Goal: Information Seeking & Learning: Learn about a topic

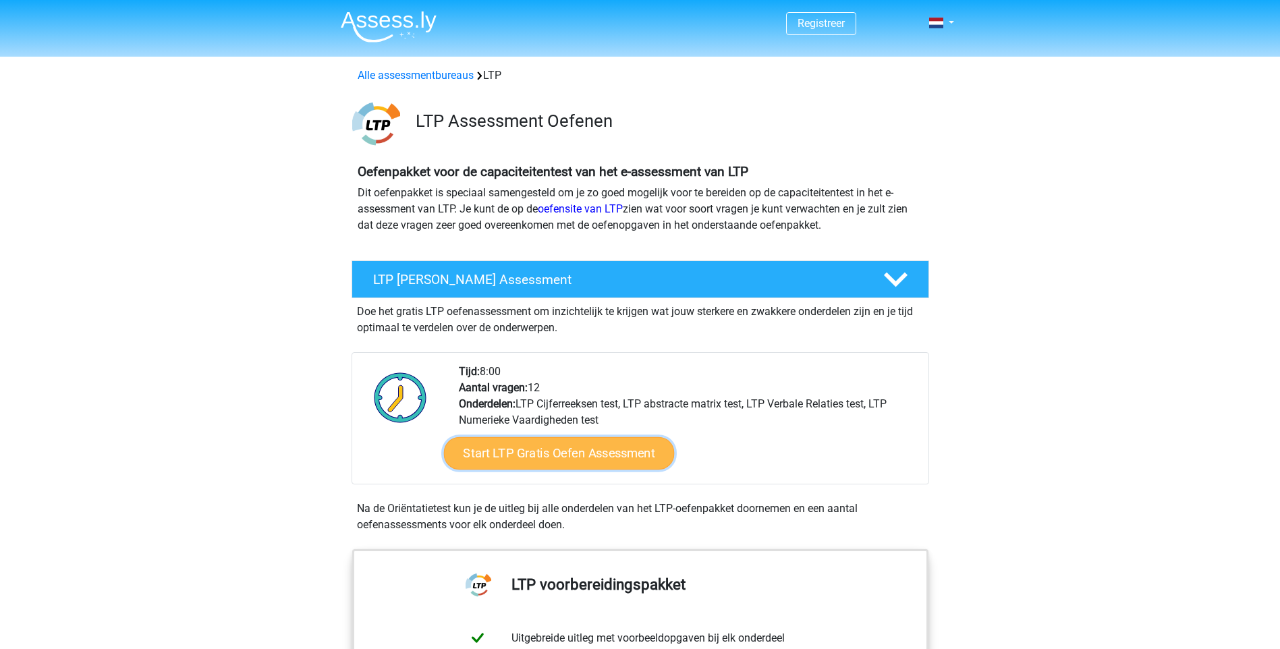
click at [628, 444] on link "Start LTP Gratis Oefen Assessment" at bounding box center [558, 453] width 231 height 32
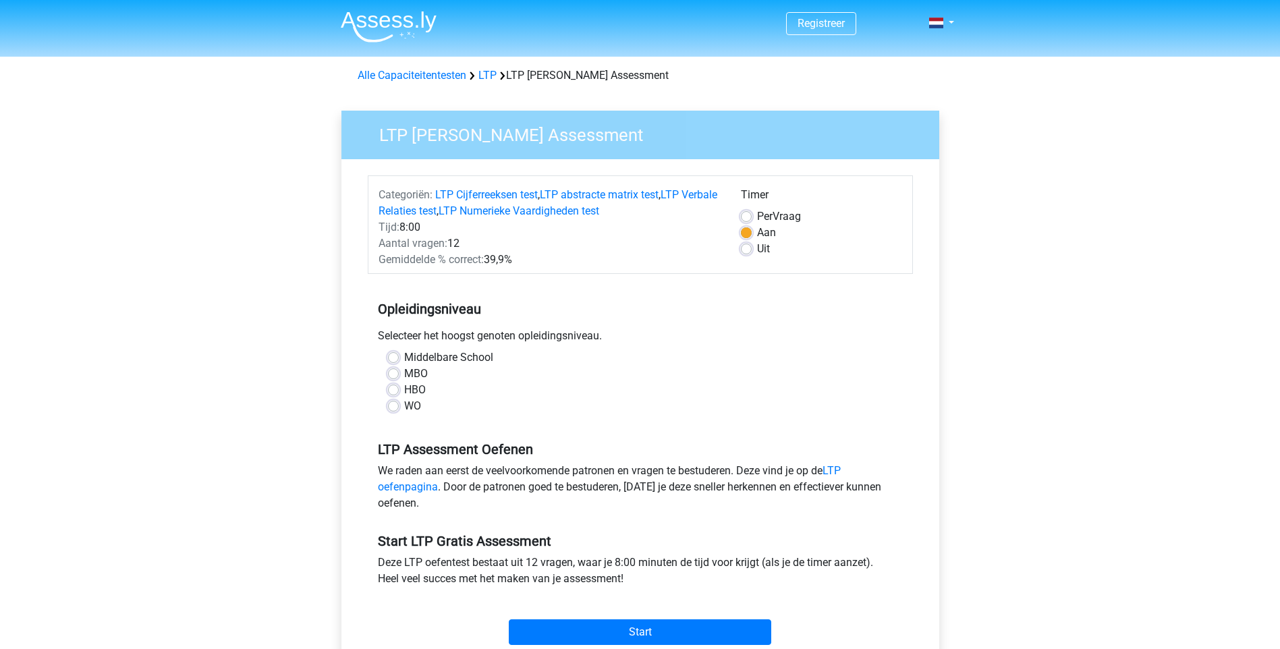
click at [419, 391] on label "HBO" at bounding box center [415, 390] width 22 height 16
click at [399, 391] on input "HBO" at bounding box center [393, 388] width 11 height 13
radio input "true"
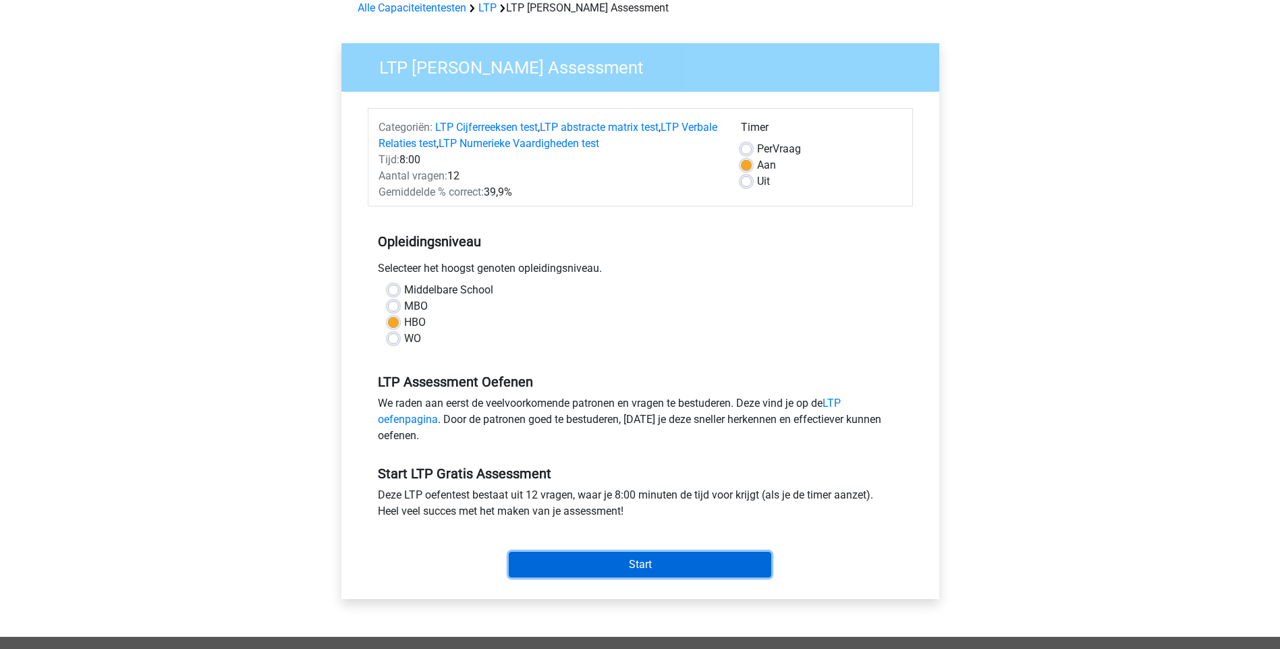
click at [646, 565] on input "Start" at bounding box center [640, 565] width 262 height 26
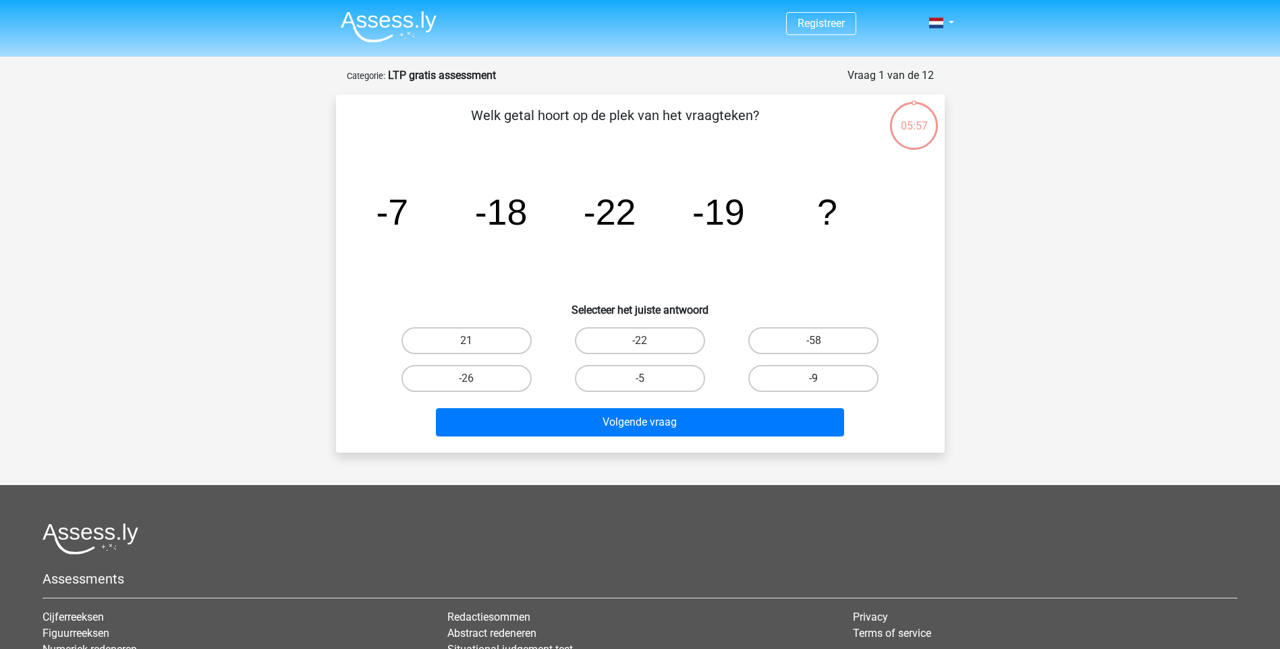
click at [810, 382] on label "-9" at bounding box center [813, 378] width 130 height 27
click at [814, 382] on input "-9" at bounding box center [818, 382] width 9 height 9
radio input "true"
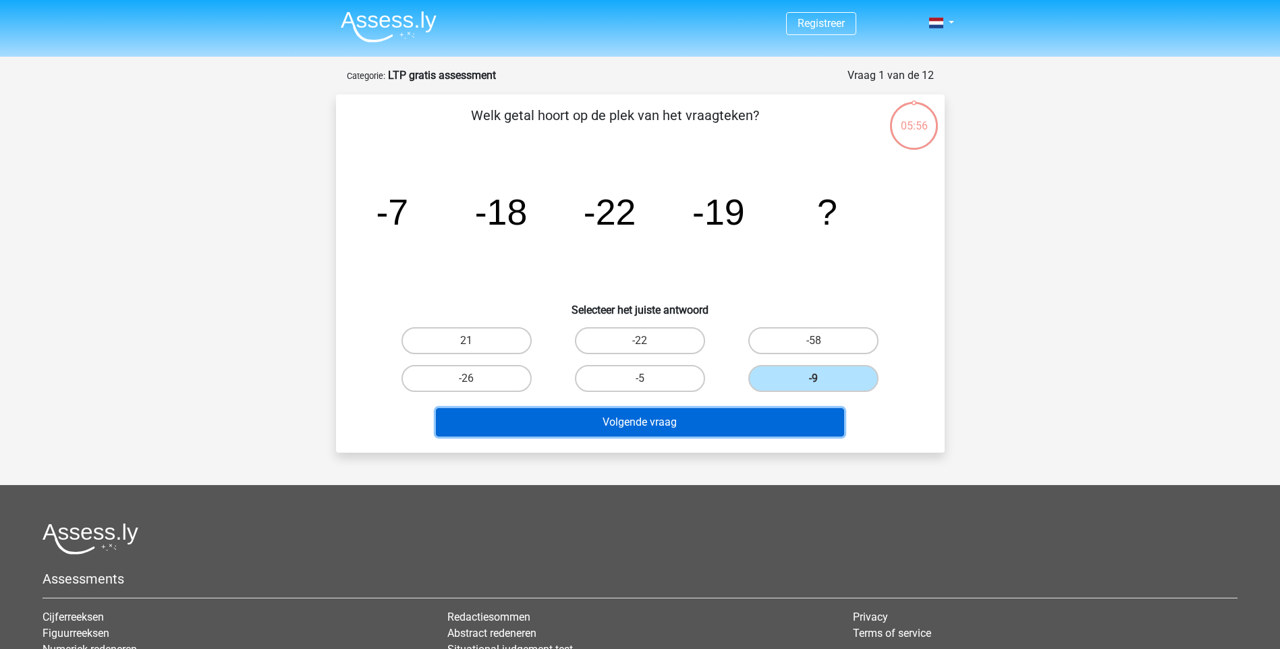
click at [742, 415] on button "Volgende vraag" at bounding box center [640, 422] width 408 height 28
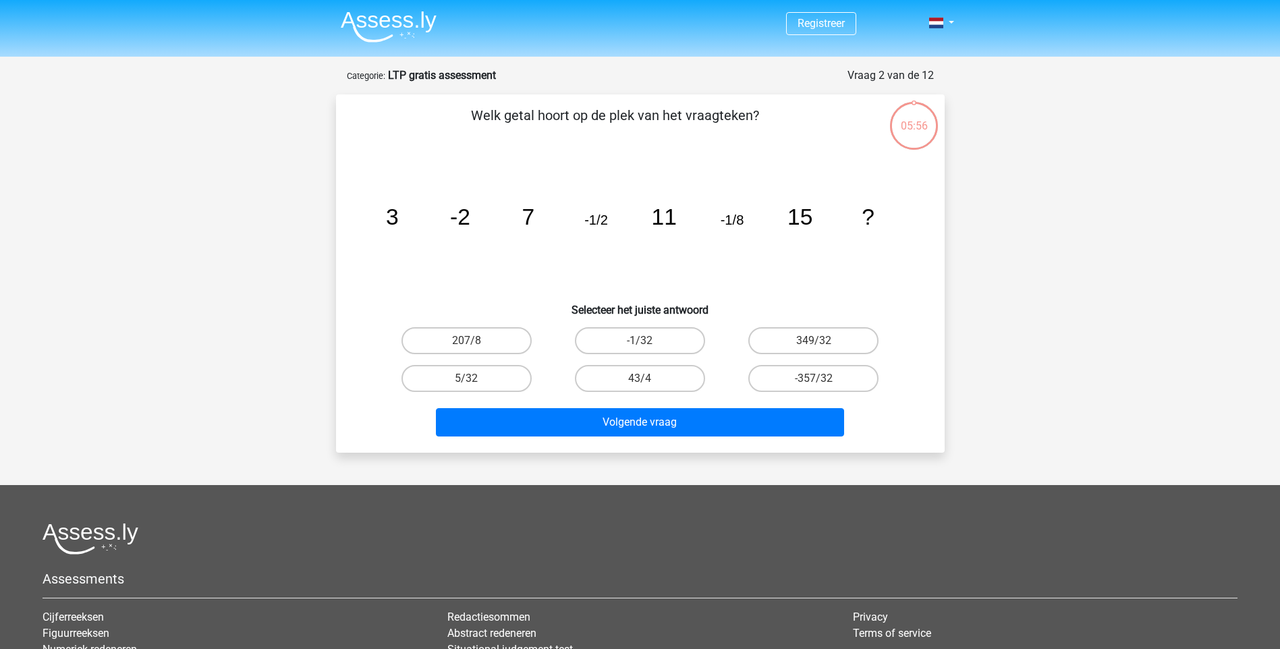
scroll to position [67, 0]
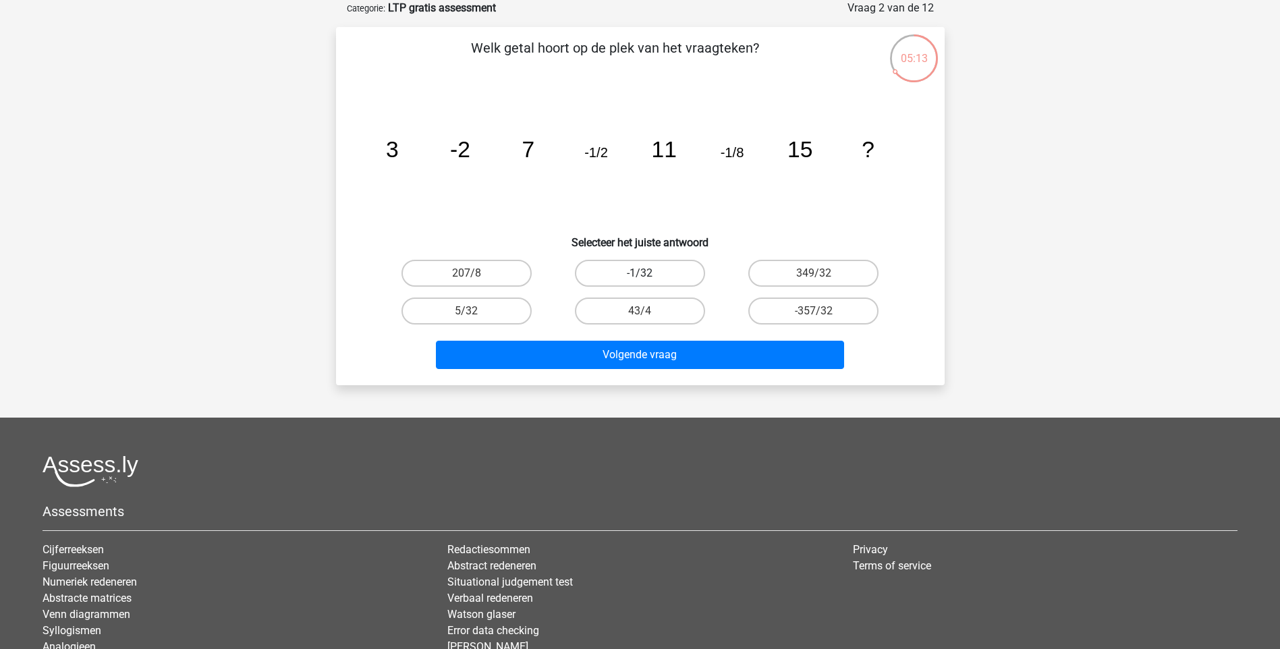
click at [661, 272] on label "-1/32" at bounding box center [640, 273] width 130 height 27
click at [648, 273] on input "-1/32" at bounding box center [644, 277] width 9 height 9
radio input "true"
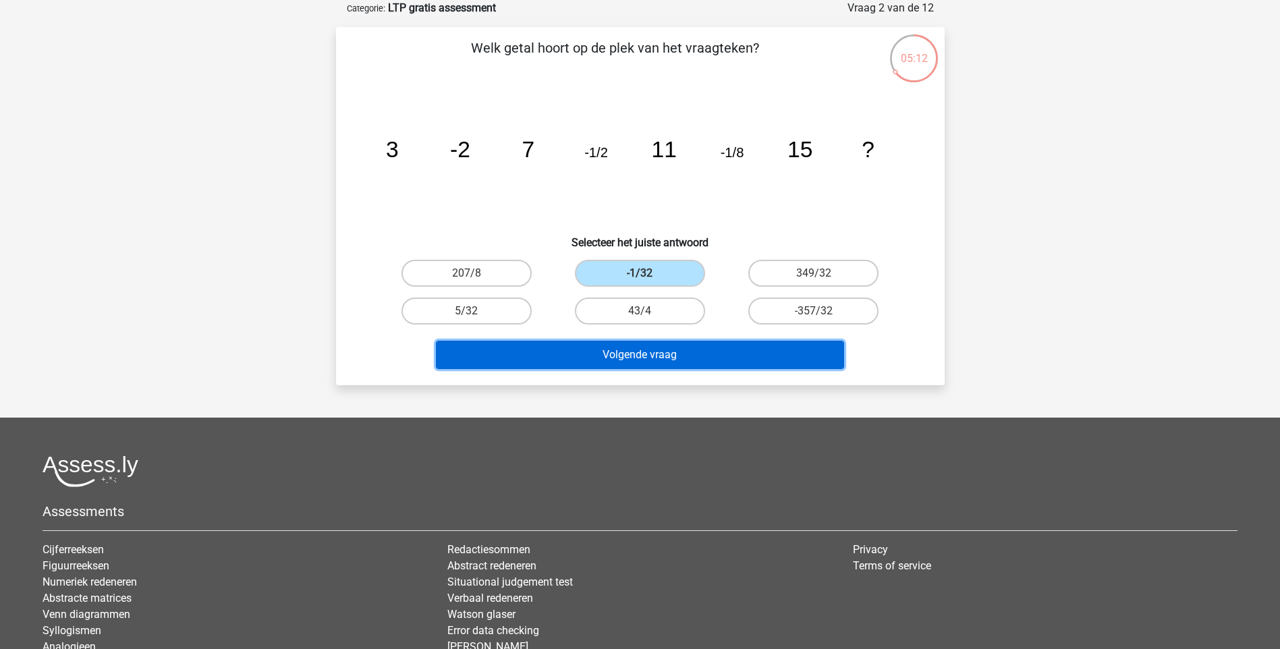
click at [704, 349] on button "Volgende vraag" at bounding box center [640, 355] width 408 height 28
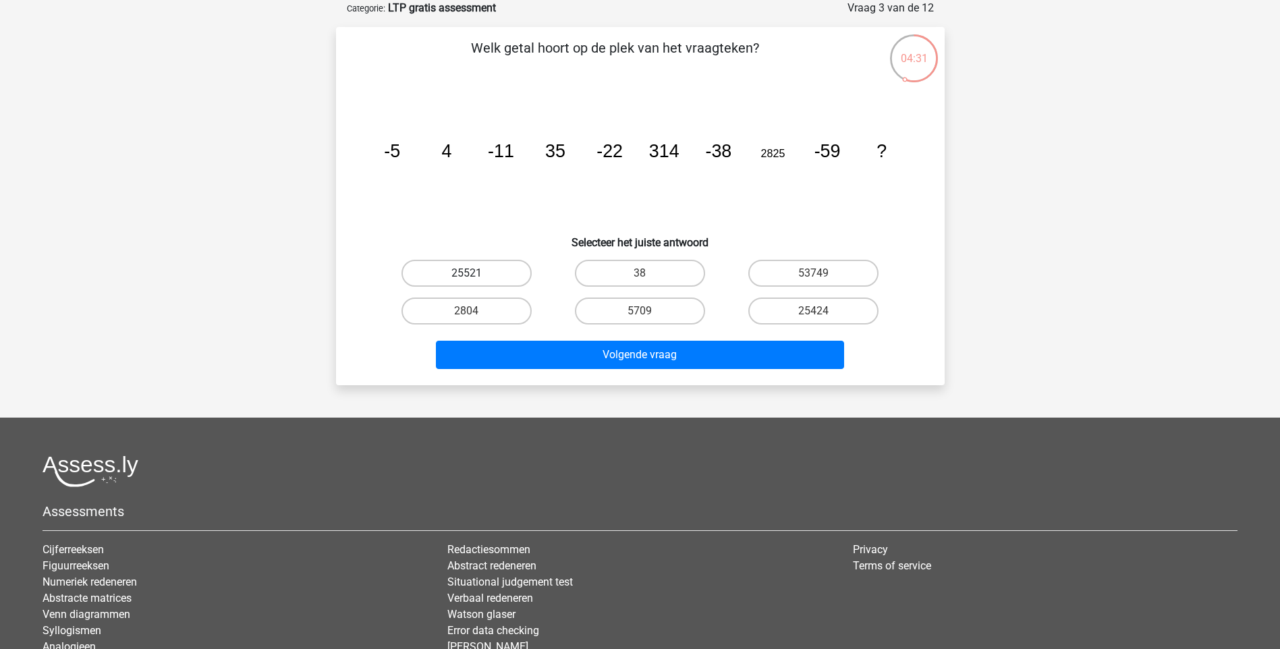
click at [491, 271] on label "25521" at bounding box center [466, 273] width 130 height 27
click at [475, 273] on input "25521" at bounding box center [470, 277] width 9 height 9
radio input "true"
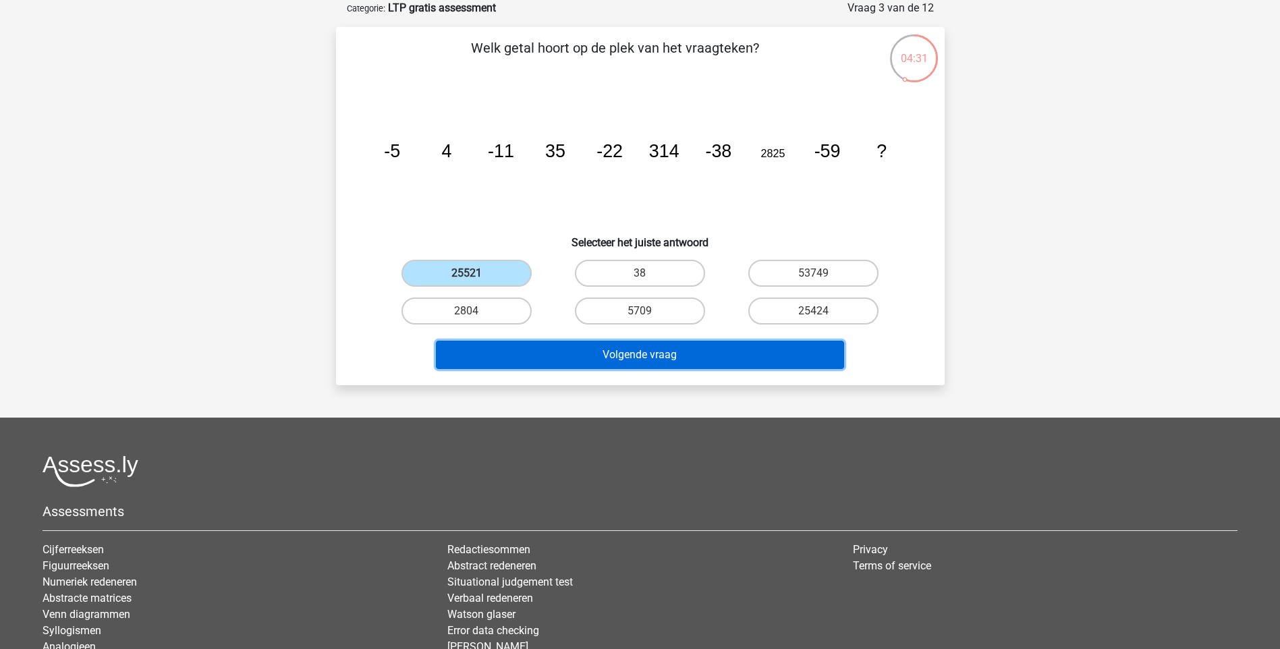
click at [642, 355] on button "Volgende vraag" at bounding box center [640, 355] width 408 height 28
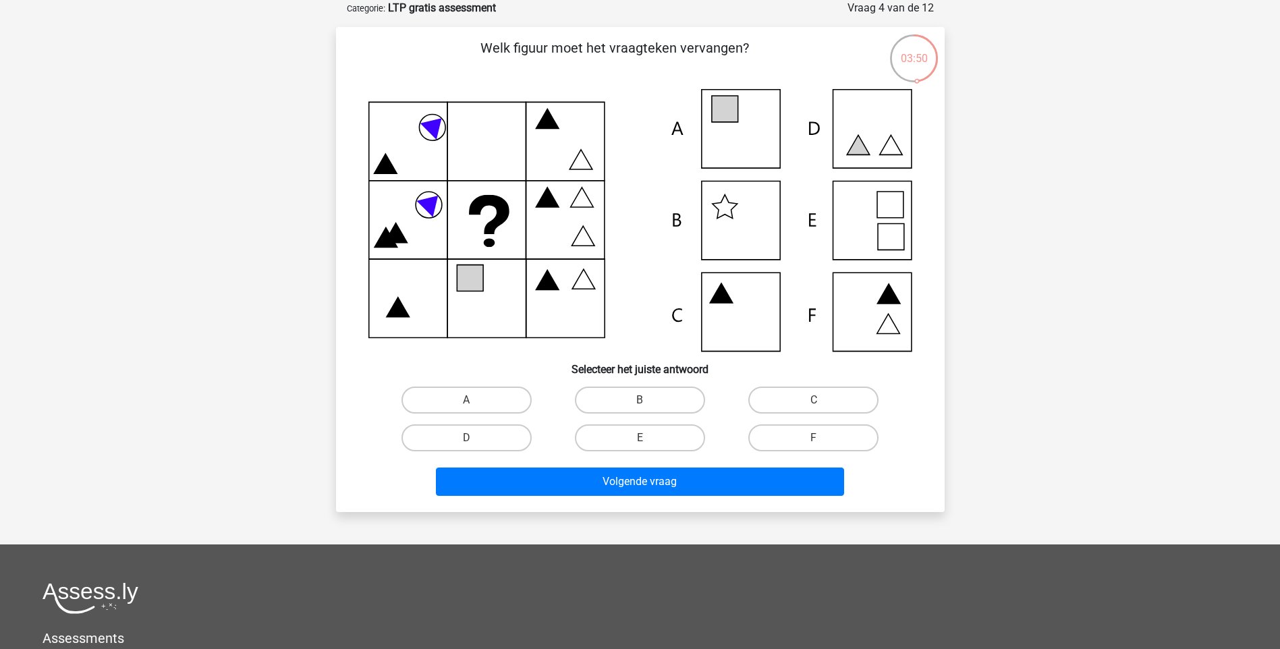
click at [772, 136] on icon at bounding box center [640, 220] width 544 height 262
click at [495, 395] on label "A" at bounding box center [466, 400] width 130 height 27
click at [475, 400] on input "A" at bounding box center [470, 404] width 9 height 9
radio input "true"
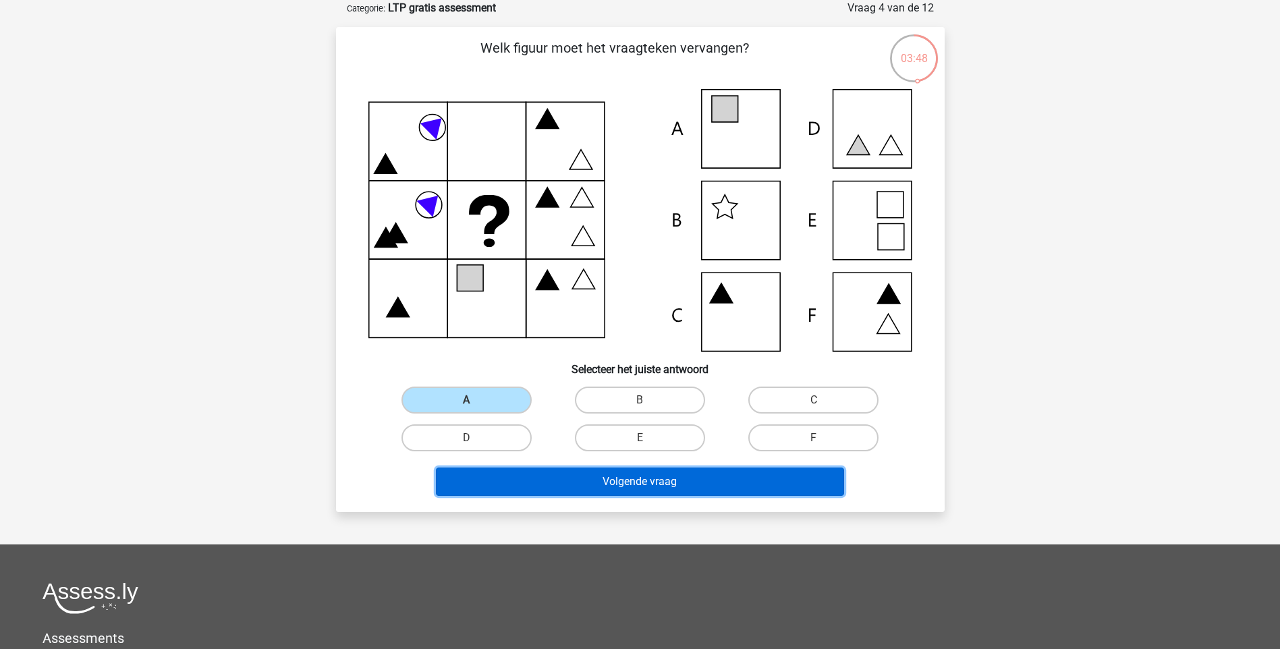
click at [609, 476] on button "Volgende vraag" at bounding box center [640, 482] width 408 height 28
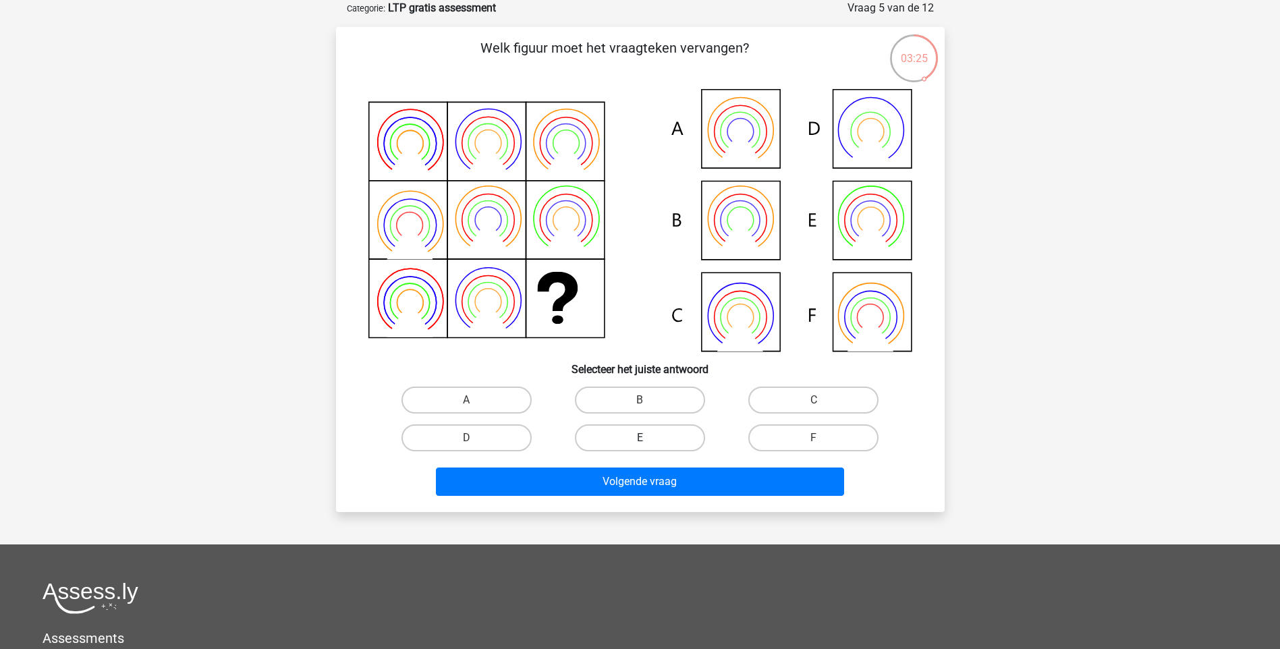
click at [650, 439] on label "E" at bounding box center [640, 437] width 130 height 27
click at [648, 439] on input "E" at bounding box center [644, 442] width 9 height 9
radio input "true"
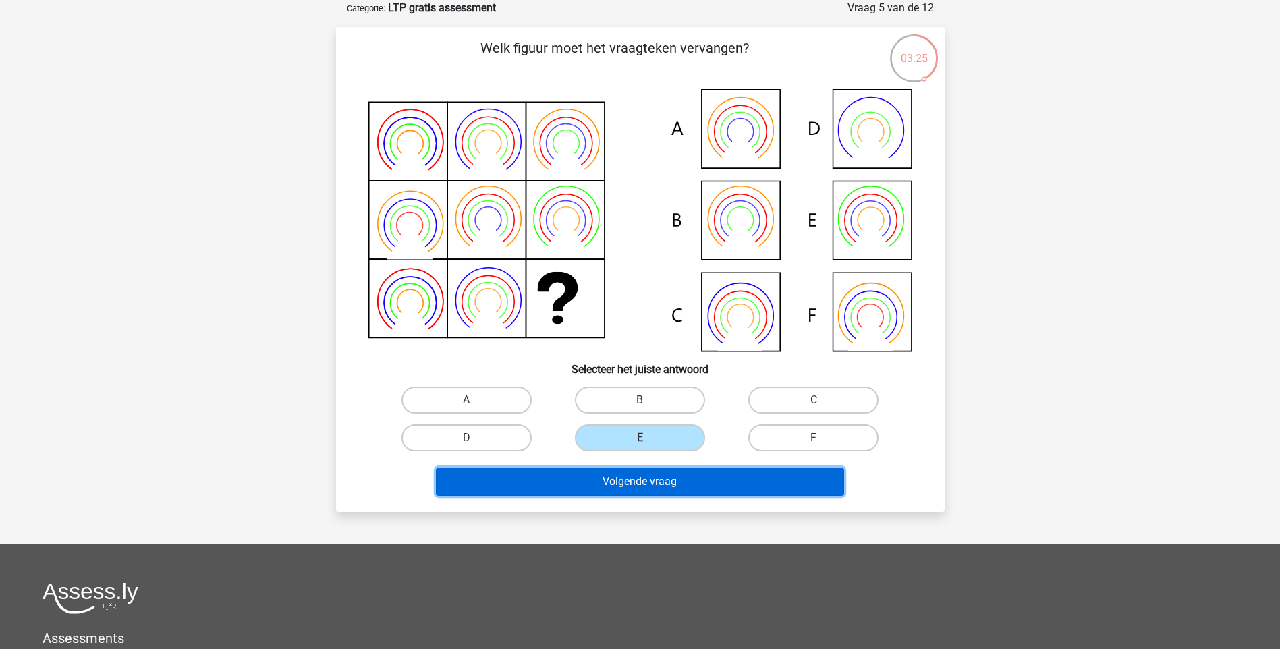
click at [658, 474] on button "Volgende vraag" at bounding box center [640, 482] width 408 height 28
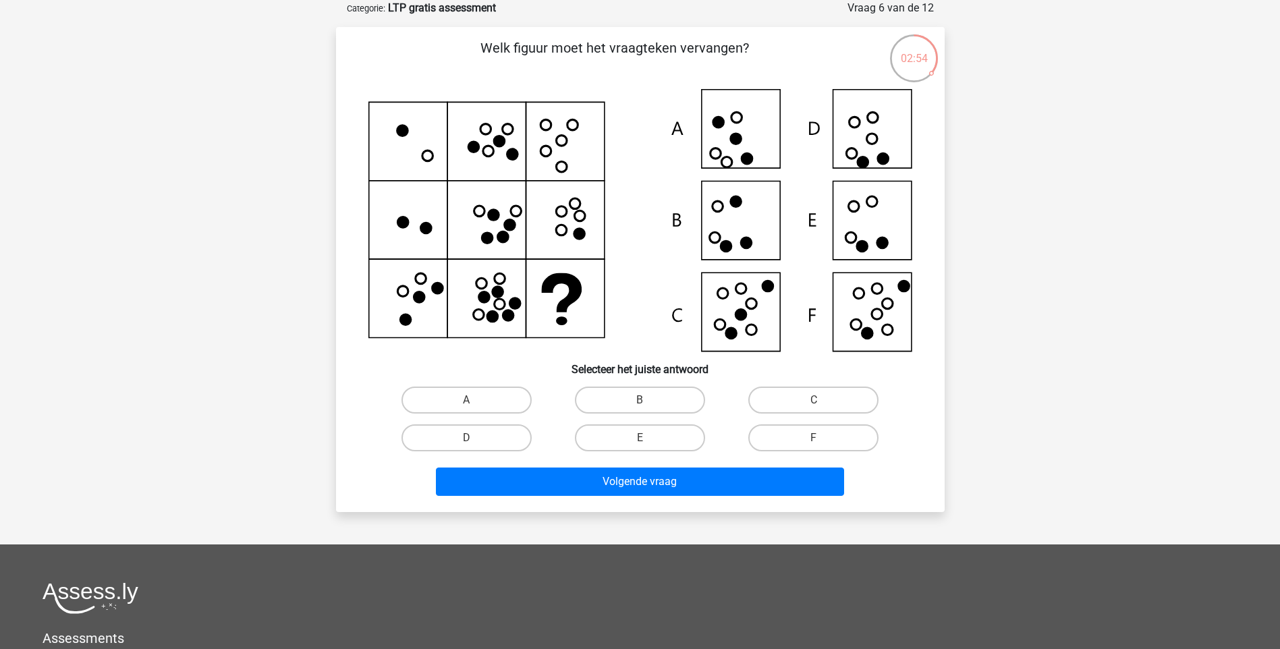
click at [874, 215] on icon at bounding box center [640, 220] width 544 height 262
click at [674, 428] on label "E" at bounding box center [640, 437] width 130 height 27
click at [648, 438] on input "E" at bounding box center [644, 442] width 9 height 9
radio input "true"
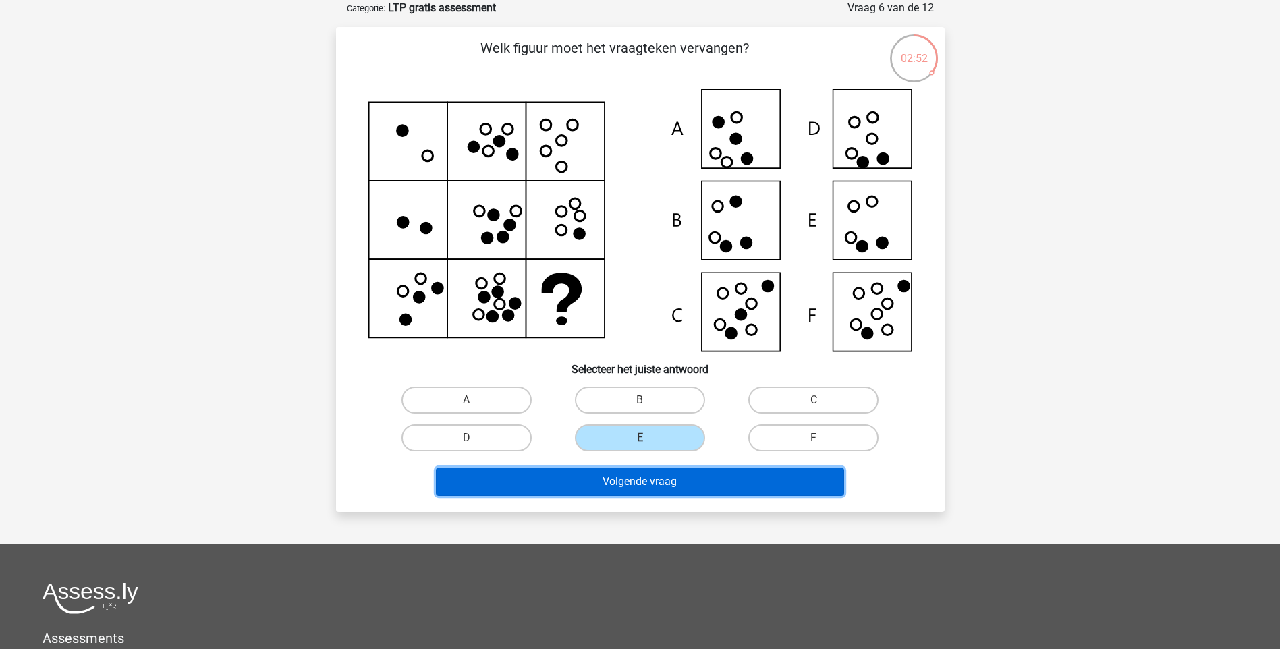
click at [675, 488] on button "Volgende vraag" at bounding box center [640, 482] width 408 height 28
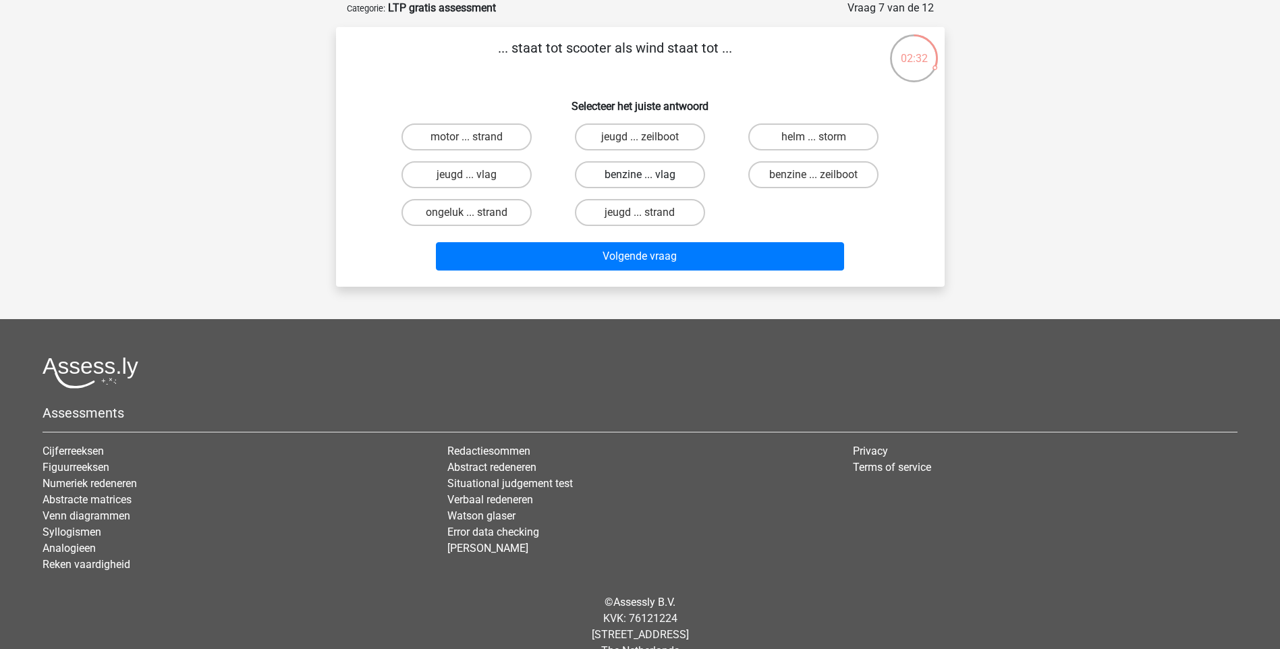
click at [675, 175] on label "benzine ... vlag" at bounding box center [640, 174] width 130 height 27
click at [648, 175] on input "benzine ... vlag" at bounding box center [644, 179] width 9 height 9
radio input "true"
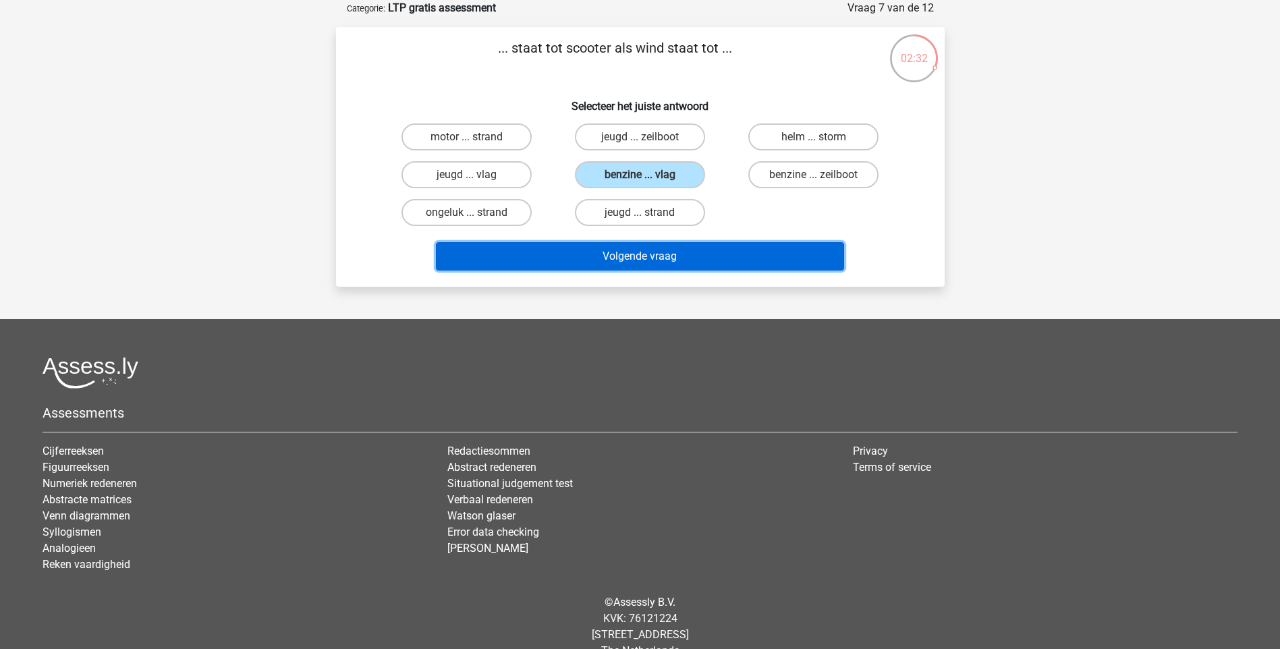
click at [683, 251] on button "Volgende vraag" at bounding box center [640, 256] width 408 height 28
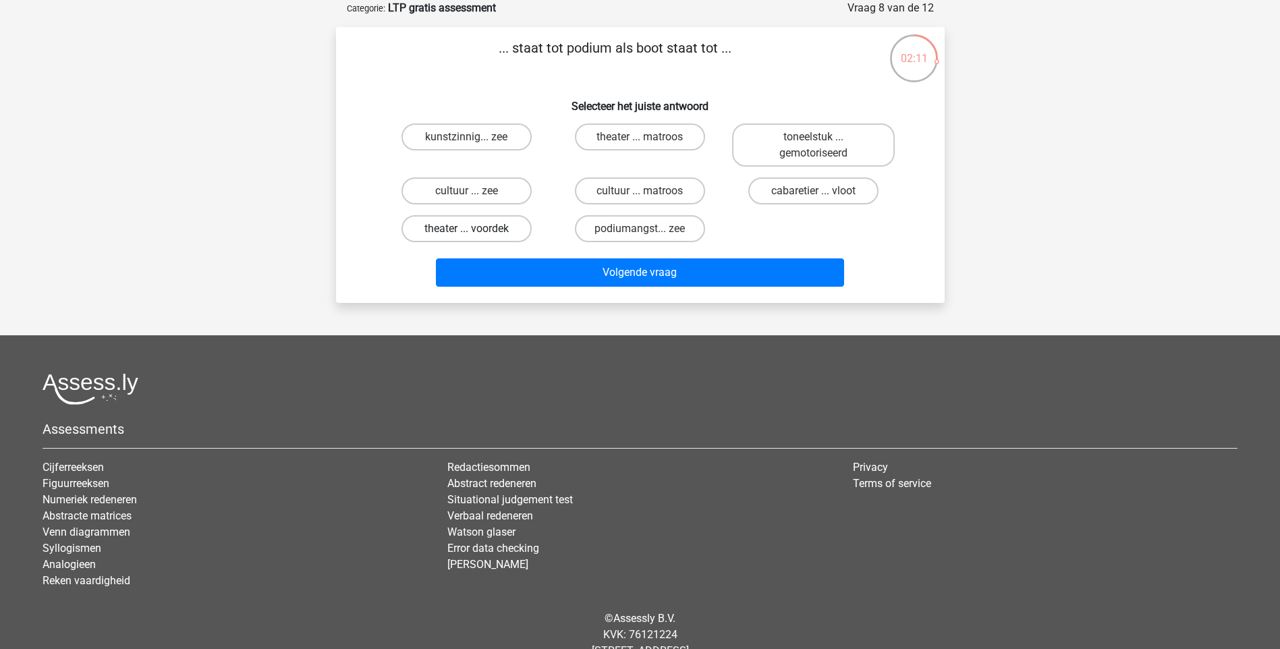
click at [497, 233] on label "theater ... voordek" at bounding box center [466, 228] width 130 height 27
click at [475, 233] on input "theater ... voordek" at bounding box center [470, 233] width 9 height 9
radio input "true"
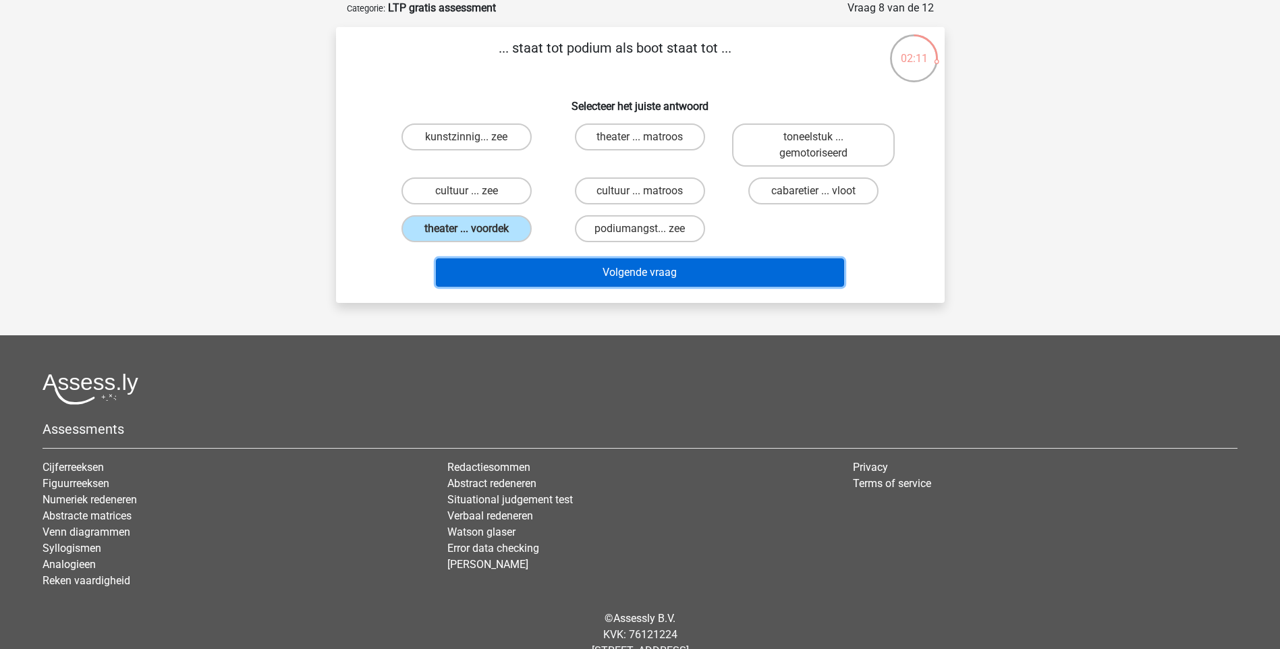
click at [567, 273] on button "Volgende vraag" at bounding box center [640, 272] width 408 height 28
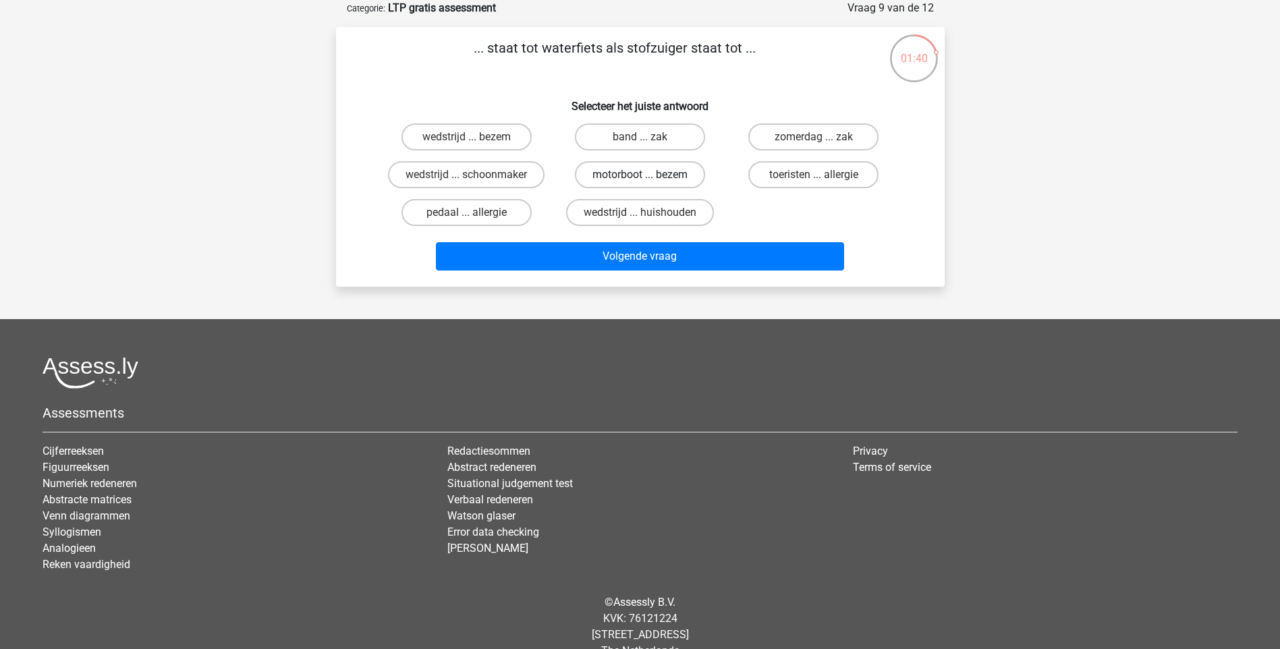
click at [673, 179] on label "motorboot ... bezem" at bounding box center [640, 174] width 130 height 27
click at [648, 179] on input "motorboot ... bezem" at bounding box center [644, 179] width 9 height 9
radio input "true"
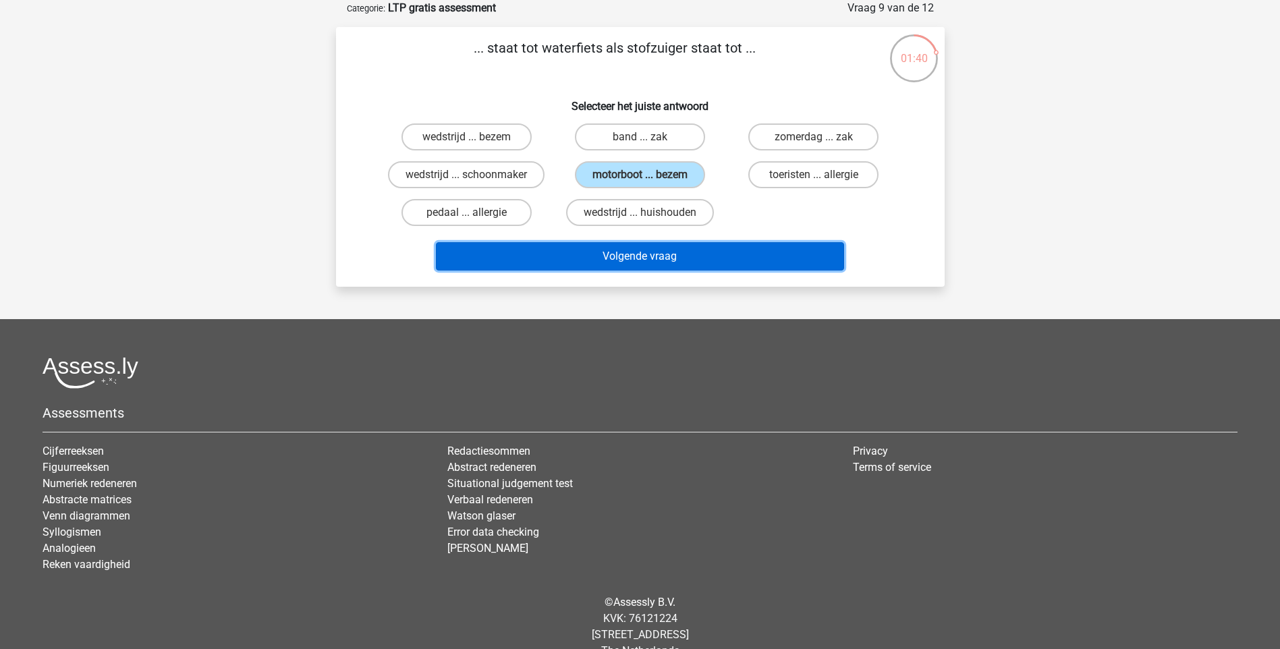
click at [673, 267] on button "Volgende vraag" at bounding box center [640, 256] width 408 height 28
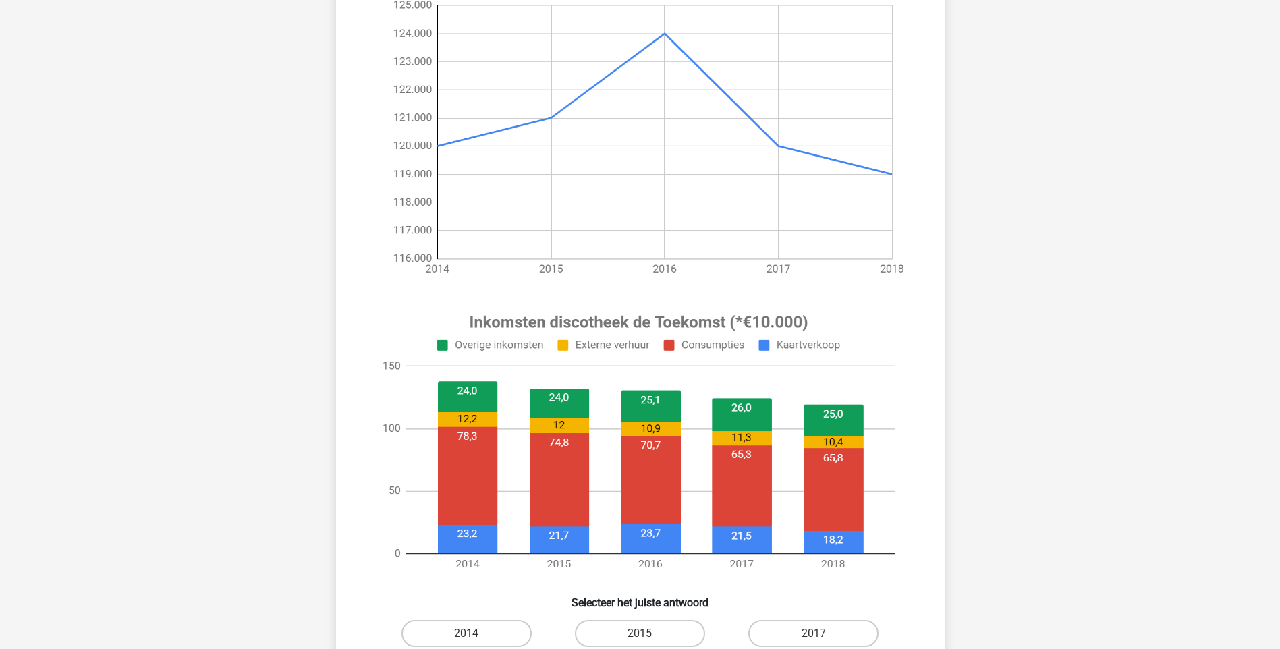
scroll to position [337, 0]
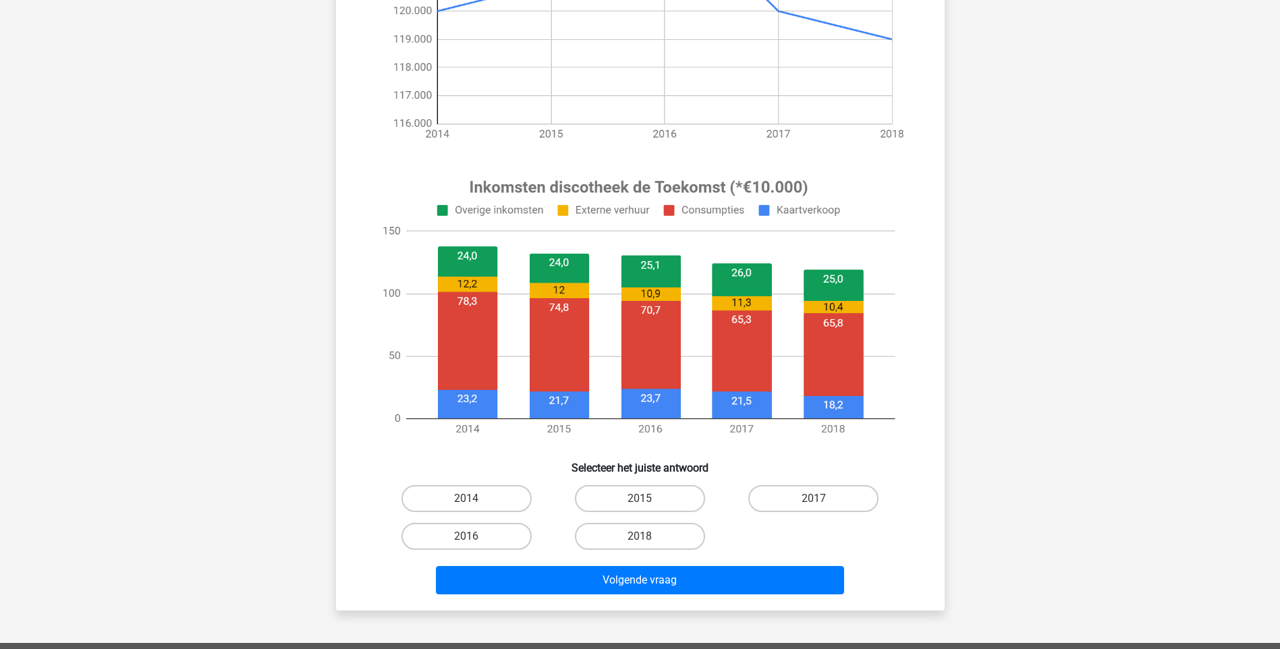
click at [472, 501] on input "2014" at bounding box center [470, 503] width 9 height 9
radio input "true"
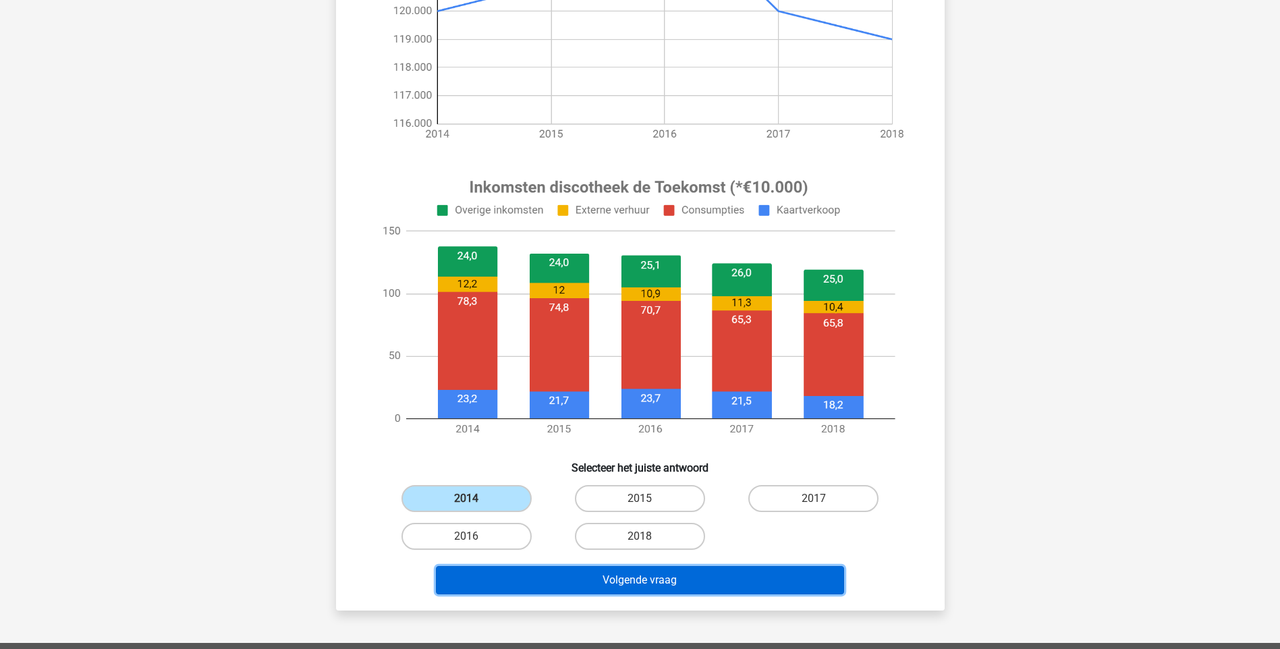
click at [629, 576] on button "Volgende vraag" at bounding box center [640, 580] width 408 height 28
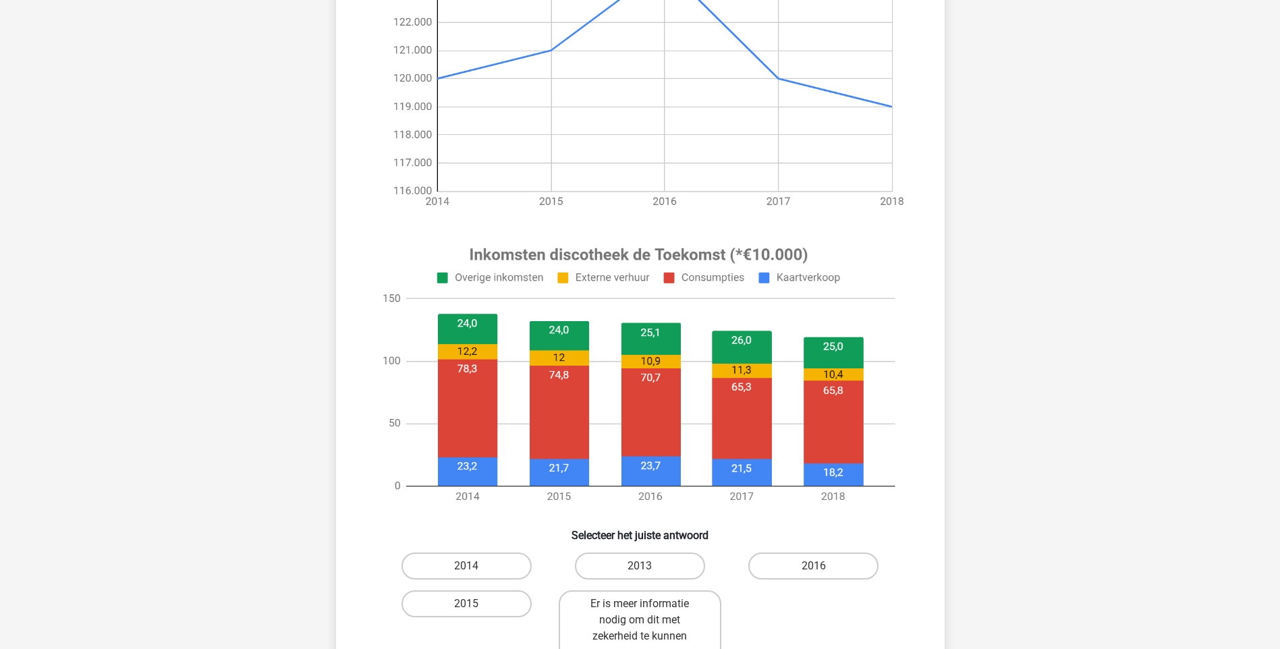
scroll to position [405, 0]
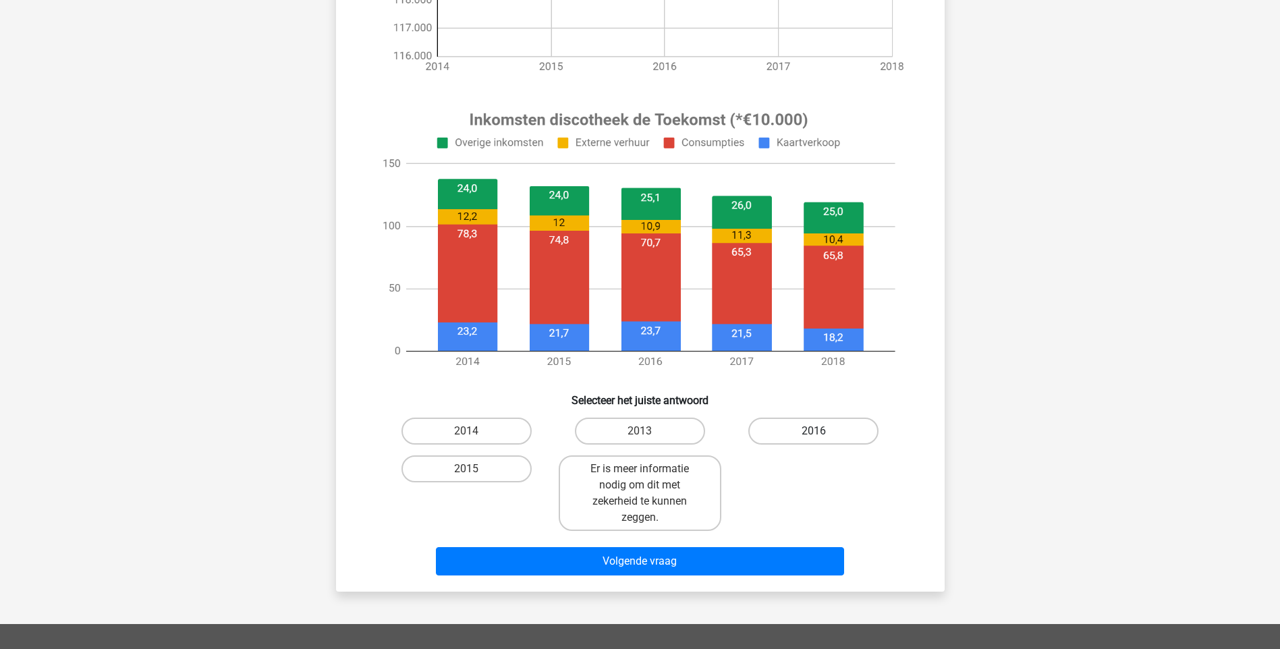
click at [841, 435] on label "2016" at bounding box center [813, 431] width 130 height 27
click at [822, 435] on input "2016" at bounding box center [818, 435] width 9 height 9
radio input "true"
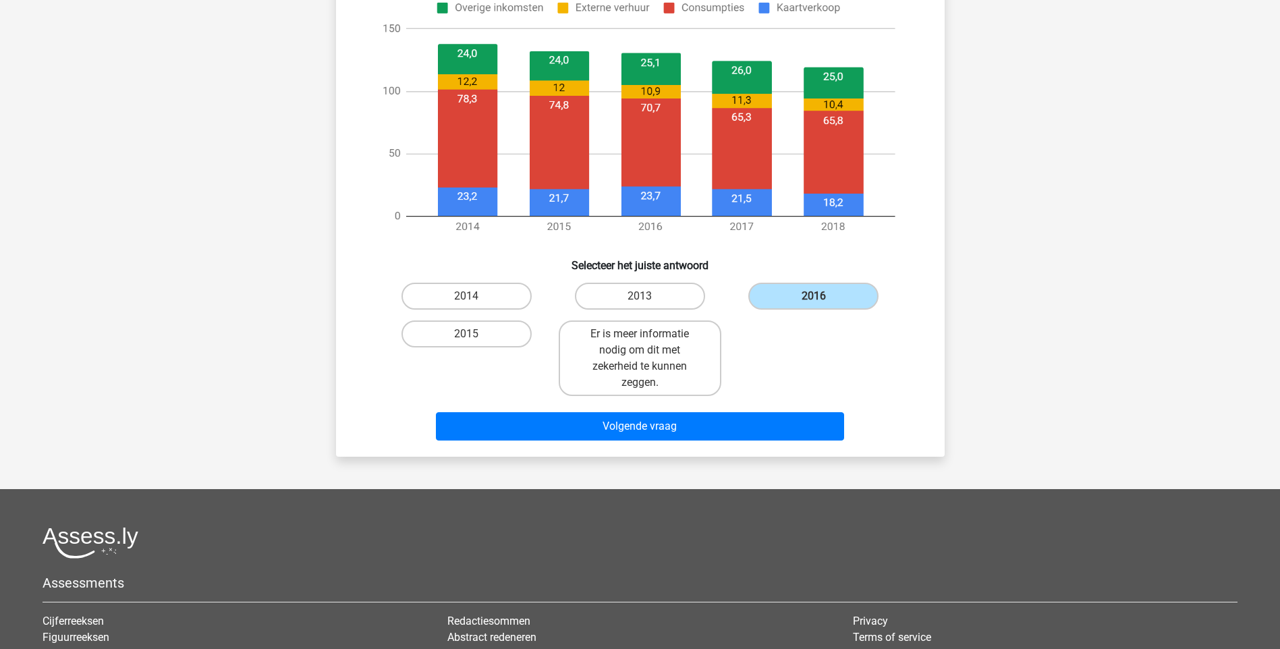
scroll to position [607, 0]
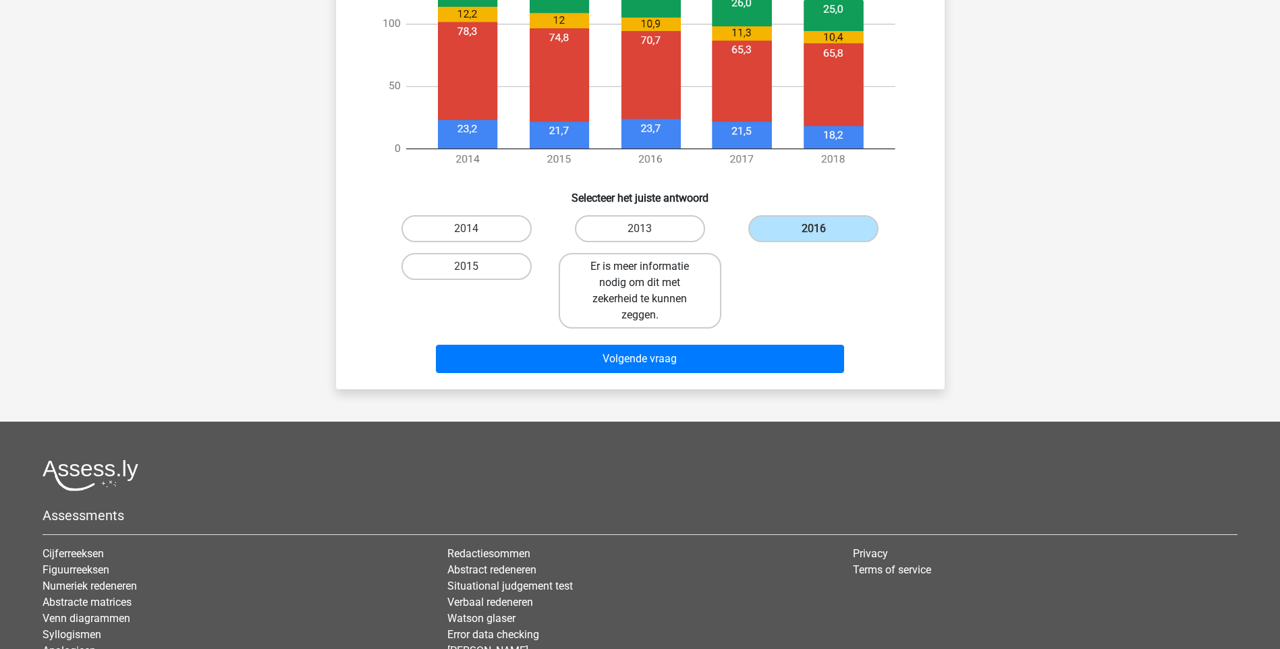
click at [676, 279] on label "Er is meer informatie nodig om dit met zekerheid te kunnen zeggen." at bounding box center [640, 291] width 163 height 76
click at [648, 275] on input "Er is meer informatie nodig om dit met zekerheid te kunnen zeggen." at bounding box center [644, 270] width 9 height 9
radio input "true"
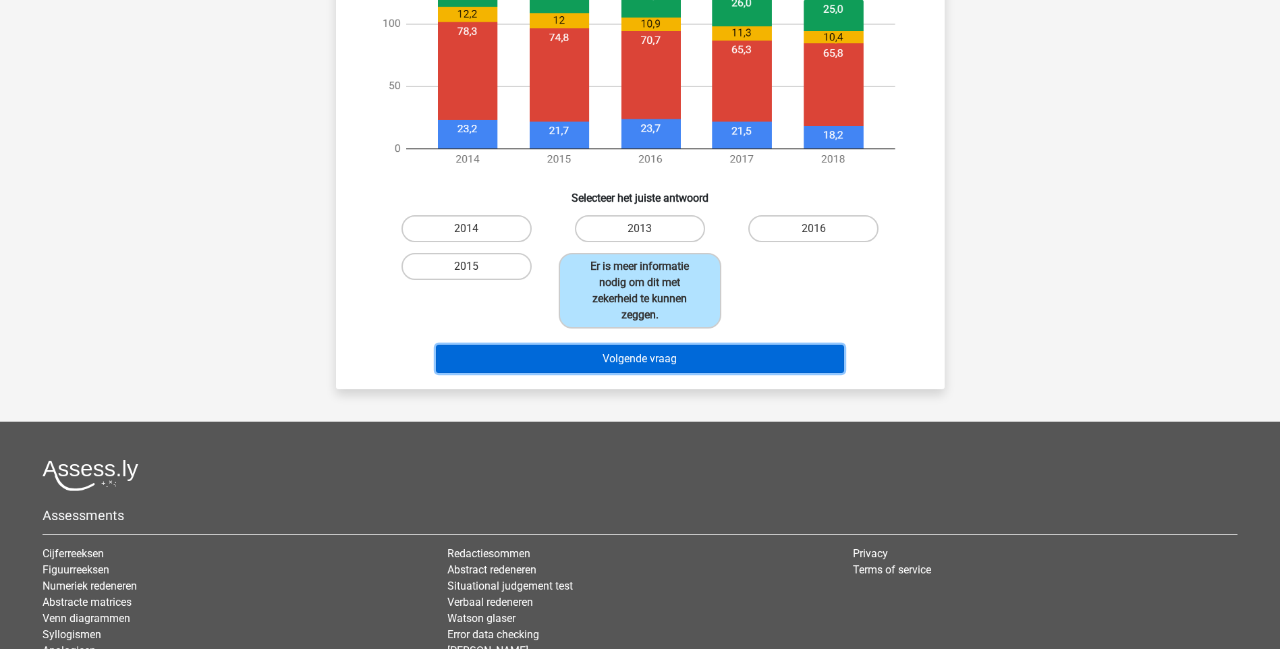
click at [685, 349] on button "Volgende vraag" at bounding box center [640, 359] width 408 height 28
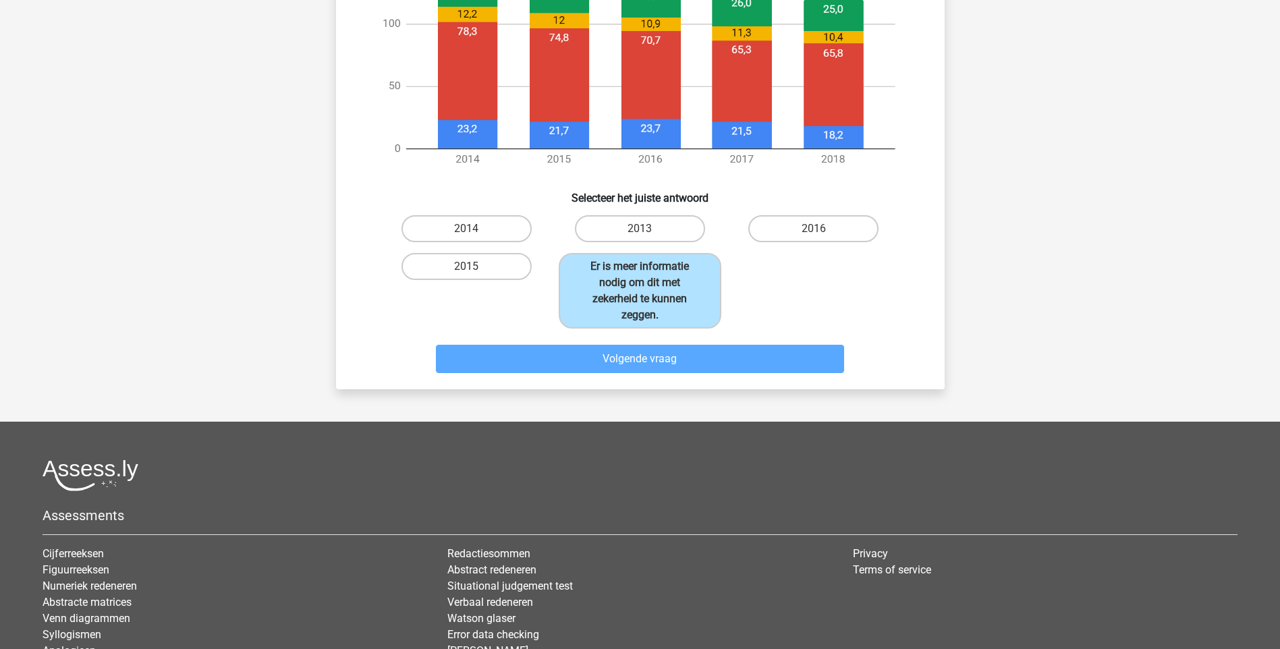
scroll to position [67, 0]
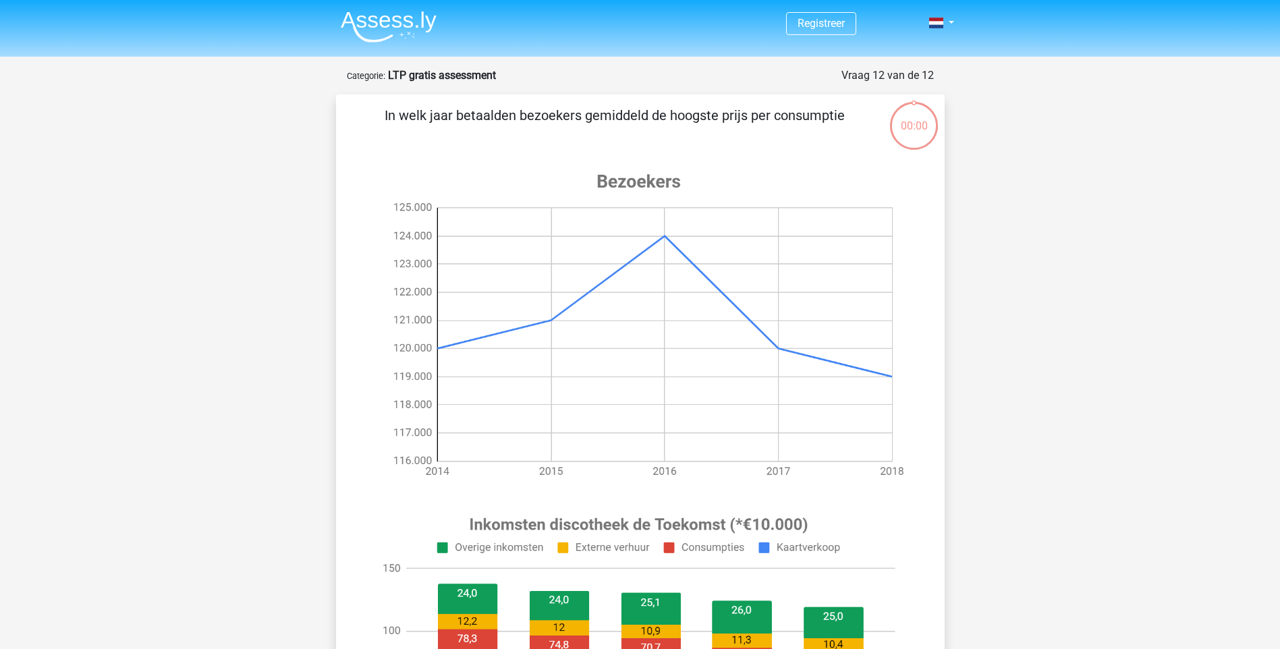
scroll to position [67, 0]
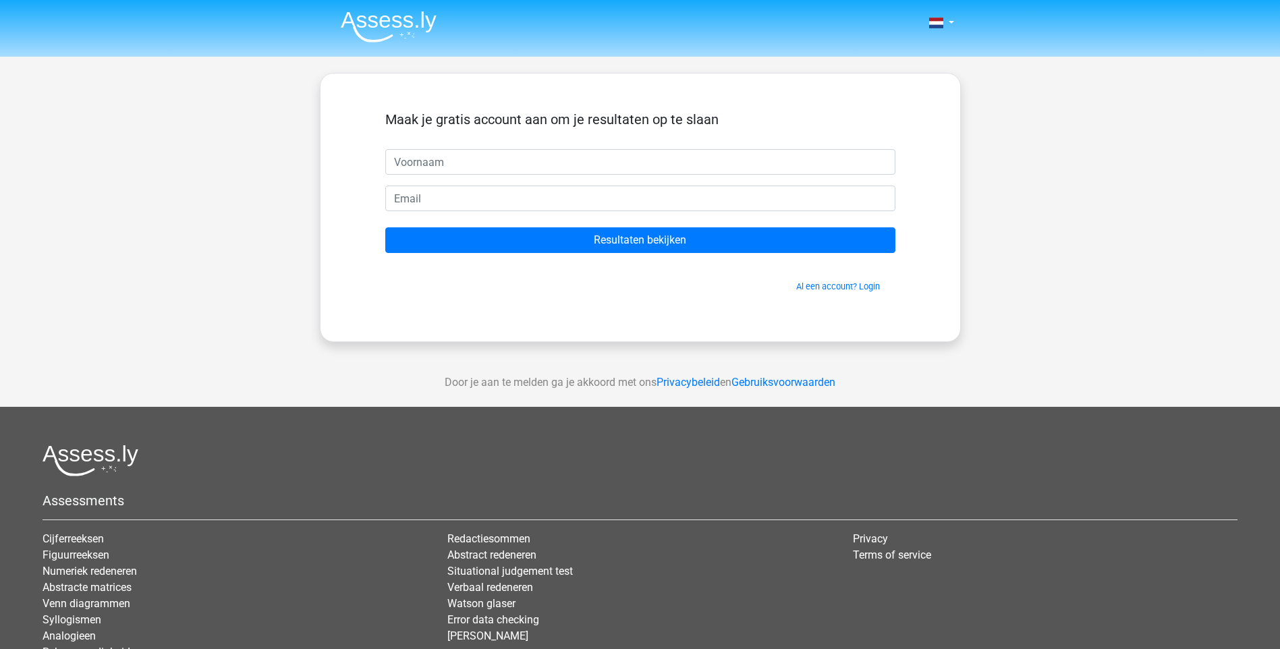
click at [407, 163] on input "text" at bounding box center [640, 162] width 510 height 26
type input "[PERSON_NAME]"
click at [424, 206] on input "email" at bounding box center [640, 199] width 510 height 26
type input "[PERSON_NAME][EMAIL_ADDRESS][DOMAIN_NAME]"
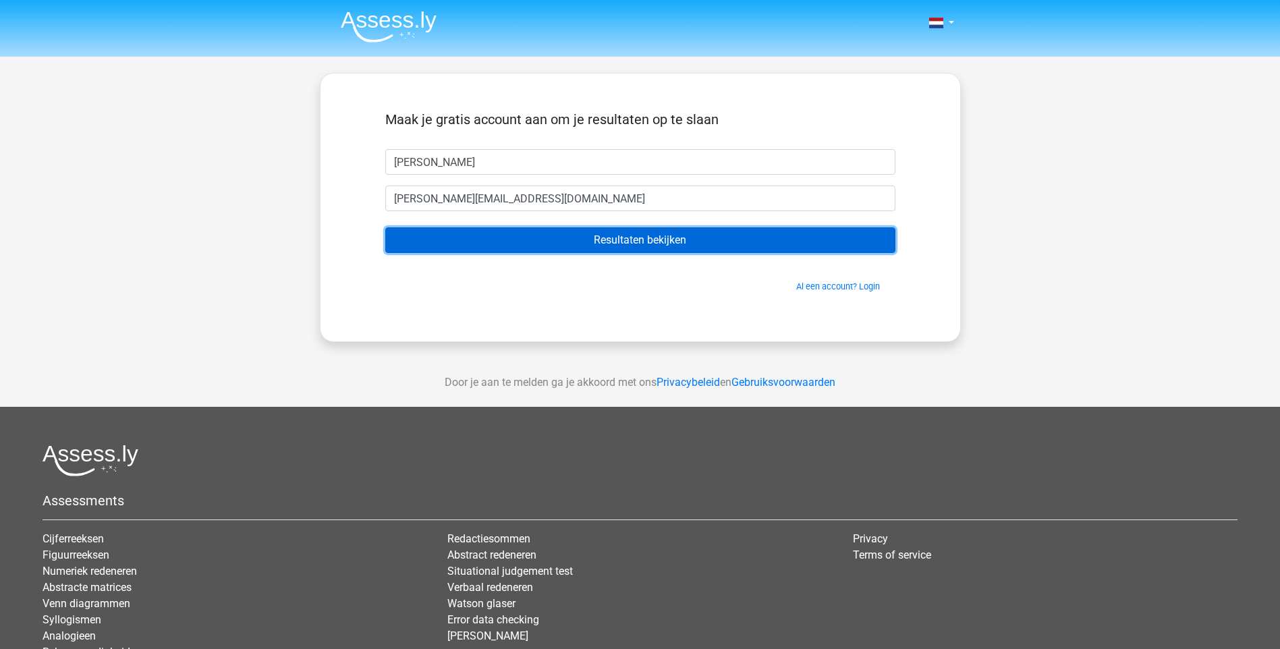
click at [536, 243] on input "Resultaten bekijken" at bounding box center [640, 240] width 510 height 26
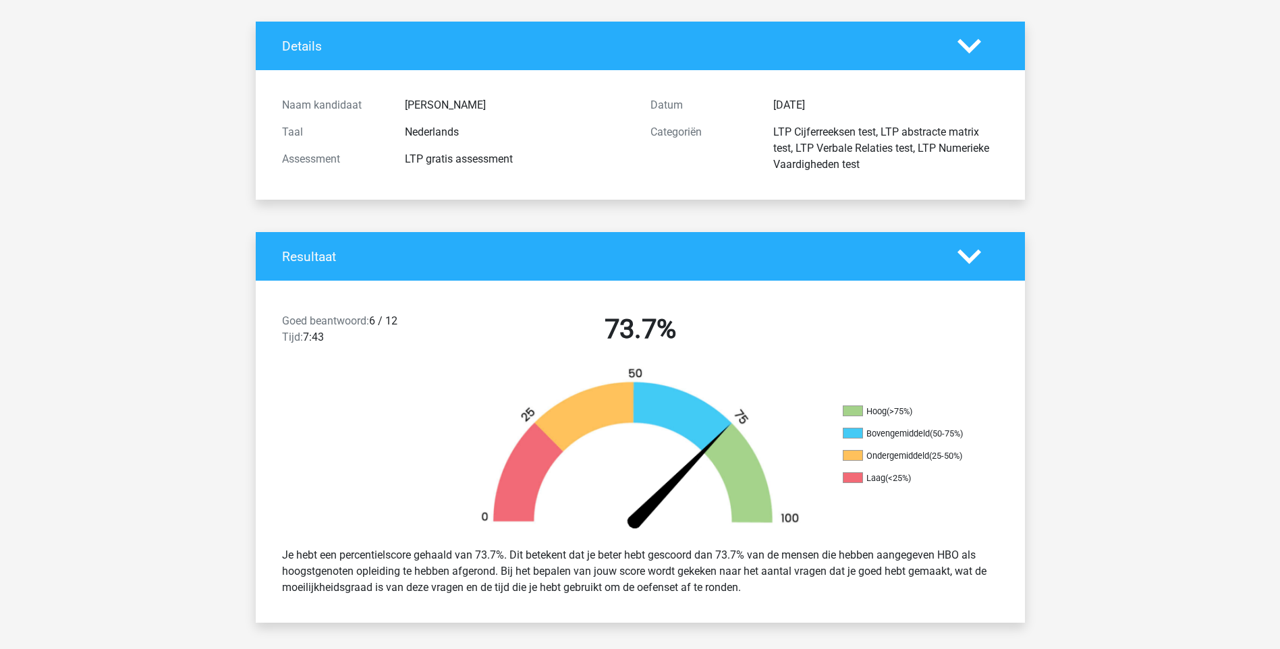
scroll to position [202, 0]
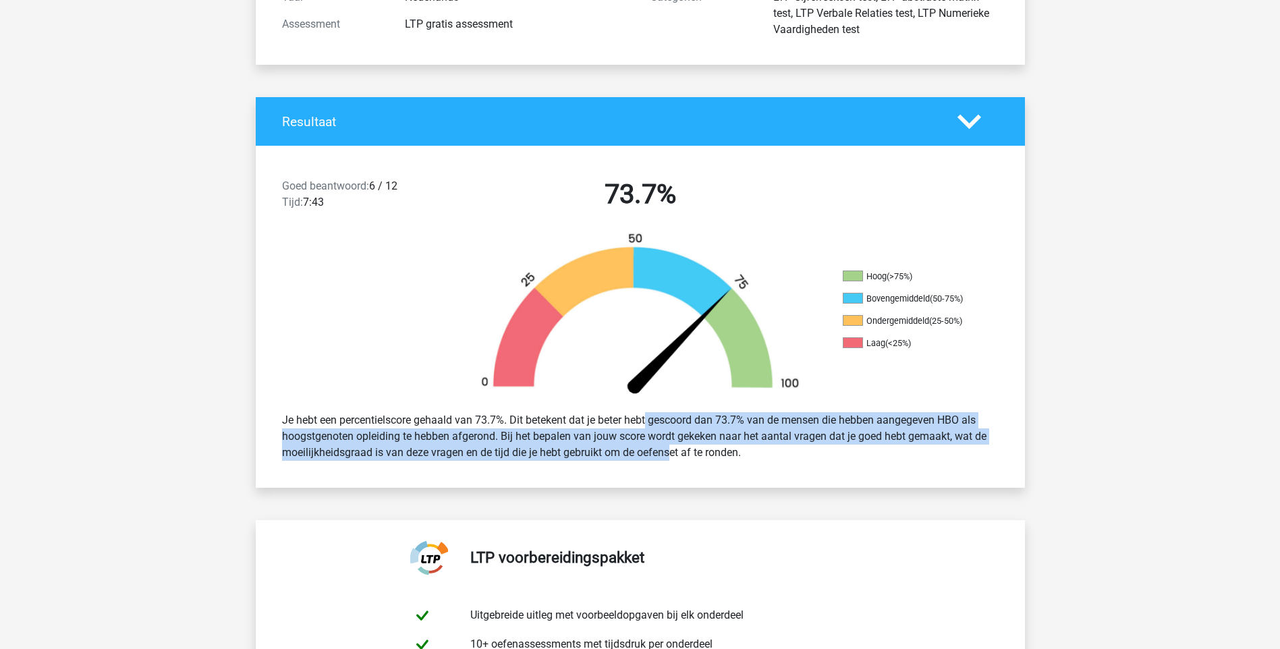
drag, startPoint x: 609, startPoint y: 419, endPoint x: 625, endPoint y: 449, distance: 33.5
click at [625, 449] on div "Je hebt een percentielscore gehaald van 73.7%. Dit betekent dat je beter hebt g…" at bounding box center [640, 436] width 737 height 59
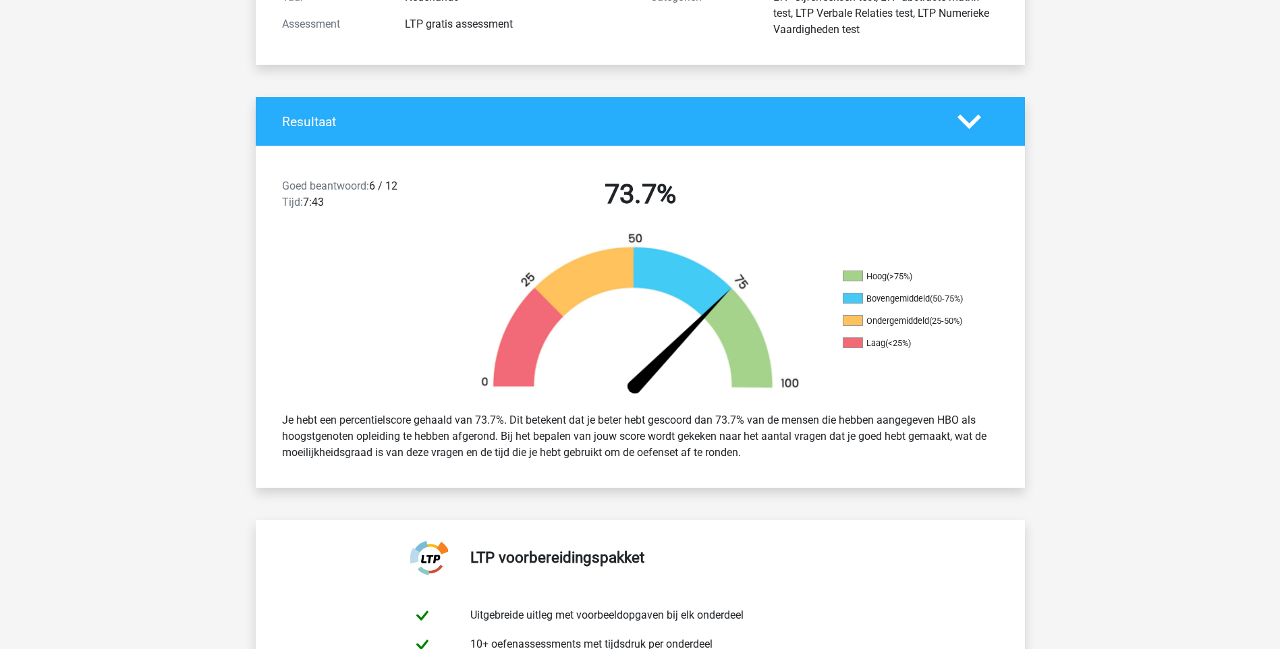
drag, startPoint x: 625, startPoint y: 449, endPoint x: 756, endPoint y: 450, distance: 131.6
click at [756, 450] on div "Je hebt een percentielscore gehaald van 73.7%. Dit betekent dat je beter hebt g…" at bounding box center [640, 436] width 737 height 59
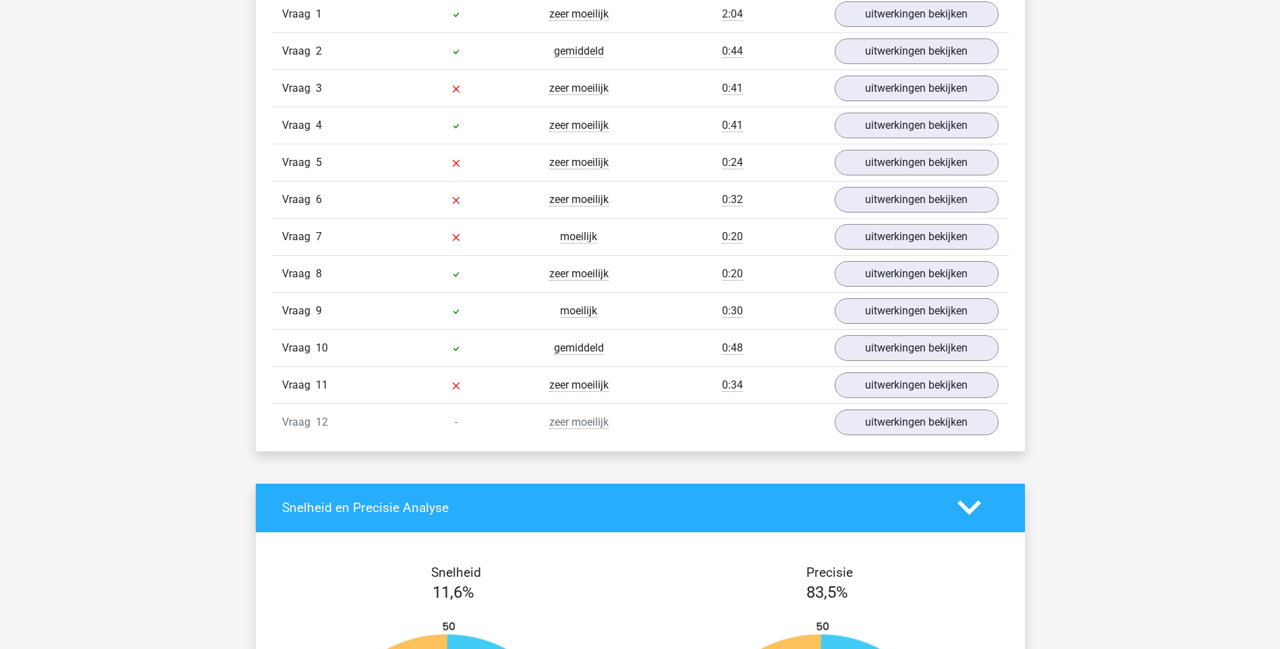
scroll to position [1417, 0]
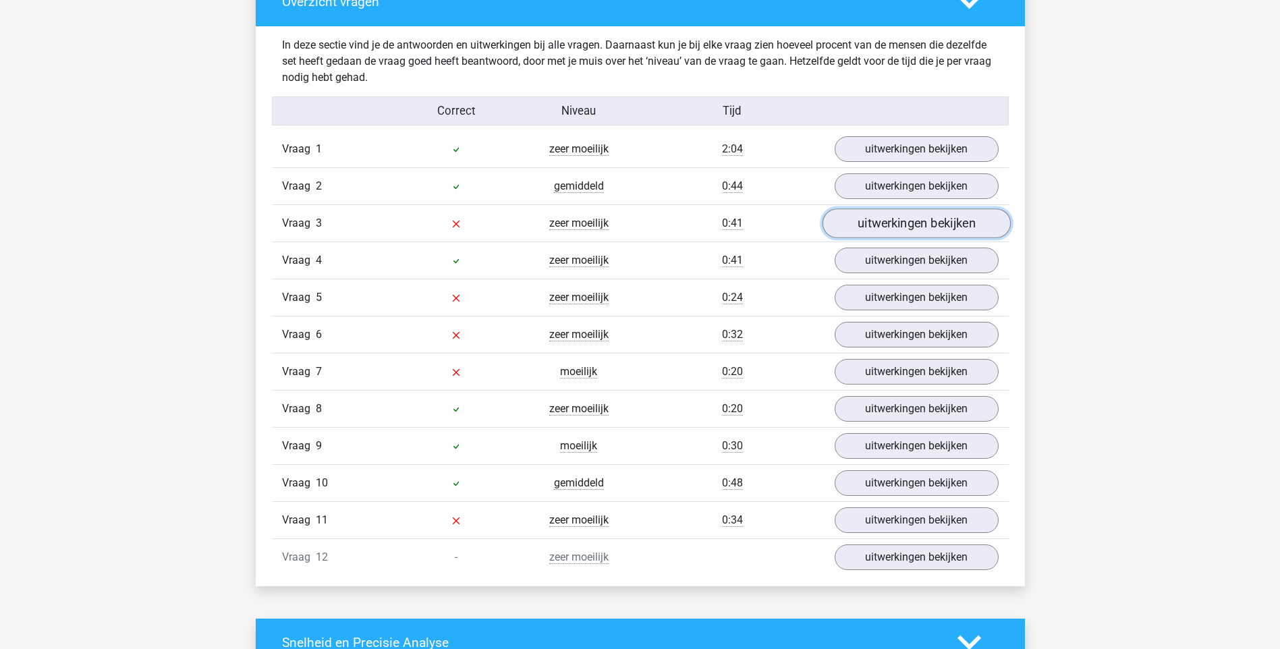
click at [893, 223] on link "uitwerkingen bekijken" at bounding box center [916, 223] width 188 height 30
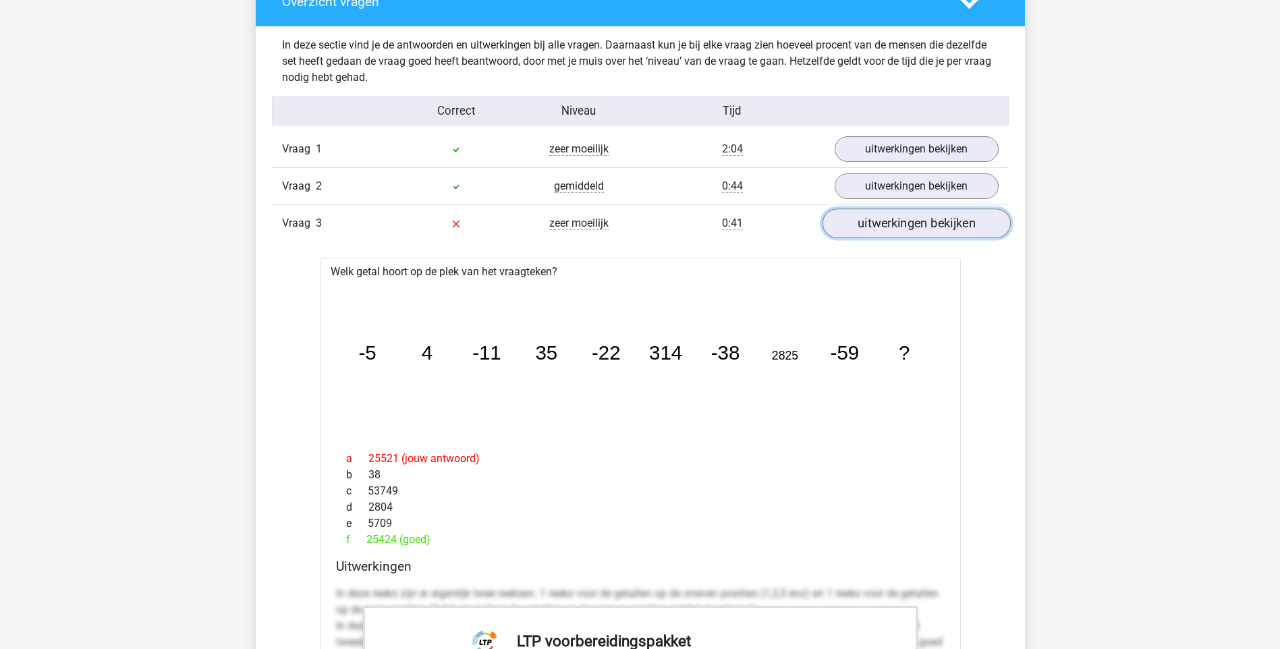
click at [893, 223] on link "uitwerkingen bekijken" at bounding box center [916, 223] width 188 height 30
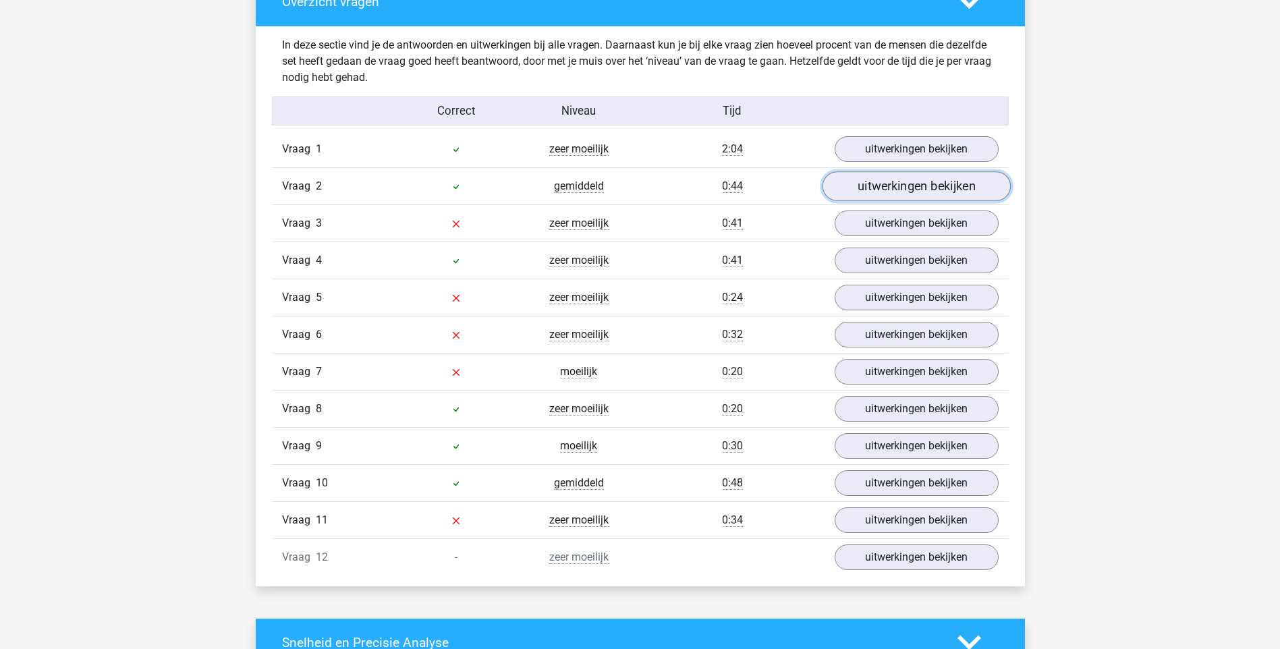
click at [894, 181] on link "uitwerkingen bekijken" at bounding box center [916, 186] width 188 height 30
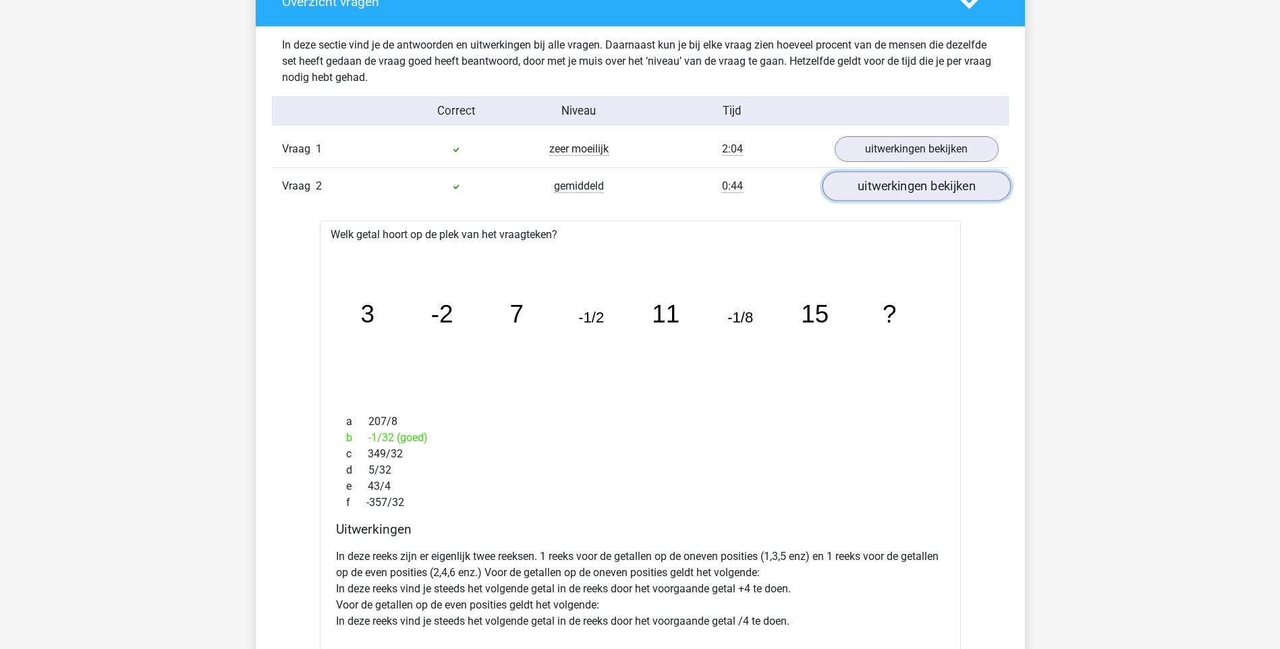
click at [894, 181] on link "uitwerkingen bekijken" at bounding box center [916, 186] width 188 height 30
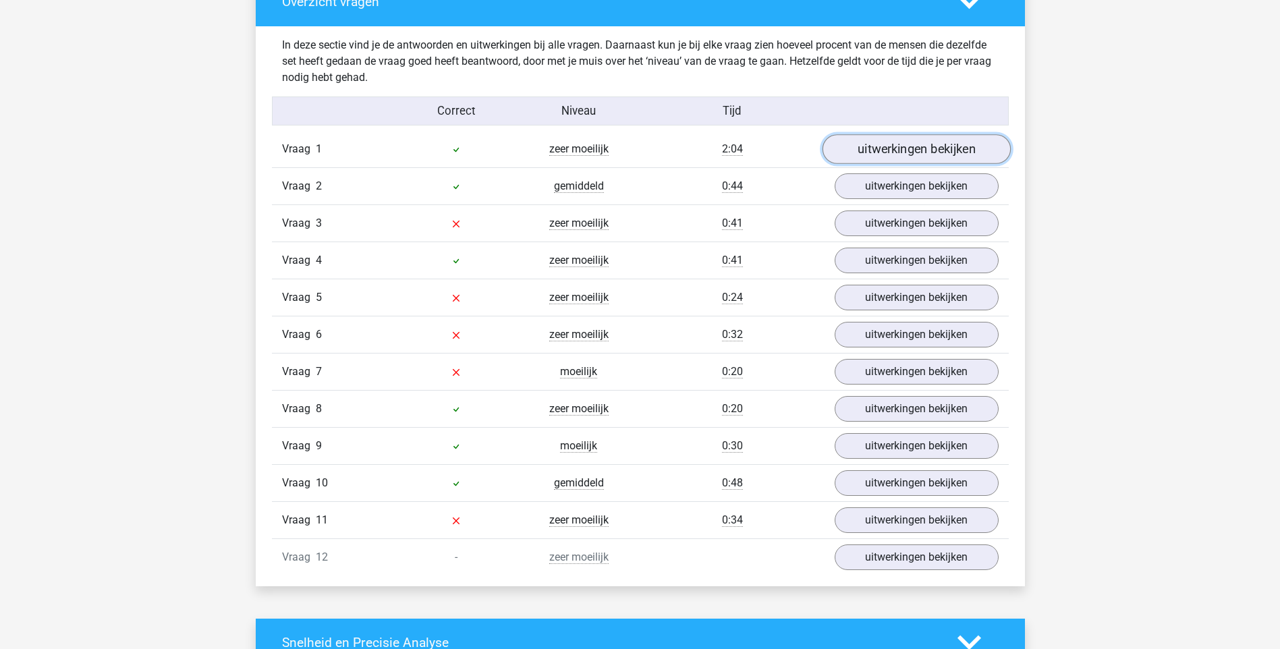
click at [898, 144] on link "uitwerkingen bekijken" at bounding box center [916, 149] width 188 height 30
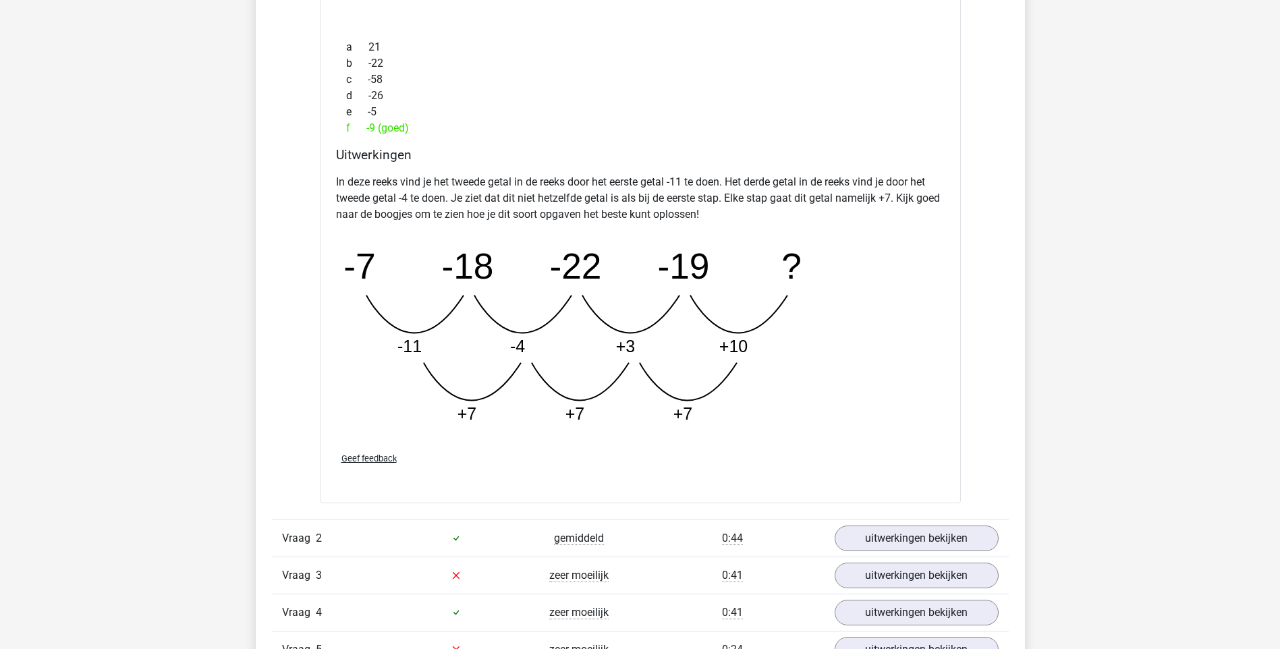
scroll to position [1484, 0]
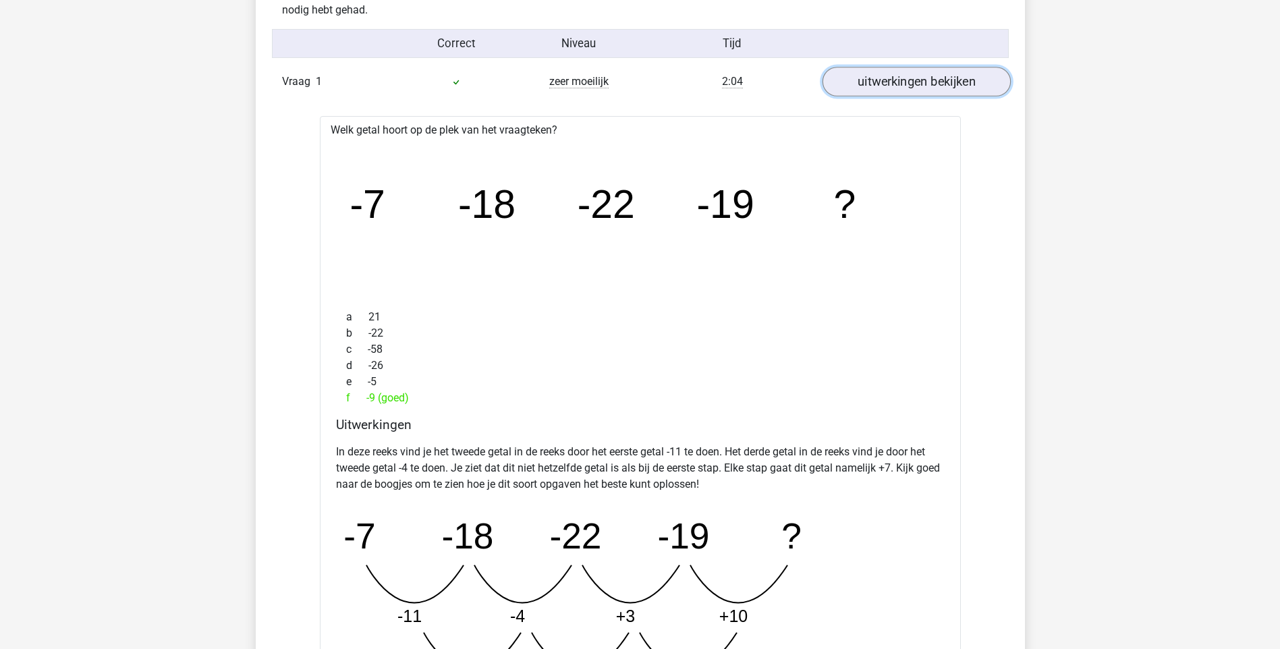
click at [887, 90] on link "uitwerkingen bekijken" at bounding box center [916, 82] width 188 height 30
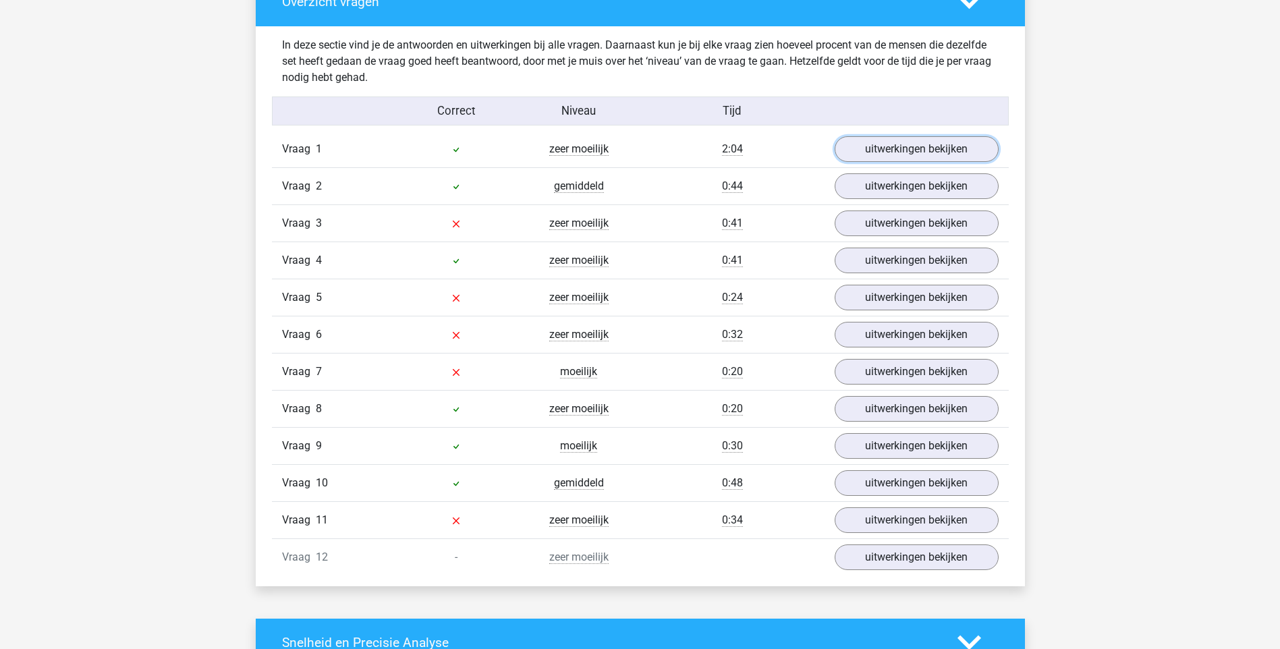
scroll to position [1349, 0]
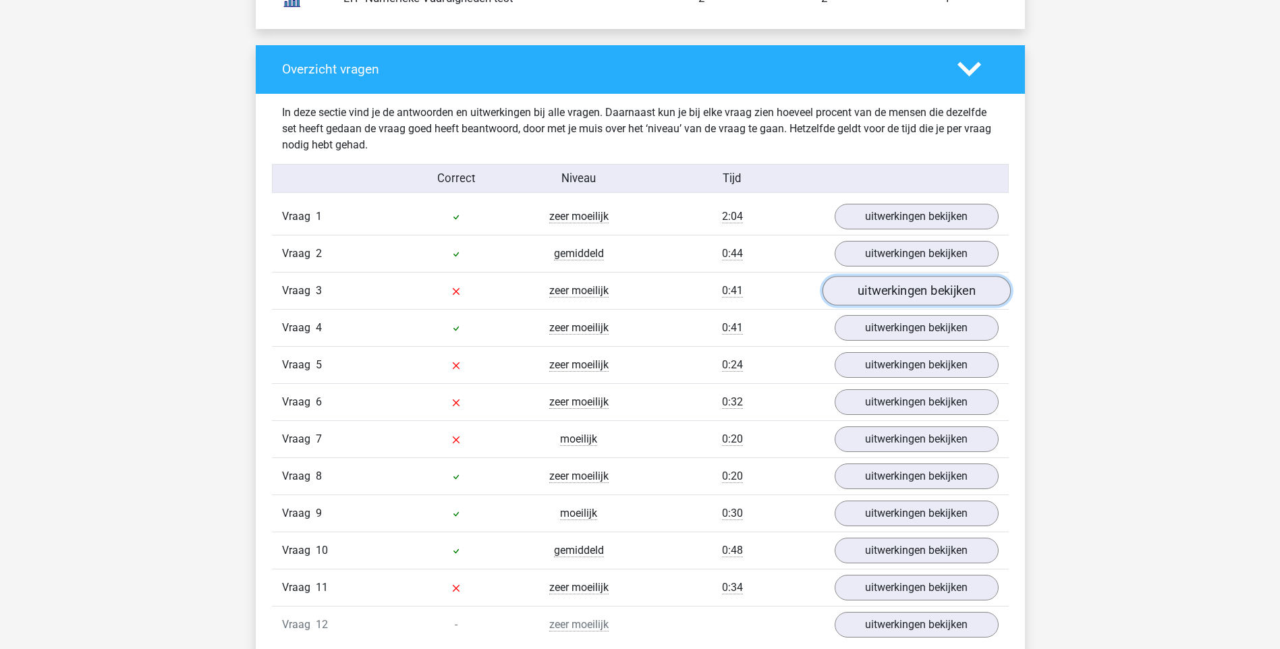
click at [906, 289] on link "uitwerkingen bekijken" at bounding box center [916, 291] width 188 height 30
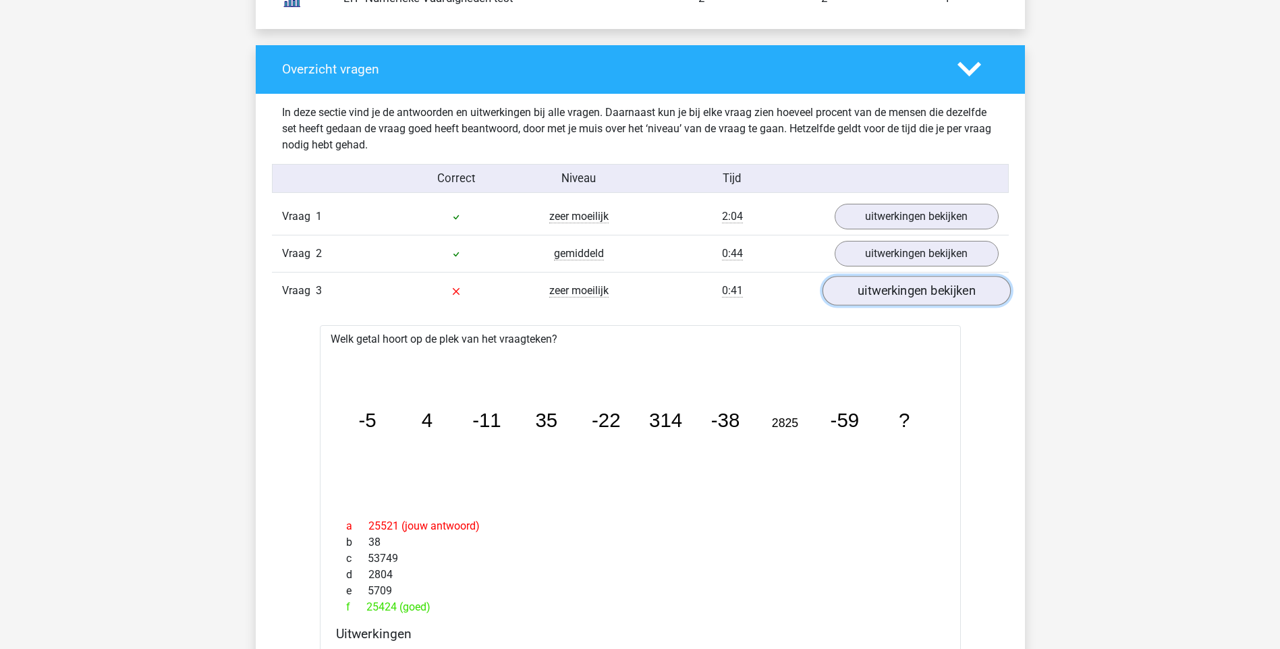
click at [906, 289] on link "uitwerkingen bekijken" at bounding box center [916, 291] width 188 height 30
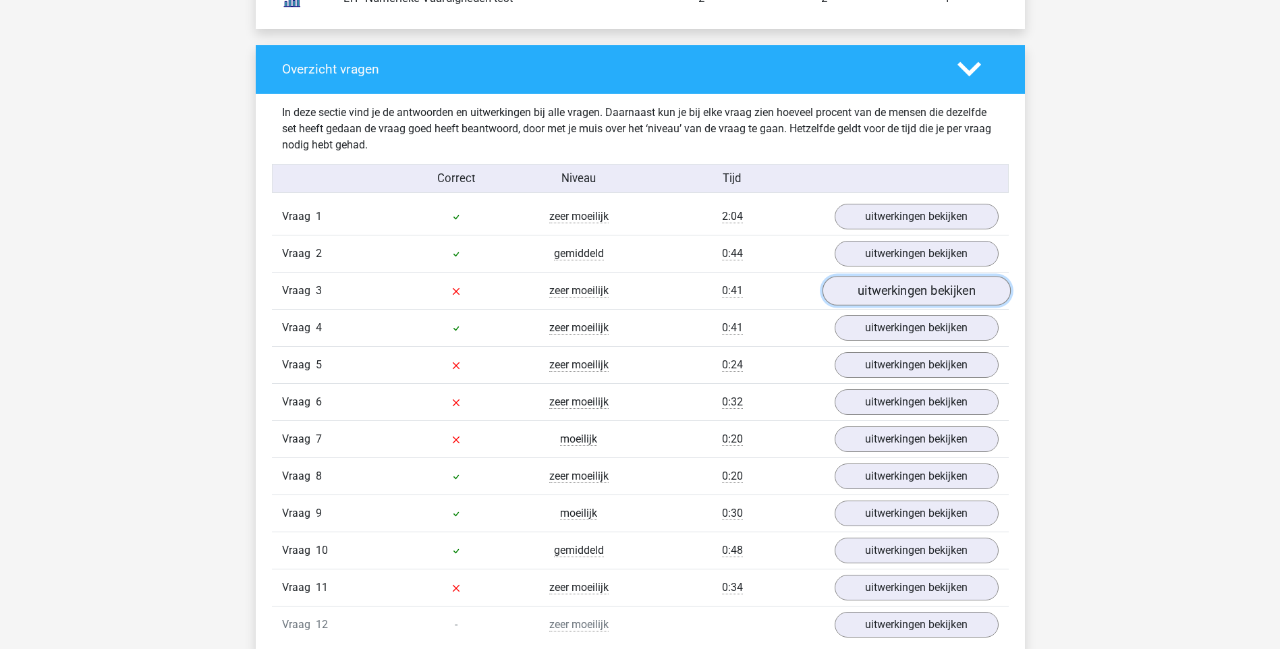
click at [906, 289] on link "uitwerkingen bekijken" at bounding box center [916, 291] width 188 height 30
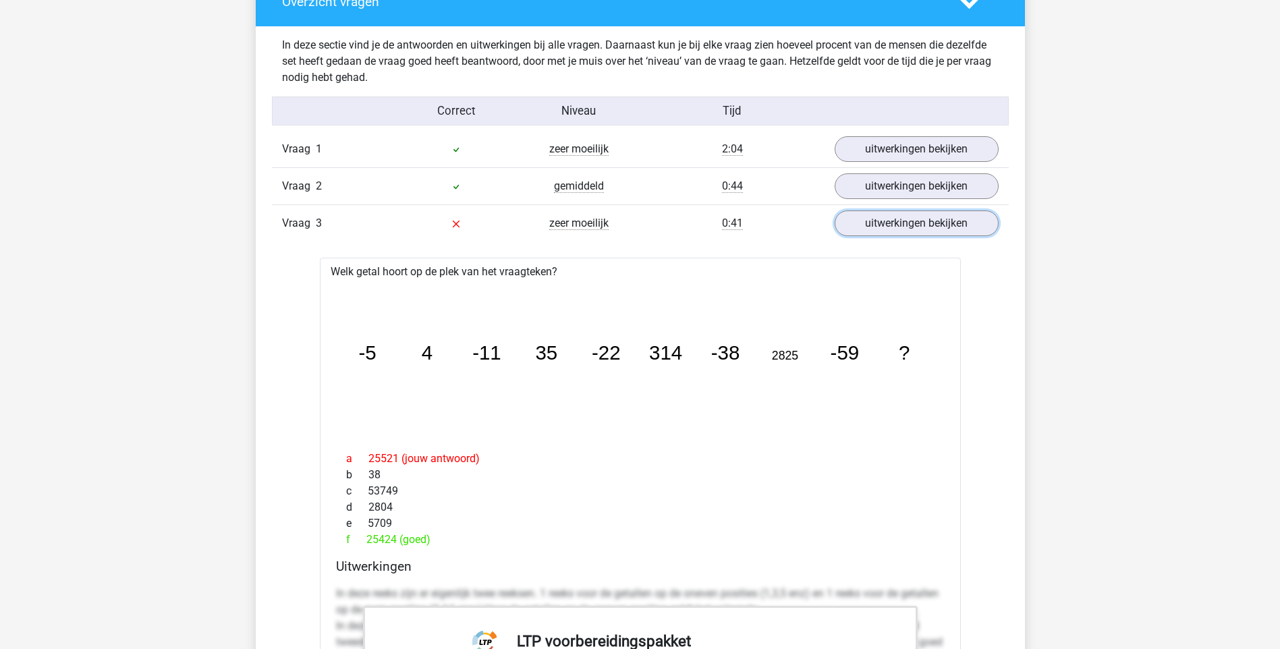
scroll to position [1282, 0]
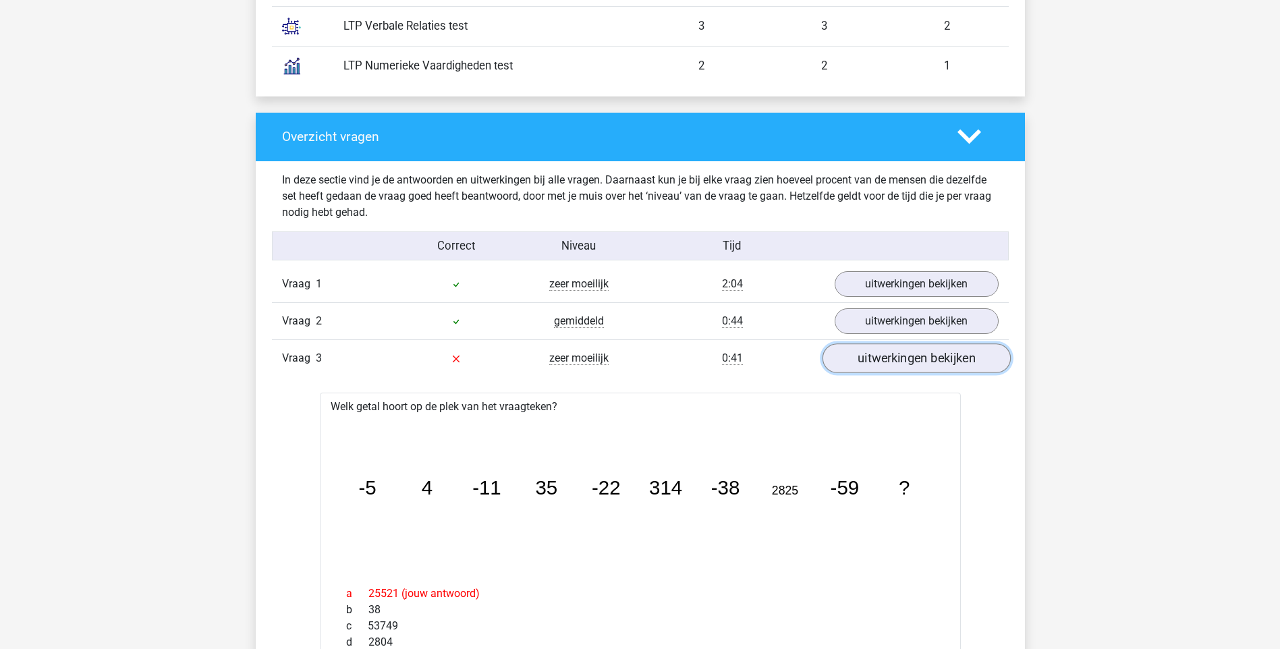
click at [913, 359] on link "uitwerkingen bekijken" at bounding box center [916, 358] width 188 height 30
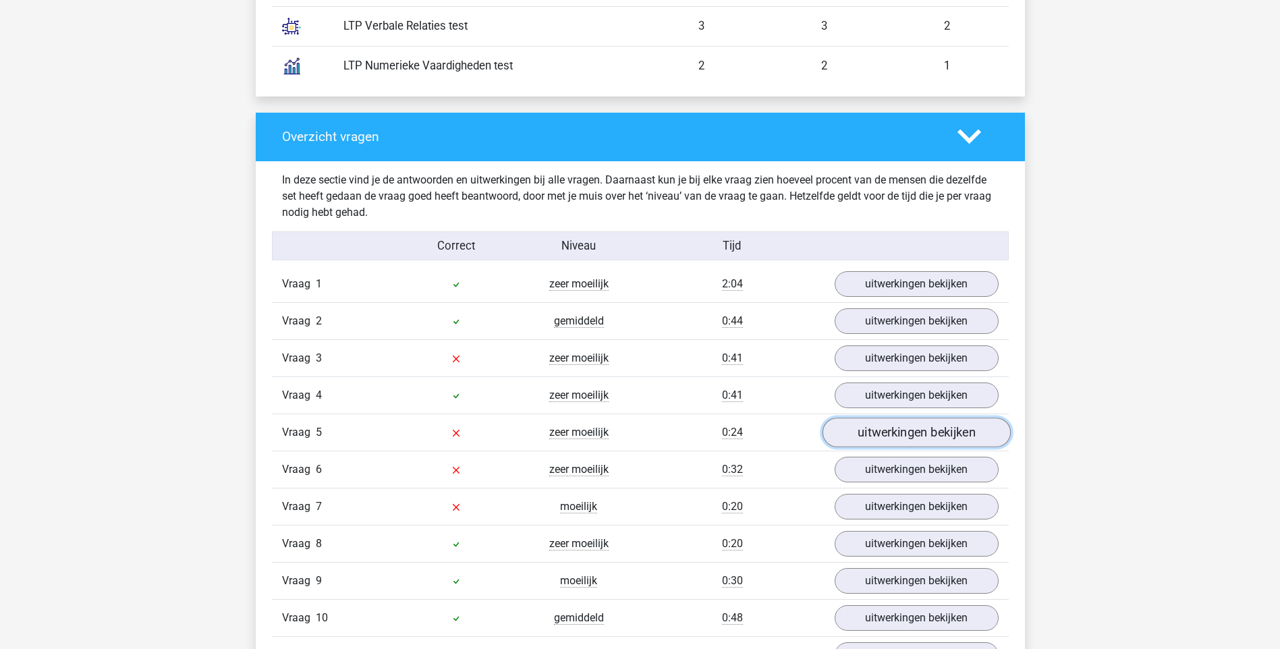
click at [874, 424] on link "uitwerkingen bekijken" at bounding box center [916, 433] width 188 height 30
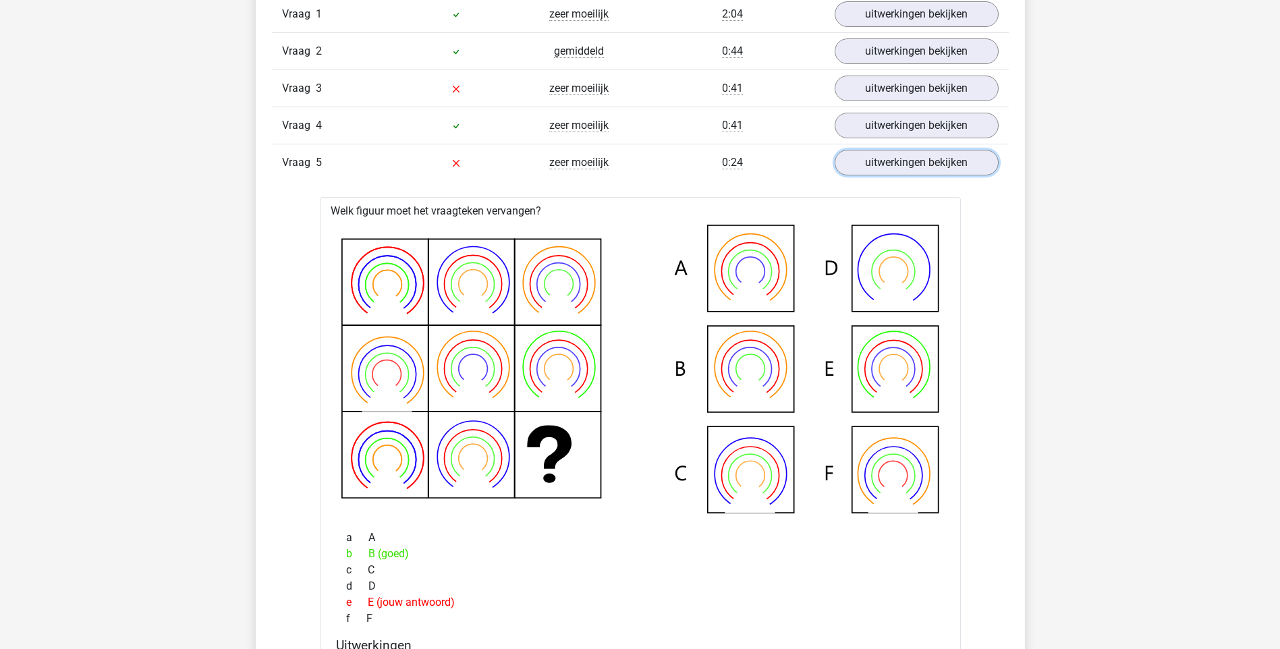
scroll to position [1349, 0]
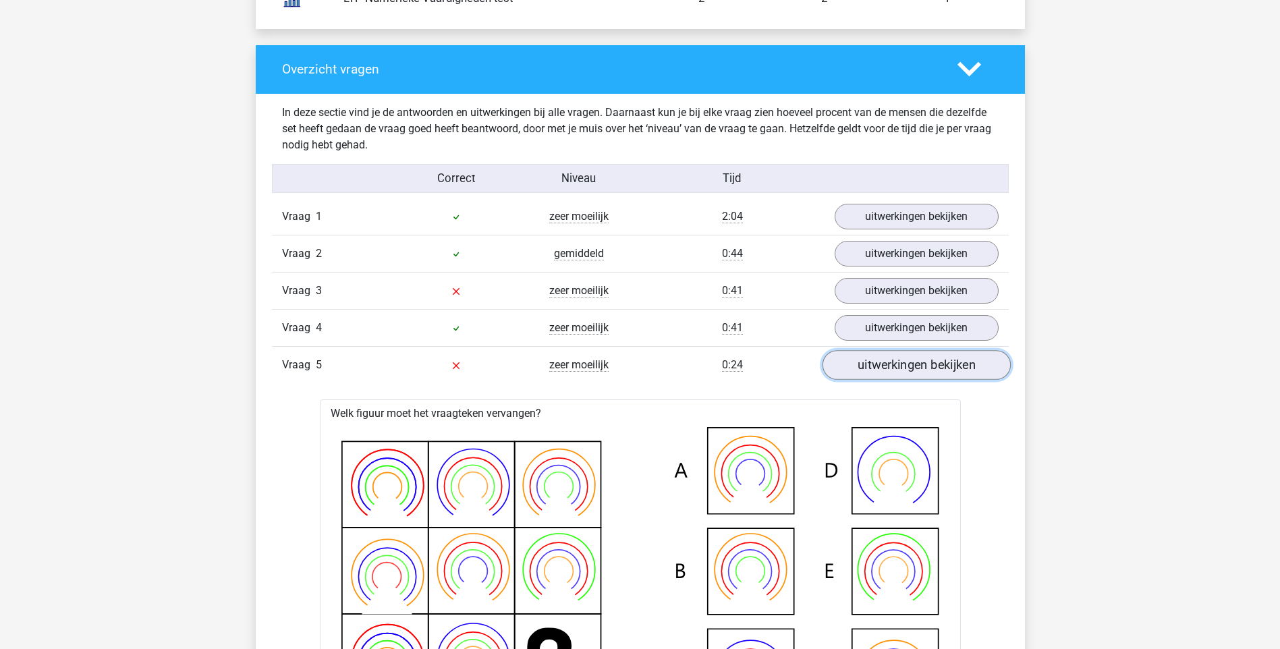
click at [918, 363] on link "uitwerkingen bekijken" at bounding box center [916, 365] width 188 height 30
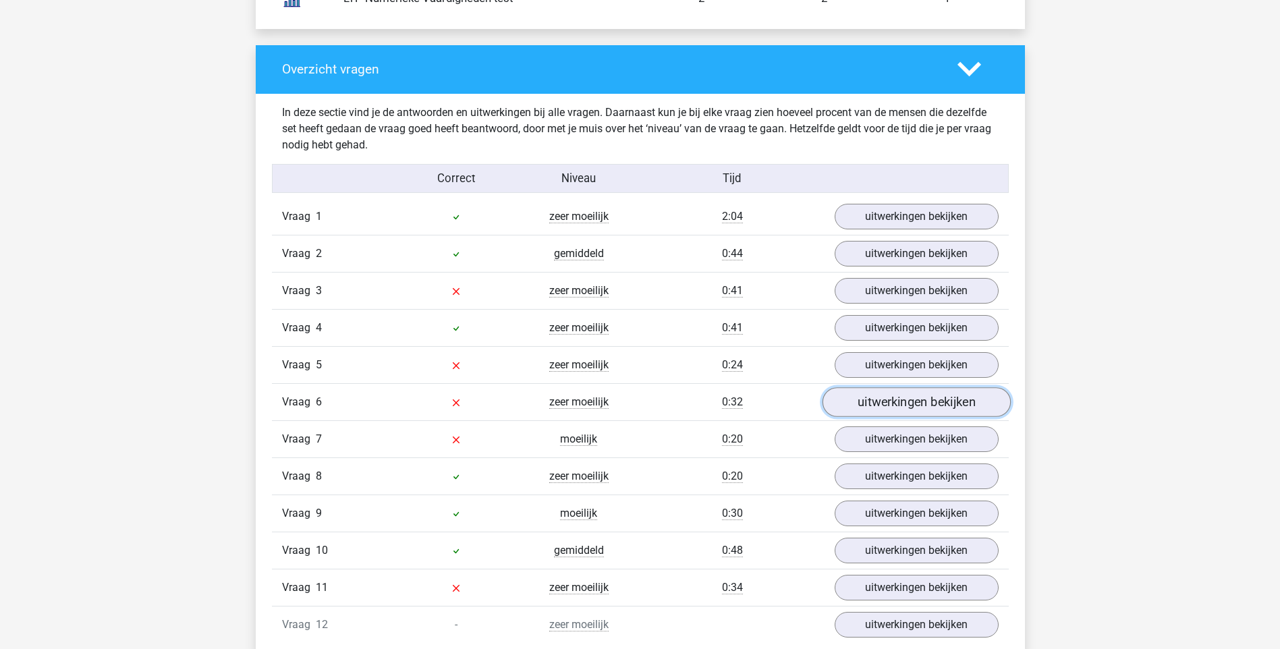
click at [918, 396] on link "uitwerkingen bekijken" at bounding box center [916, 402] width 188 height 30
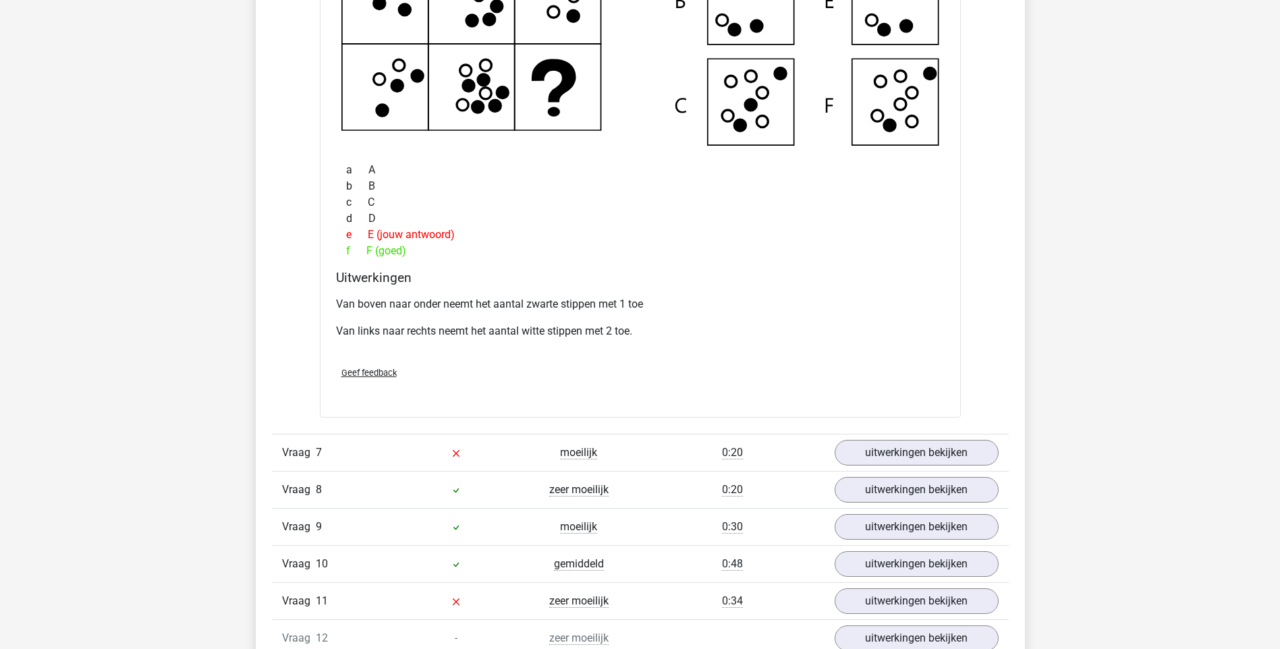
scroll to position [2024, 0]
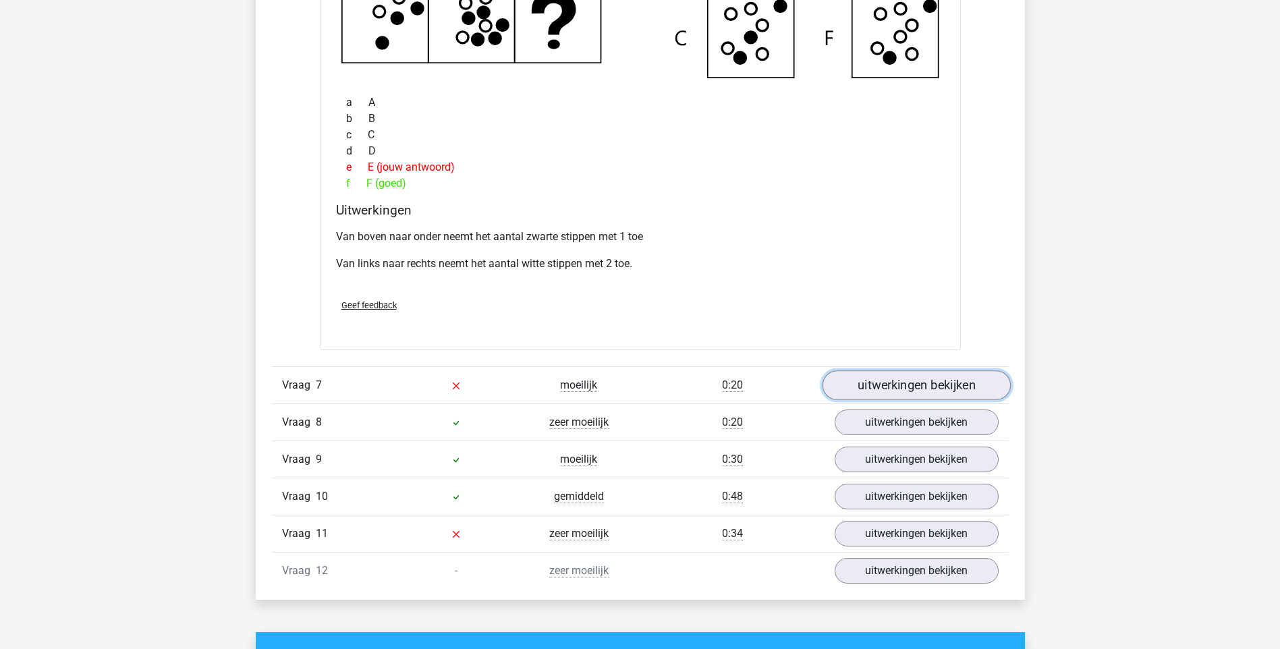
click at [886, 387] on link "uitwerkingen bekijken" at bounding box center [916, 385] width 188 height 30
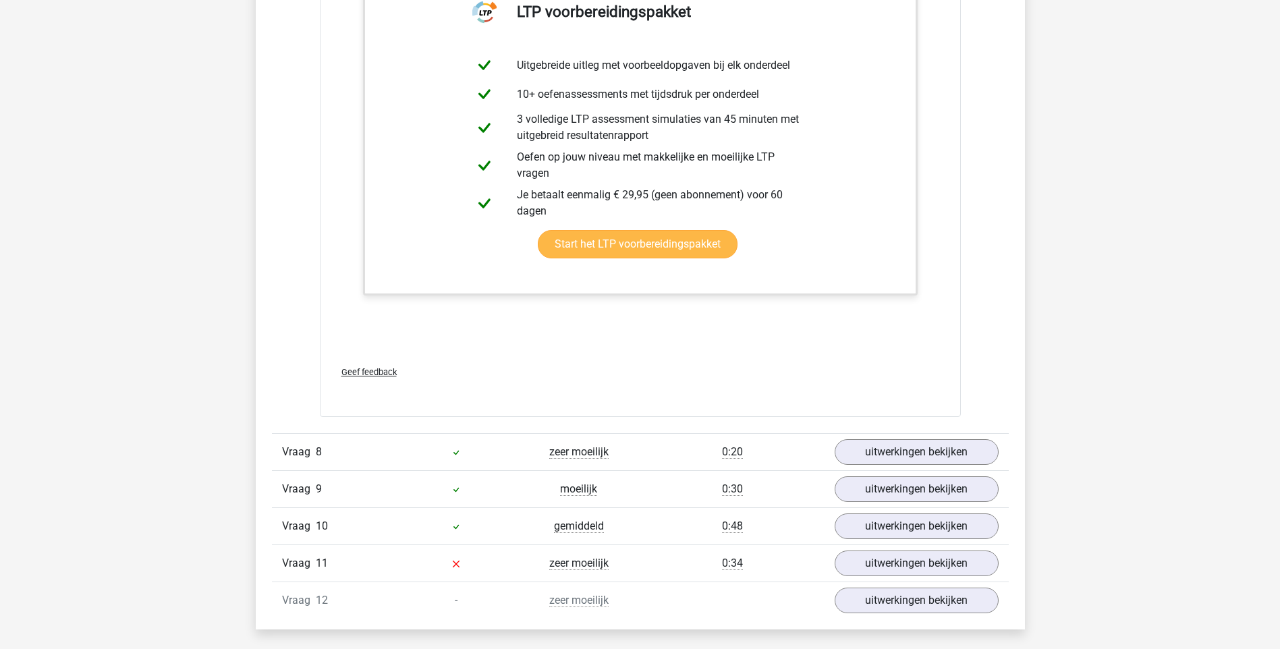
scroll to position [2766, 0]
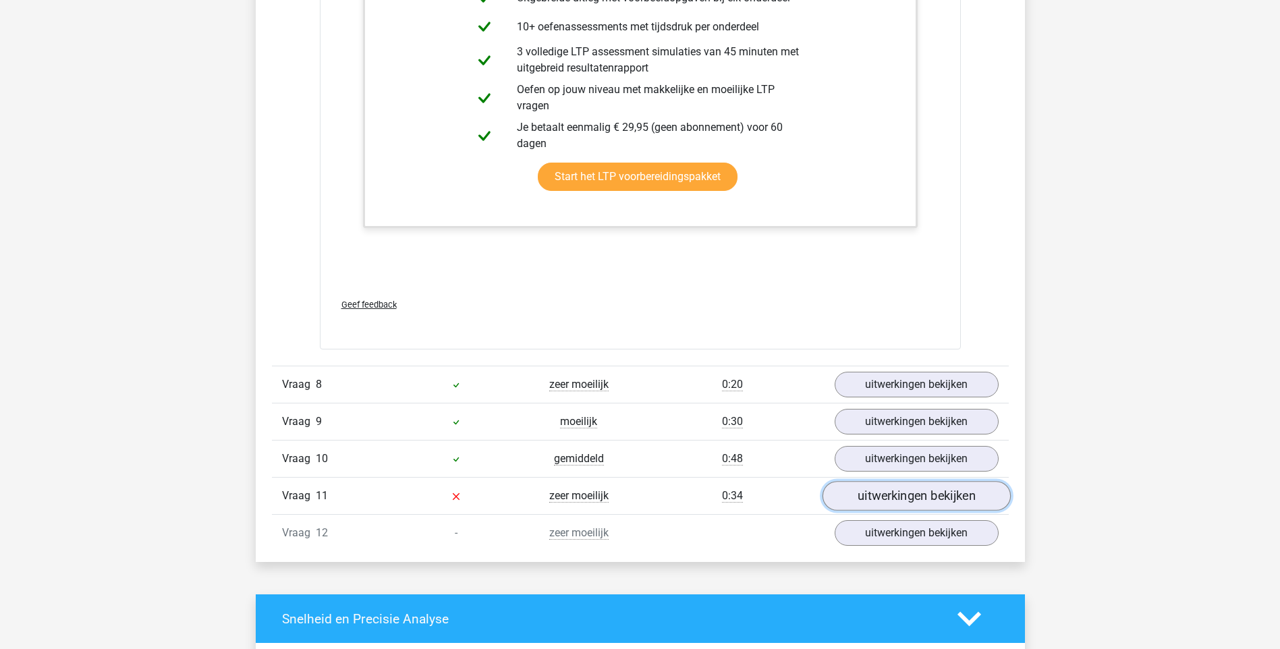
click at [914, 499] on link "uitwerkingen bekijken" at bounding box center [916, 497] width 188 height 30
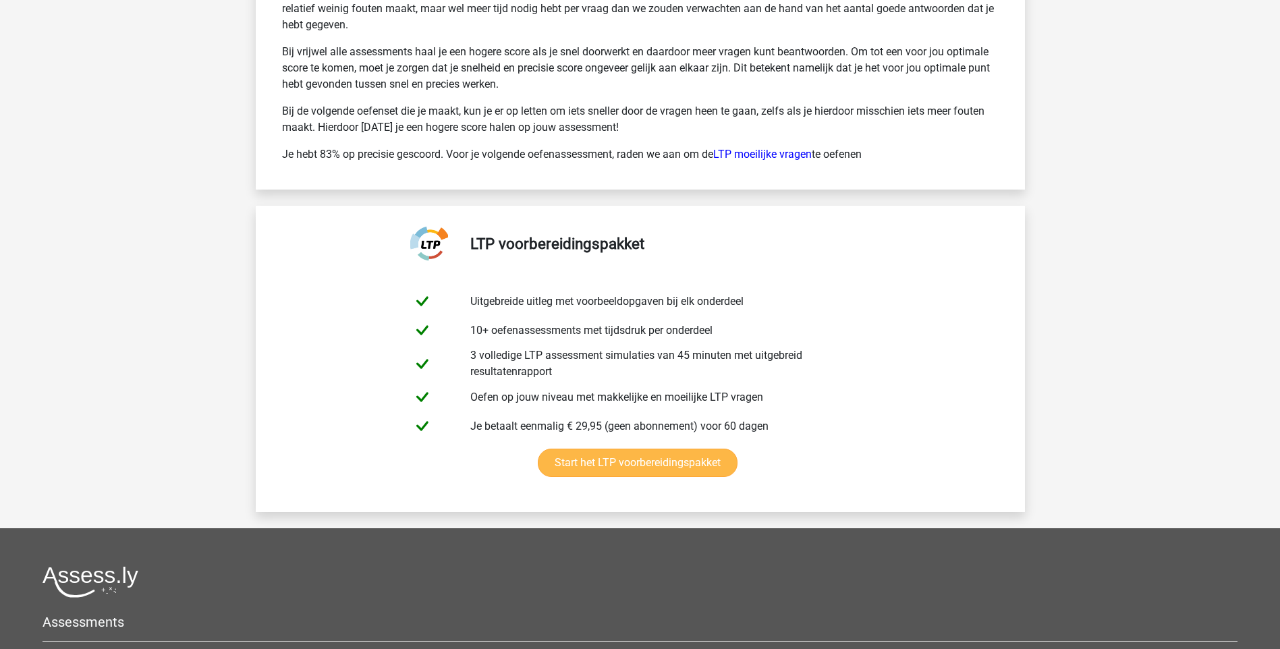
scroll to position [5127, 0]
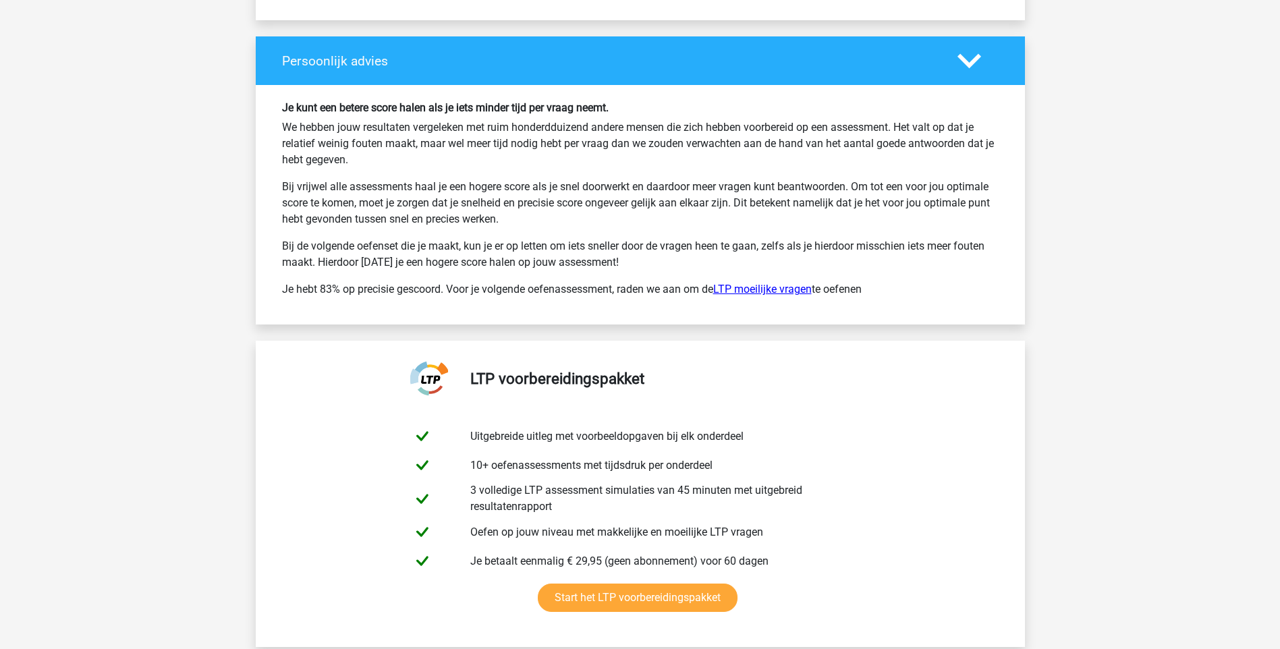
click at [766, 285] on link "LTP moeilijke vragen" at bounding box center [762, 289] width 98 height 13
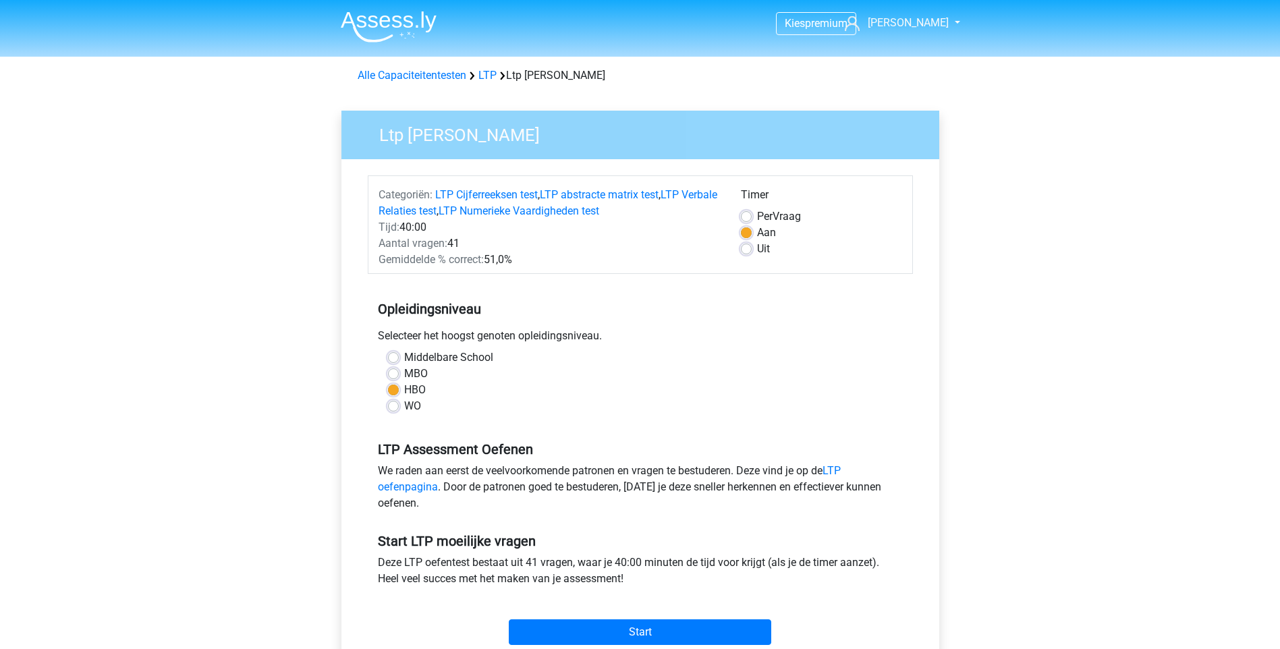
scroll to position [202, 0]
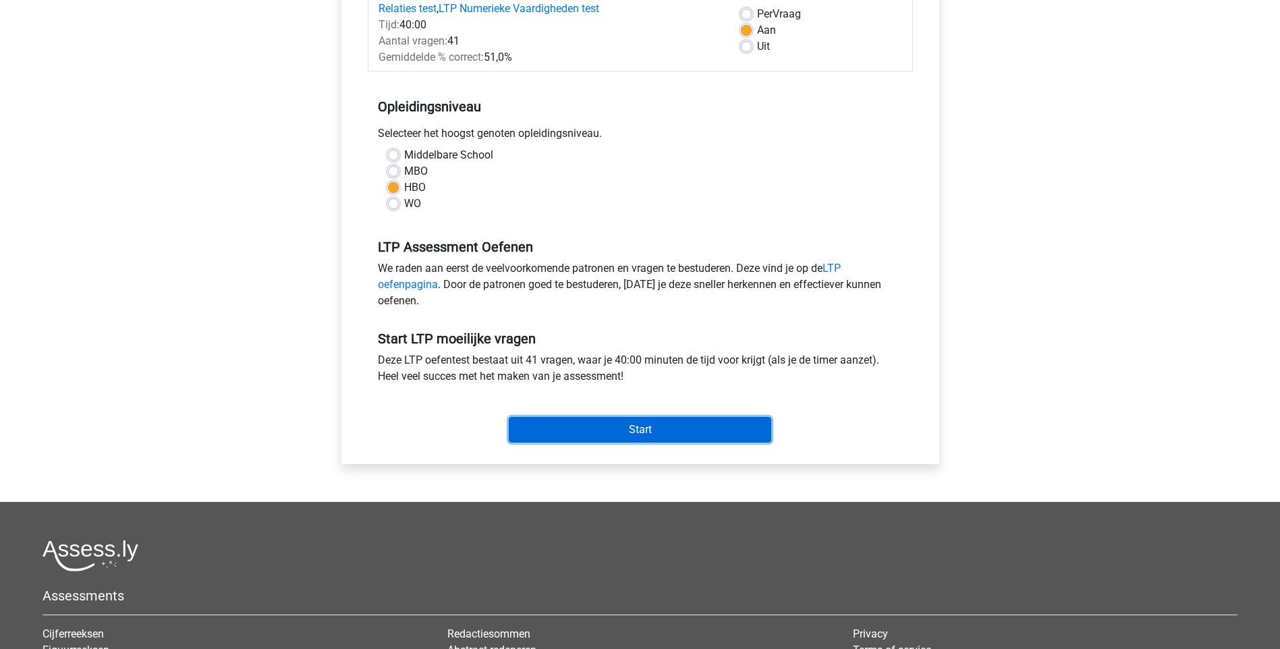
click at [706, 428] on input "Start" at bounding box center [640, 430] width 262 height 26
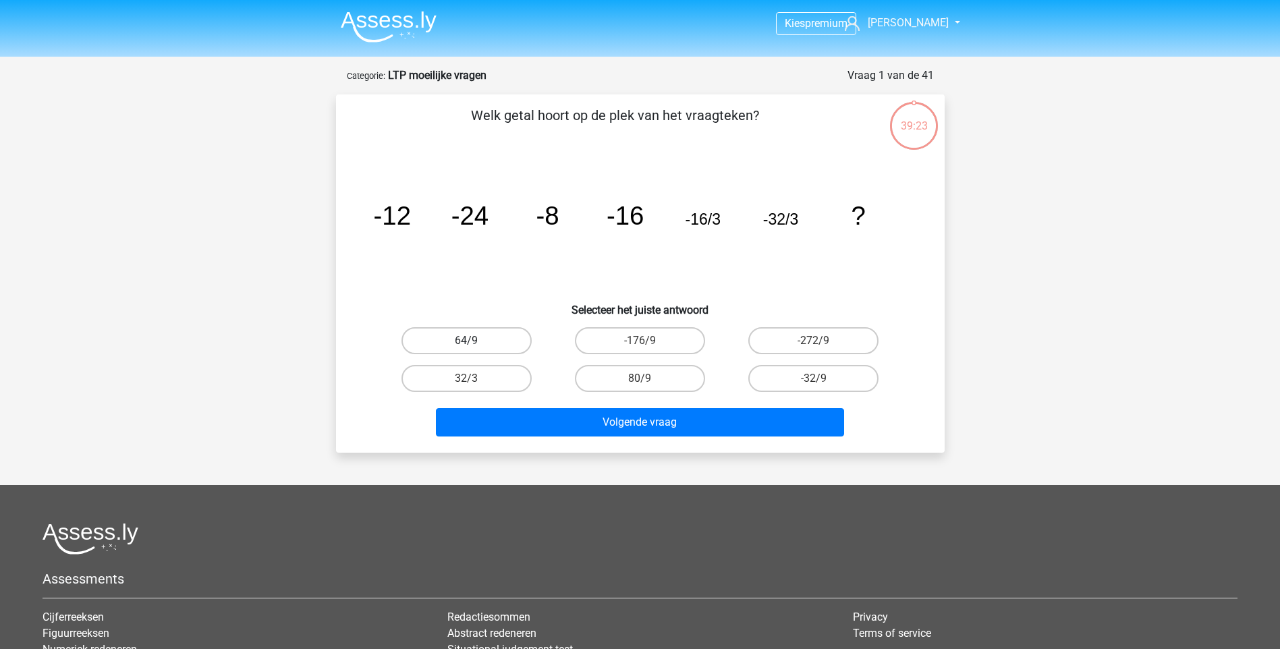
click at [485, 338] on label "64/9" at bounding box center [466, 340] width 130 height 27
click at [475, 341] on input "64/9" at bounding box center [470, 345] width 9 height 9
radio input "true"
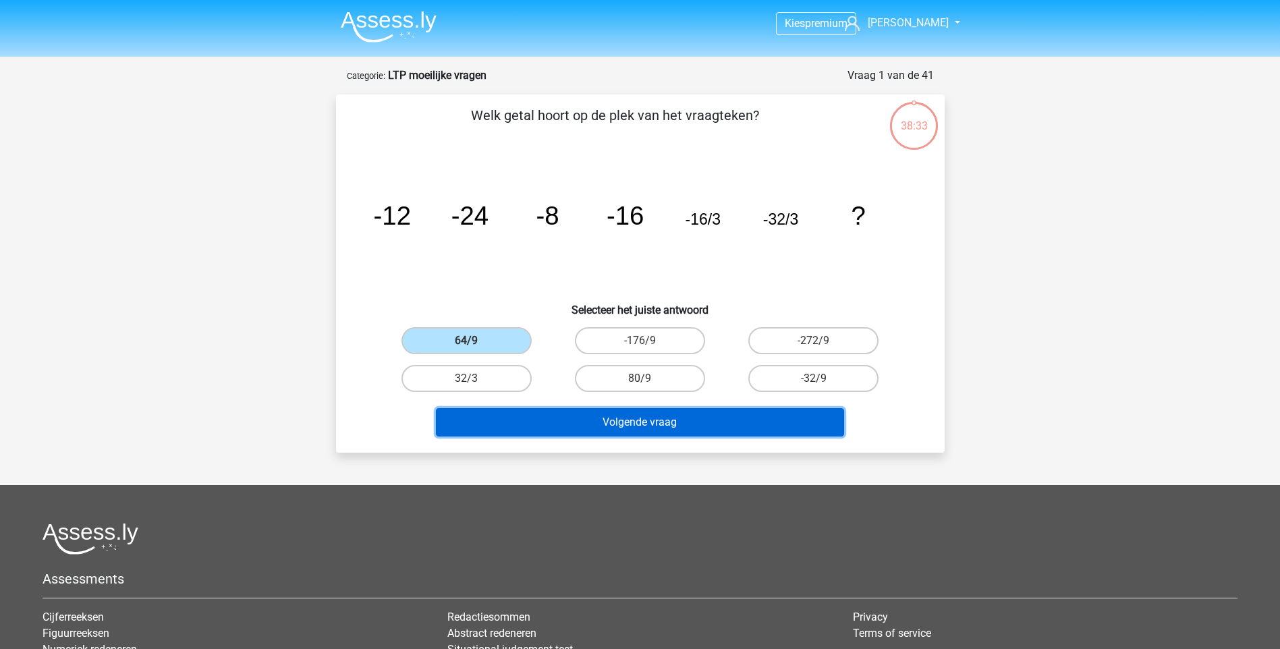
click at [612, 414] on button "Volgende vraag" at bounding box center [640, 422] width 408 height 28
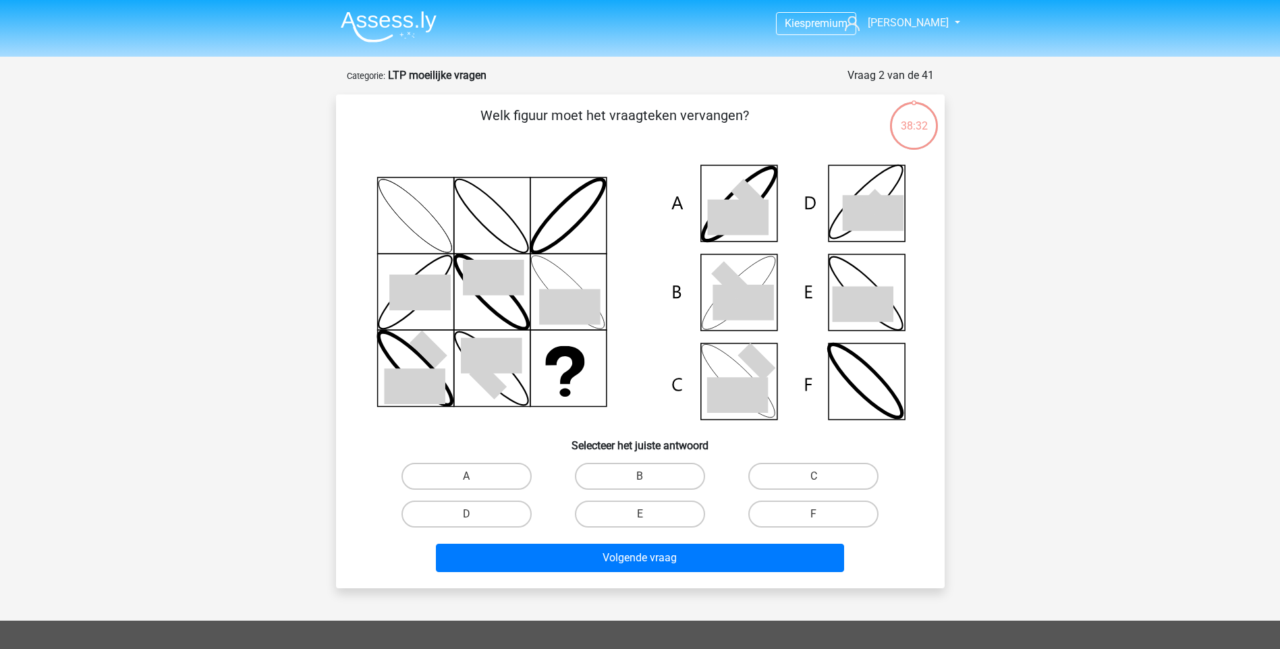
scroll to position [67, 0]
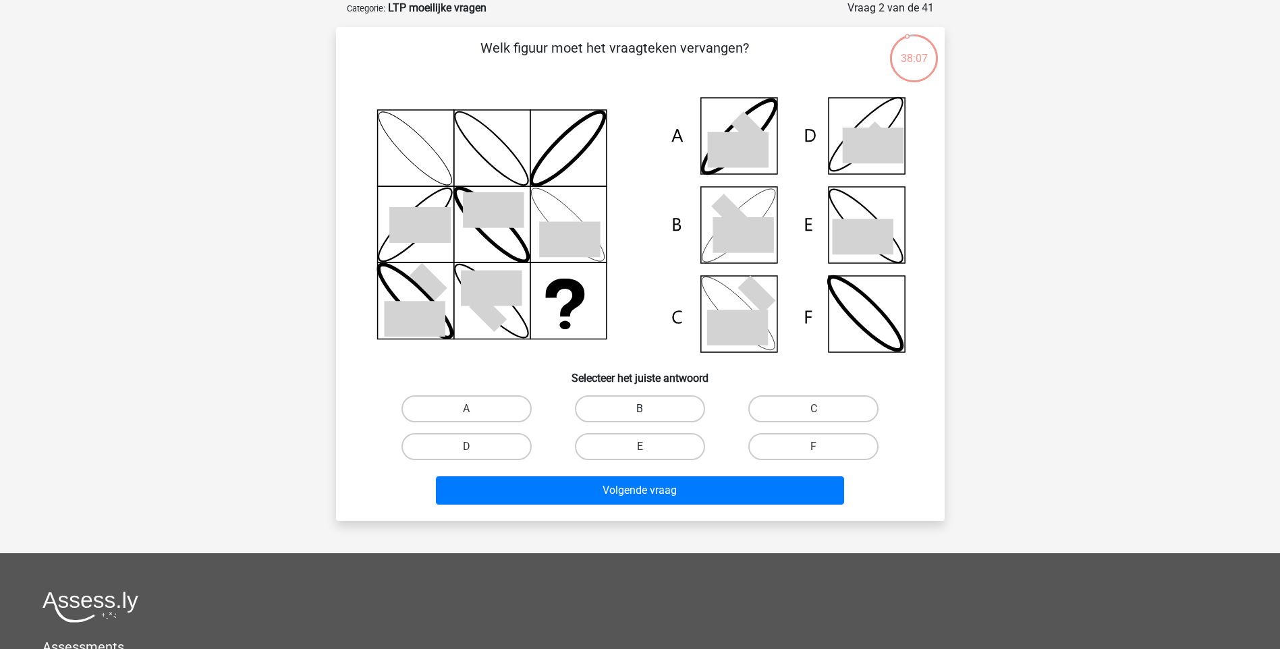
click at [683, 403] on label "B" at bounding box center [640, 408] width 130 height 27
click at [648, 409] on input "B" at bounding box center [644, 413] width 9 height 9
radio input "true"
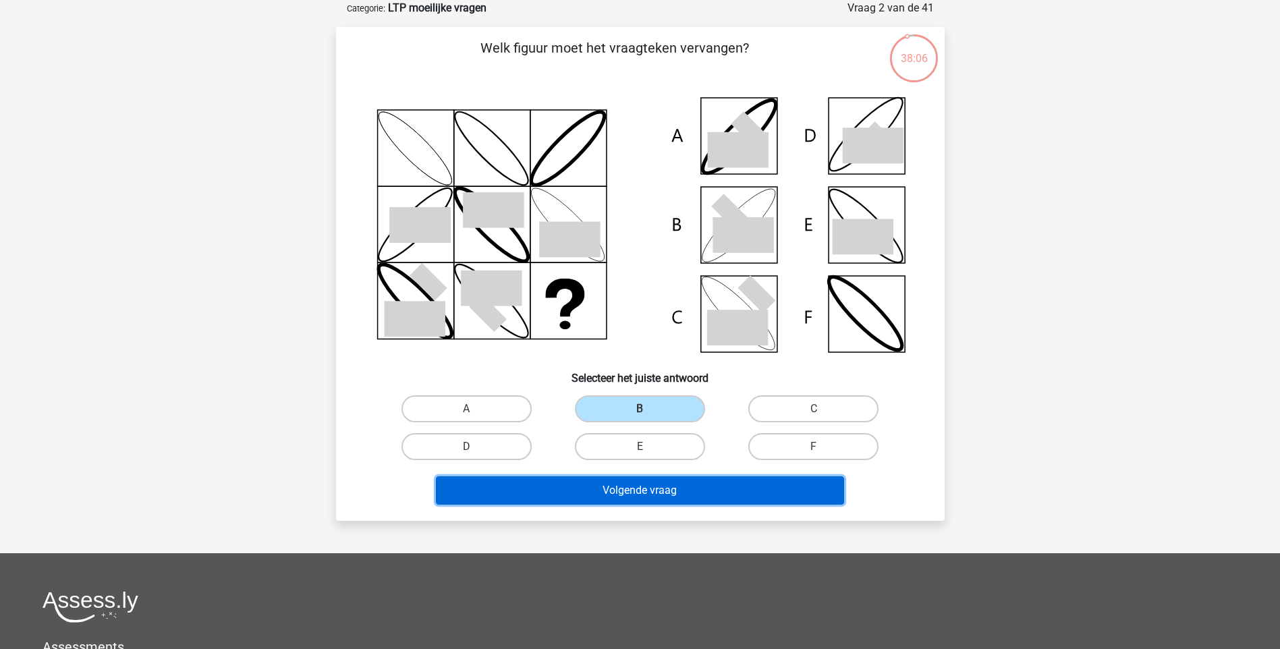
click at [676, 486] on button "Volgende vraag" at bounding box center [640, 490] width 408 height 28
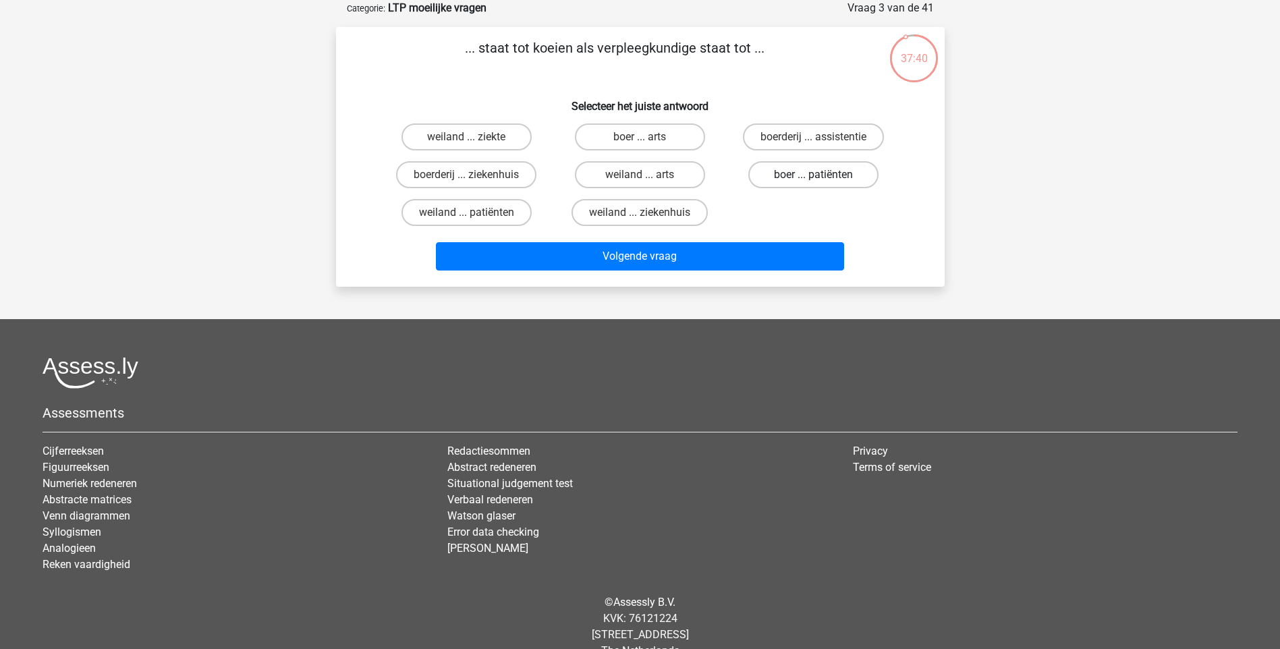
click at [810, 173] on label "boer ... patiënten" at bounding box center [813, 174] width 130 height 27
click at [814, 175] on input "boer ... patiënten" at bounding box center [818, 179] width 9 height 9
radio input "true"
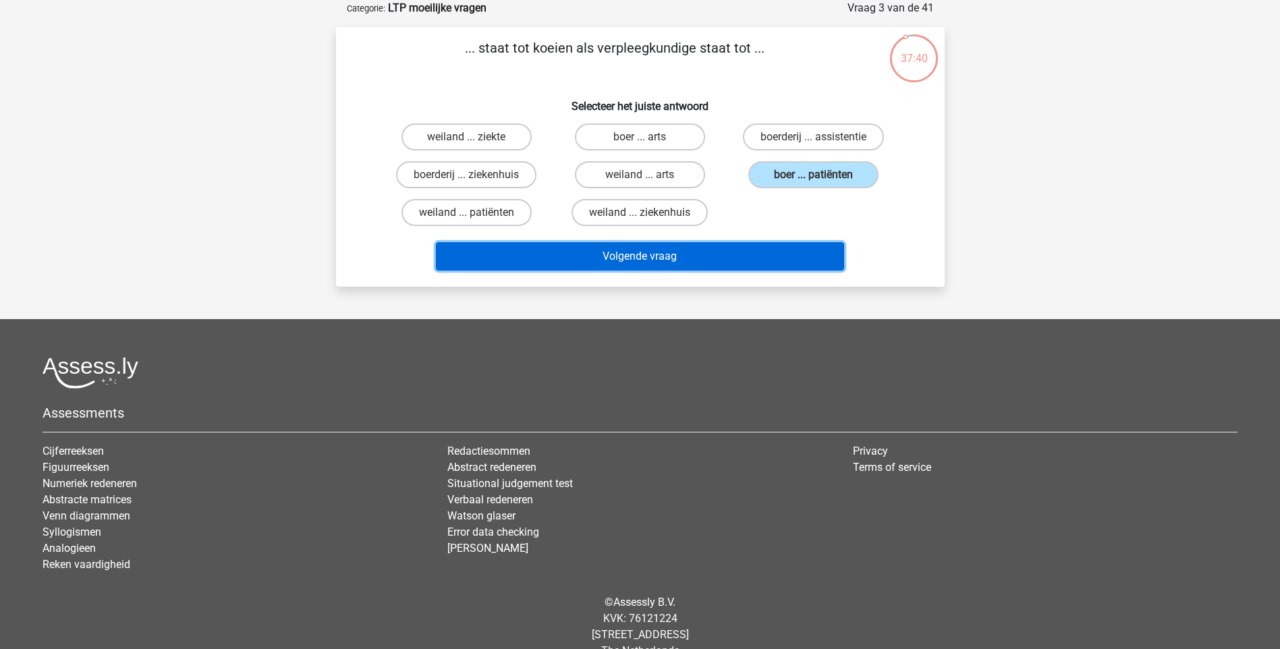
click at [670, 254] on button "Volgende vraag" at bounding box center [640, 256] width 408 height 28
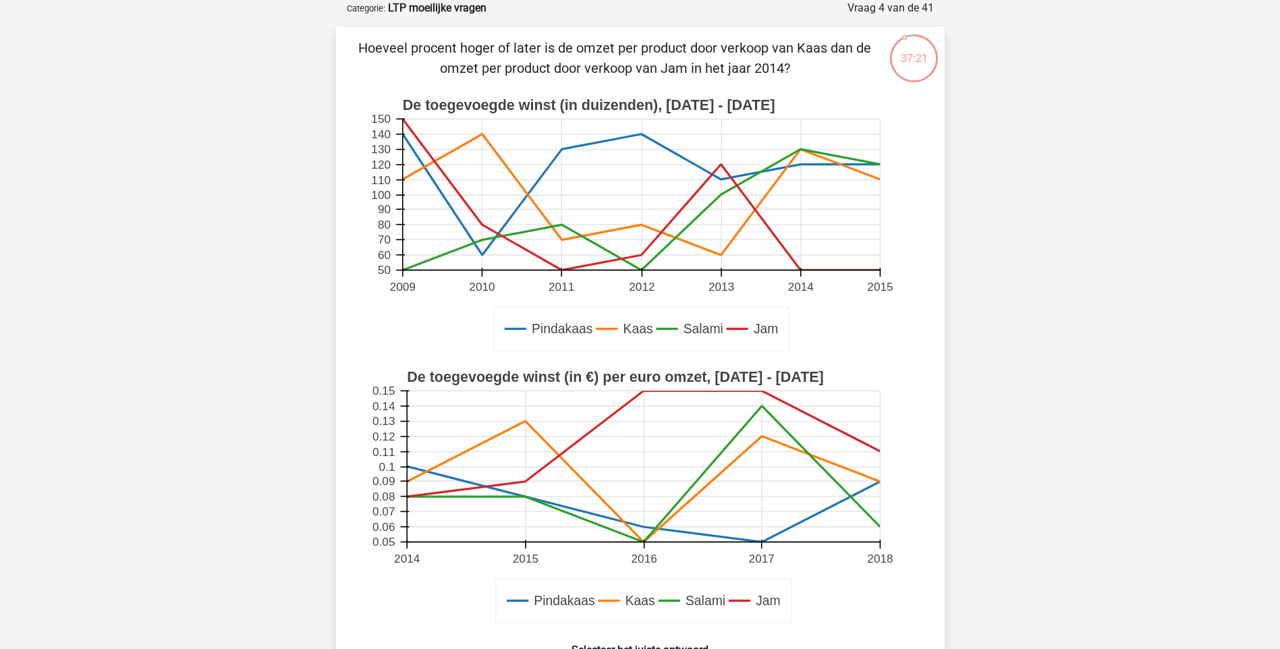
drag, startPoint x: 629, startPoint y: 52, endPoint x: 799, endPoint y: 59, distance: 170.1
click at [799, 59] on p "Hoeveel procent hoger of later is de omzet per product door verkoop van Kaas da…" at bounding box center [615, 58] width 515 height 40
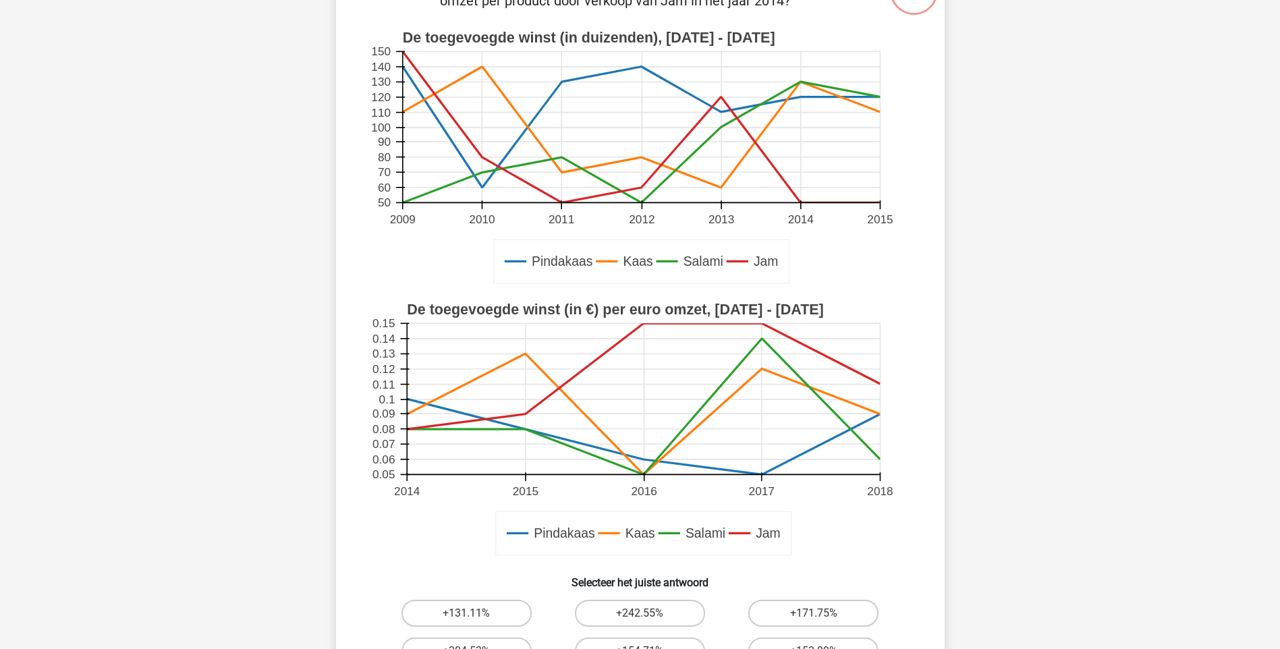
scroll to position [202, 0]
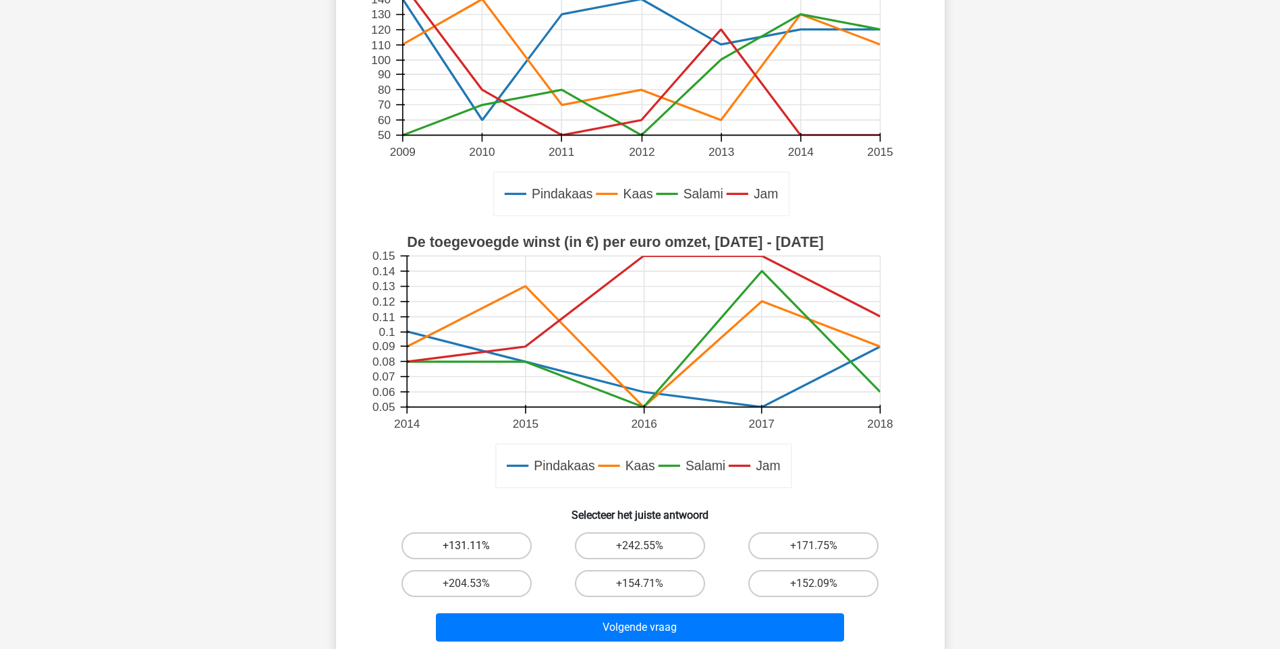
click at [491, 553] on label "+131.11%" at bounding box center [466, 545] width 130 height 27
click at [475, 553] on input "+131.11%" at bounding box center [470, 550] width 9 height 9
radio input "true"
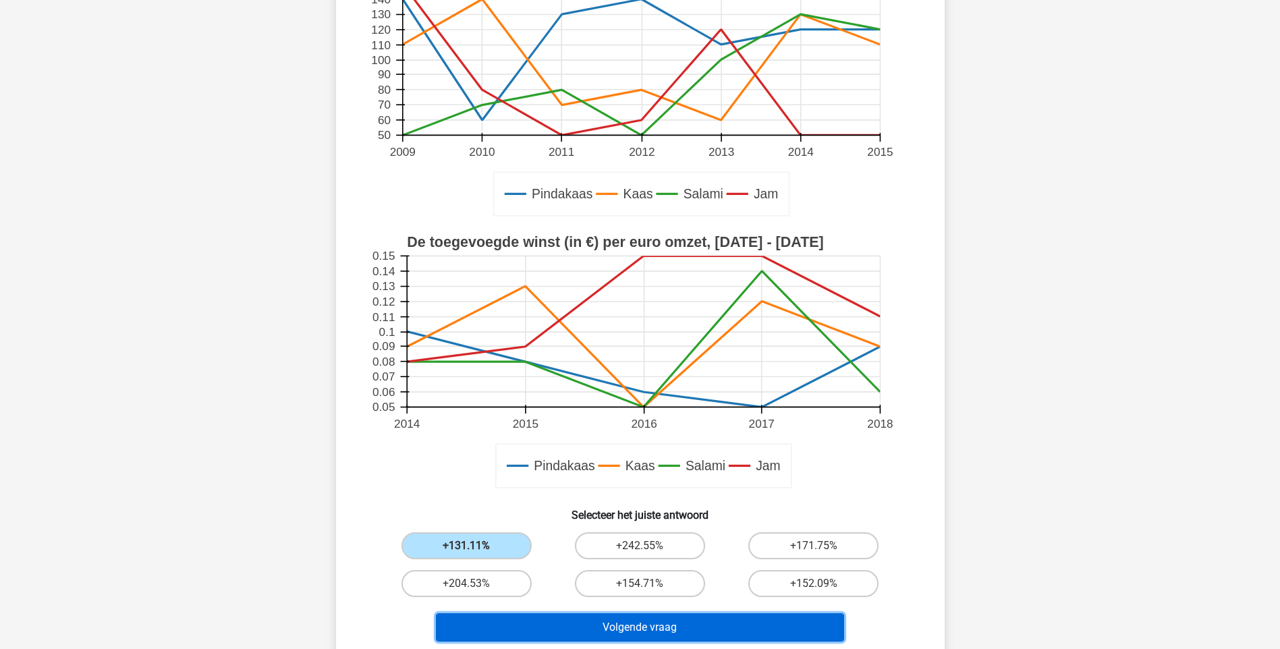
click at [625, 618] on button "Volgende vraag" at bounding box center [640, 627] width 408 height 28
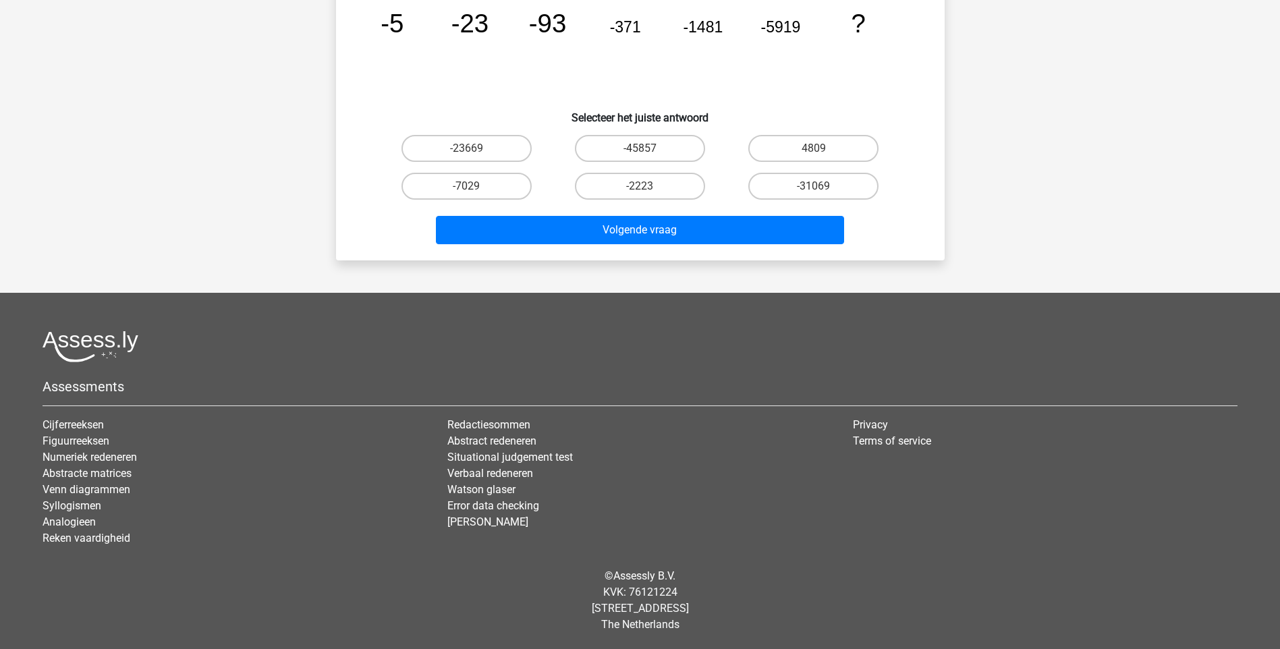
scroll to position [67, 0]
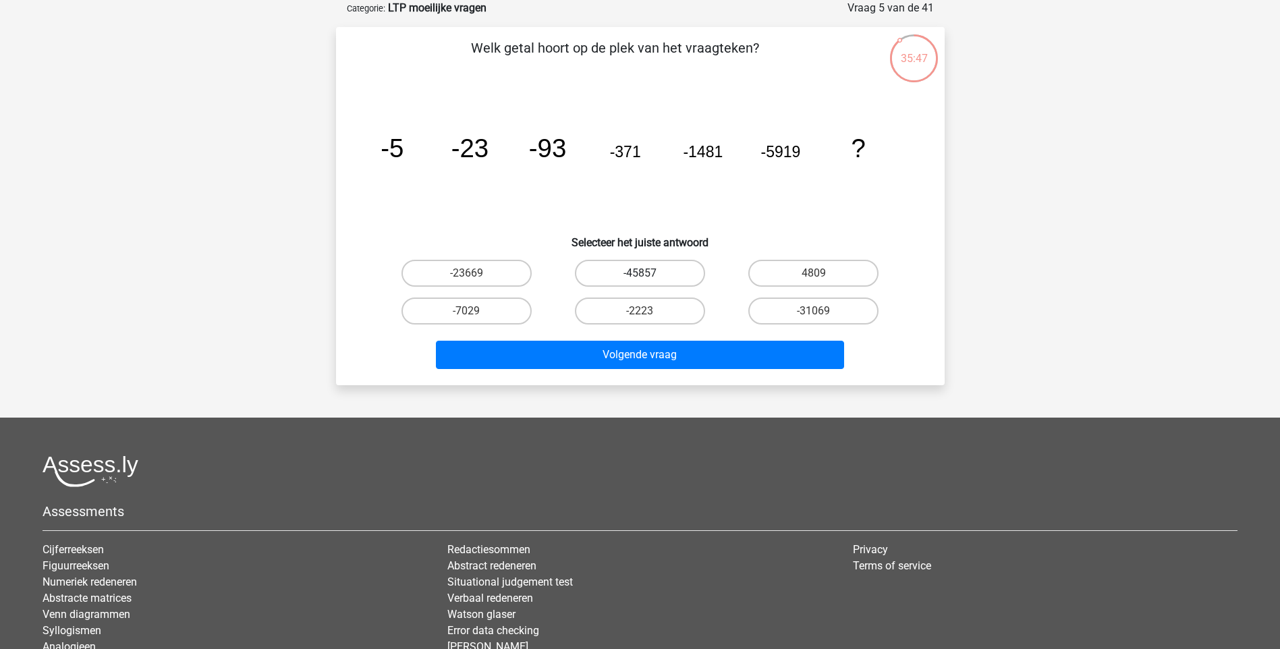
click at [657, 271] on label "-45857" at bounding box center [640, 273] width 130 height 27
click at [648, 273] on input "-45857" at bounding box center [644, 277] width 9 height 9
radio input "true"
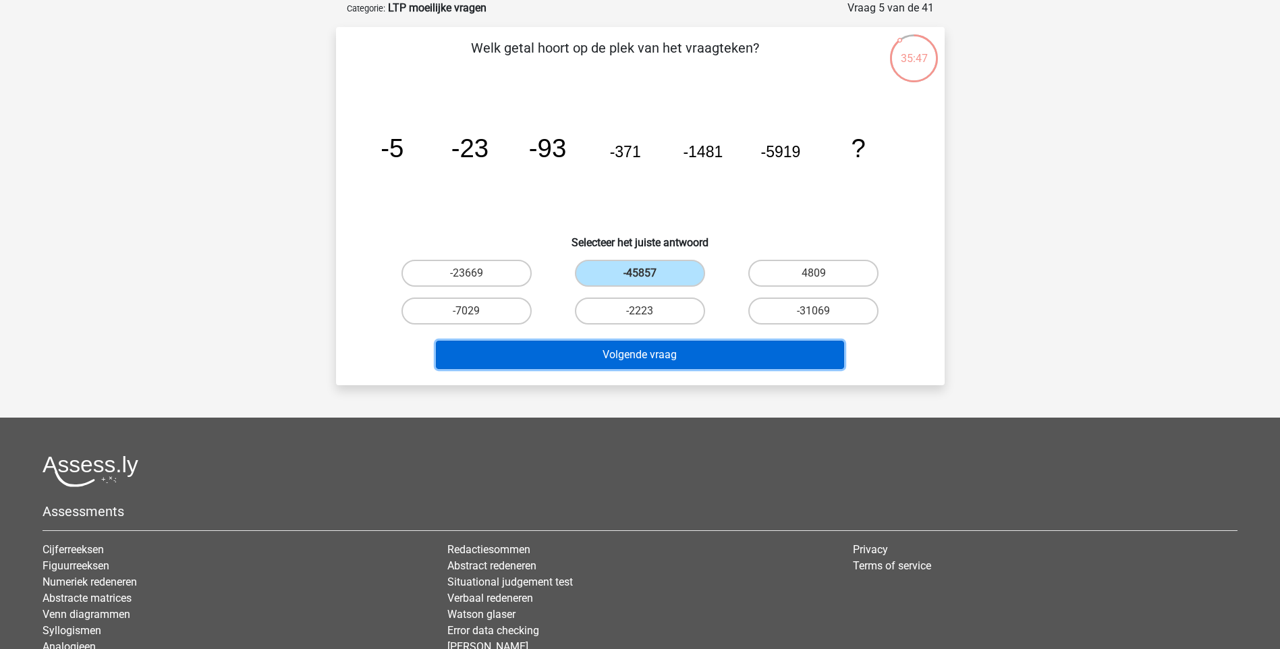
click at [652, 357] on button "Volgende vraag" at bounding box center [640, 355] width 408 height 28
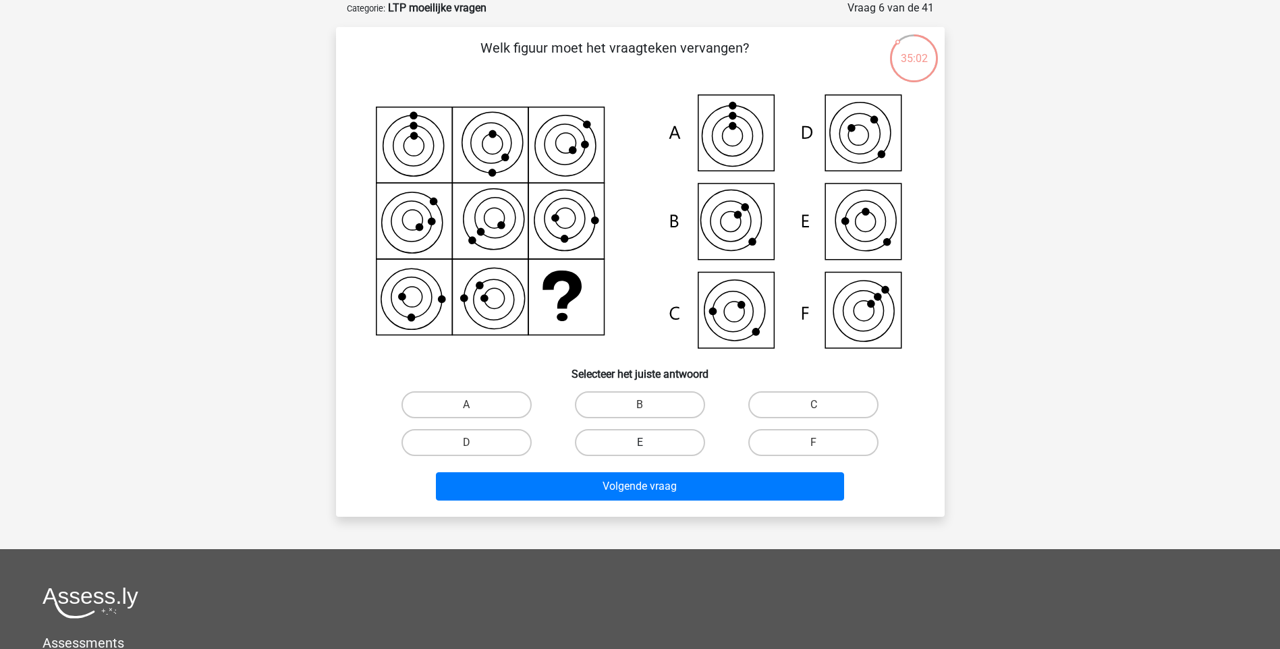
click at [653, 442] on label "E" at bounding box center [640, 442] width 130 height 27
click at [648, 443] on input "E" at bounding box center [644, 447] width 9 height 9
radio input "true"
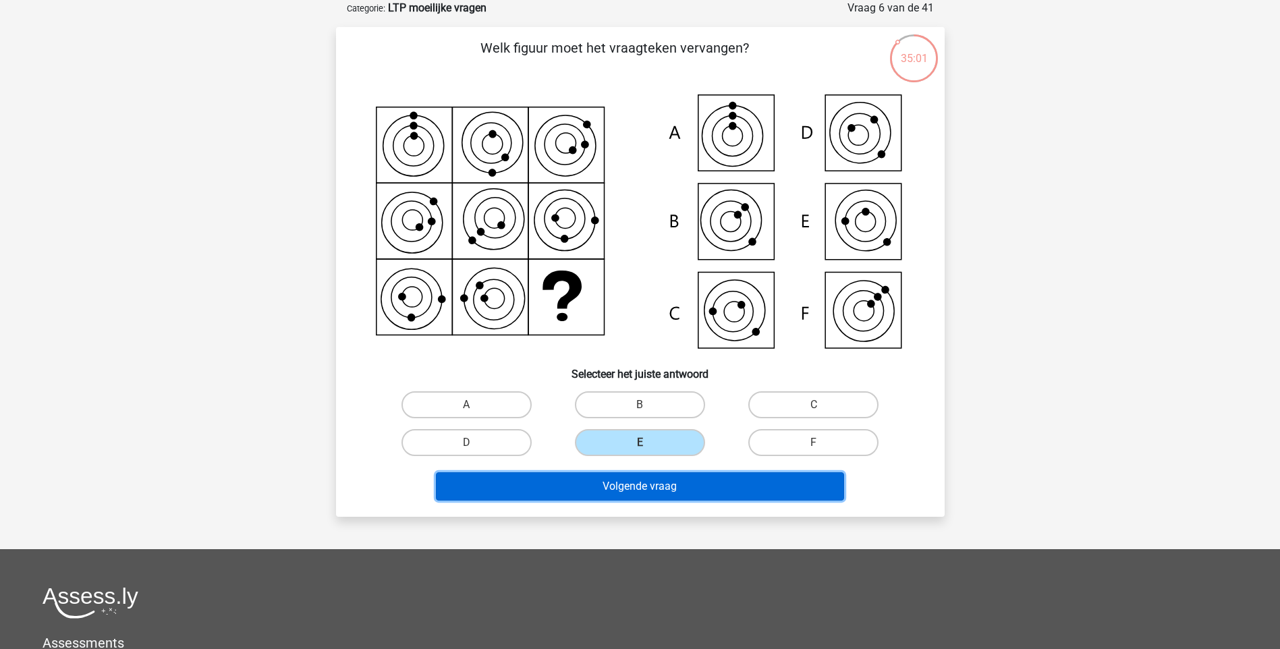
click at [672, 491] on button "Volgende vraag" at bounding box center [640, 486] width 408 height 28
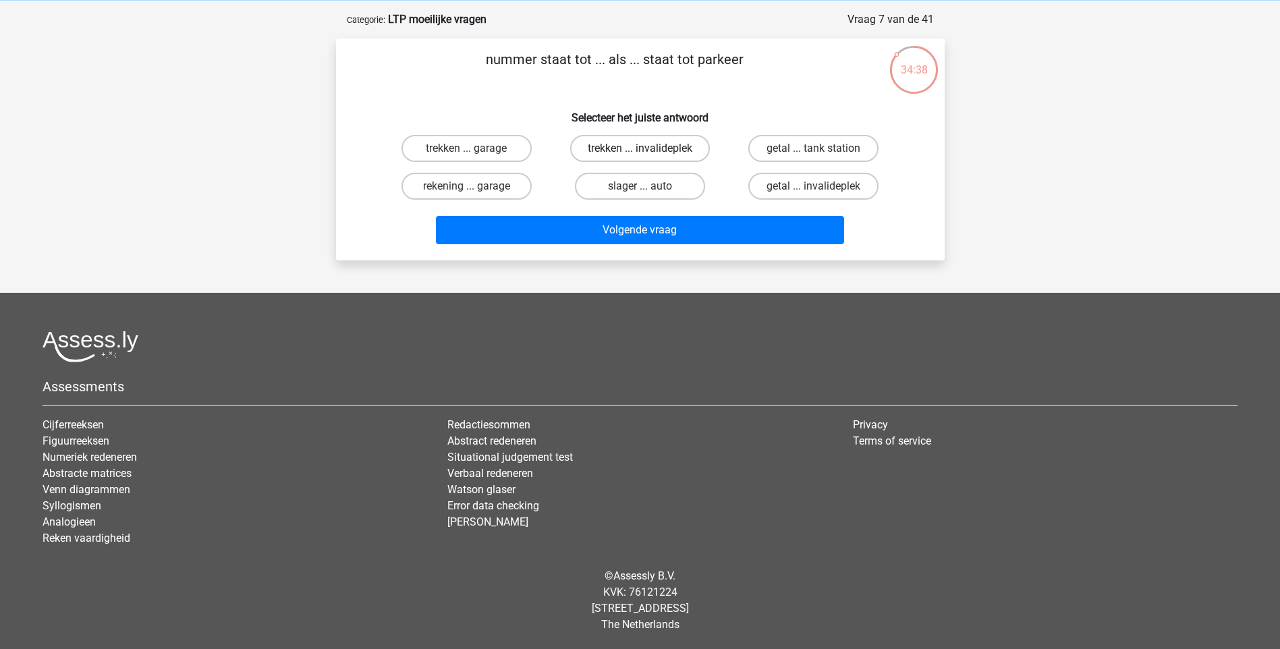
click at [623, 143] on label "trekken ... invalideplek" at bounding box center [640, 148] width 140 height 27
click at [640, 148] on input "trekken ... invalideplek" at bounding box center [644, 152] width 9 height 9
radio input "true"
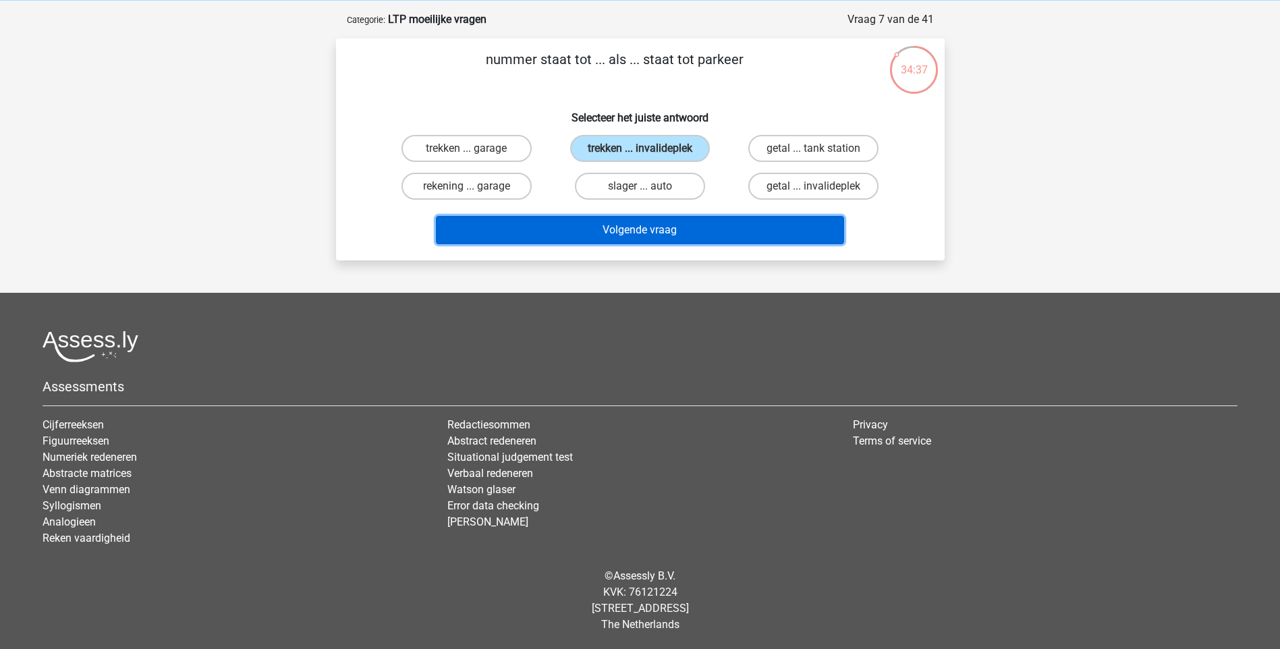
click at [671, 225] on button "Volgende vraag" at bounding box center [640, 230] width 408 height 28
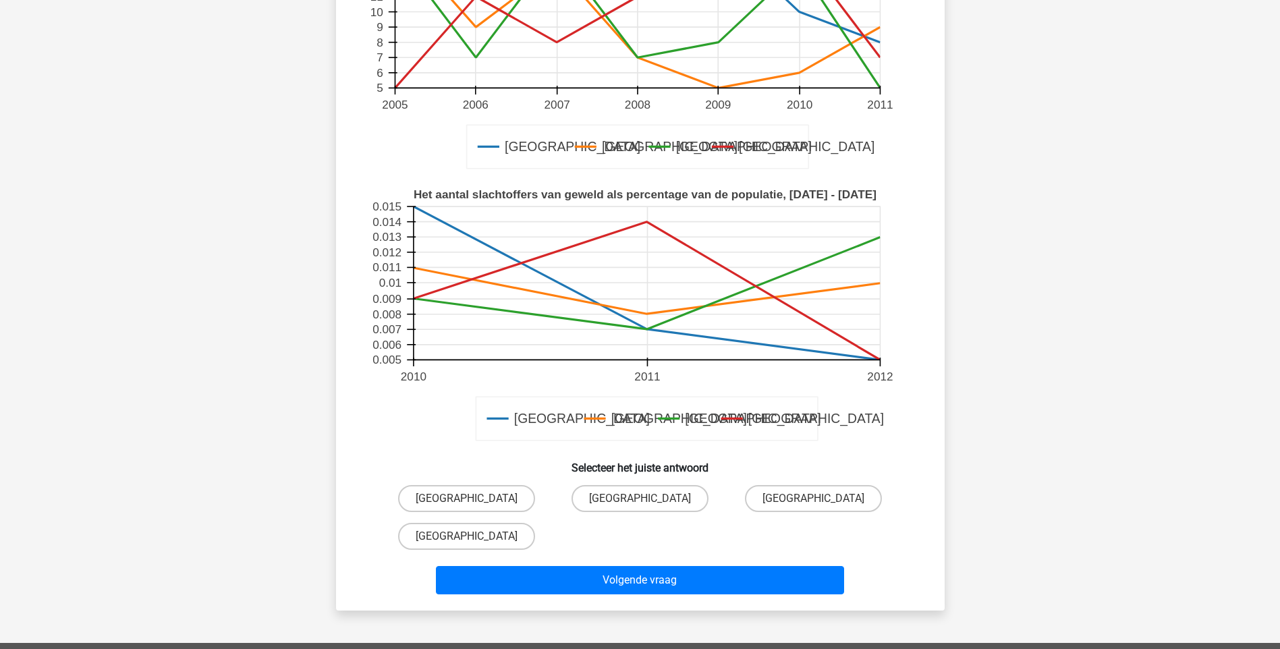
scroll to position [337, 0]
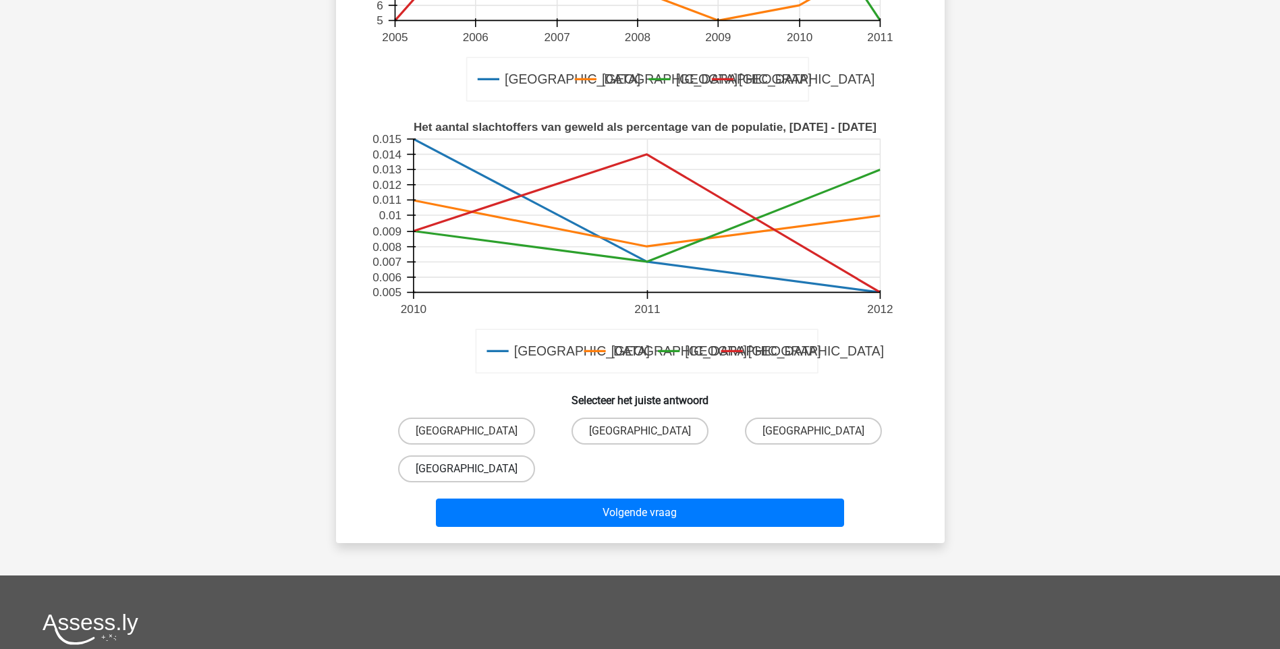
click at [484, 465] on label "Parijs" at bounding box center [466, 468] width 137 height 27
click at [475, 469] on input "Parijs" at bounding box center [470, 473] width 9 height 9
radio input "true"
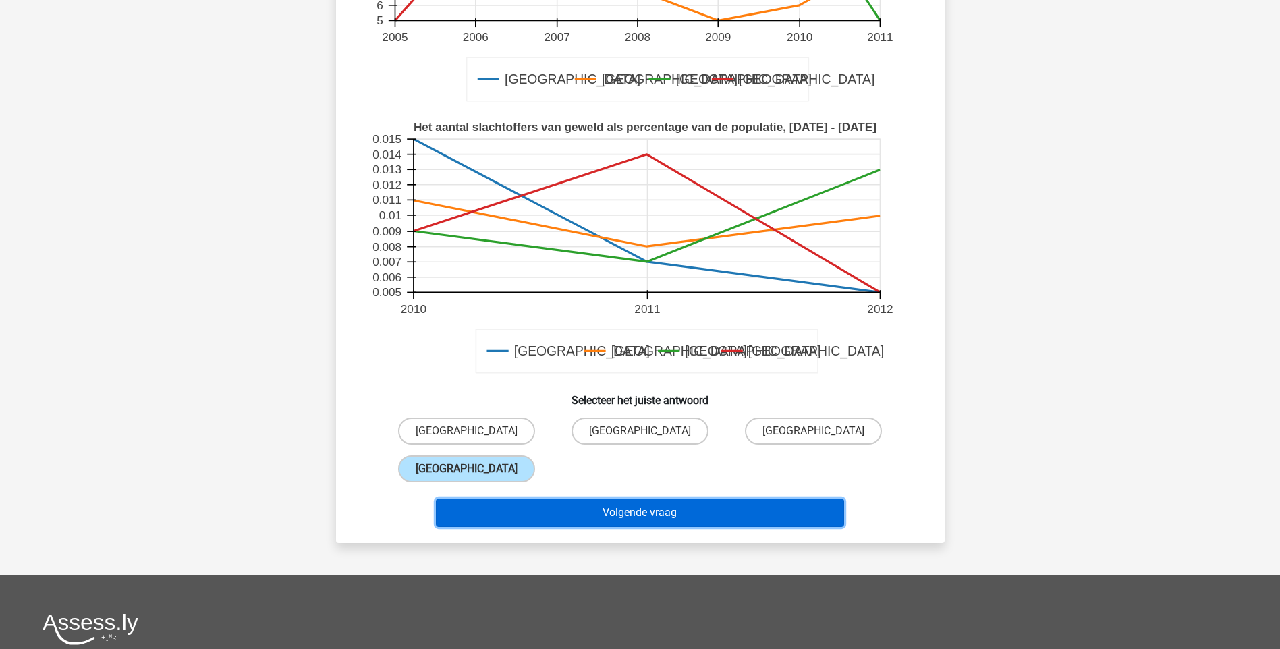
click at [567, 506] on button "Volgende vraag" at bounding box center [640, 513] width 408 height 28
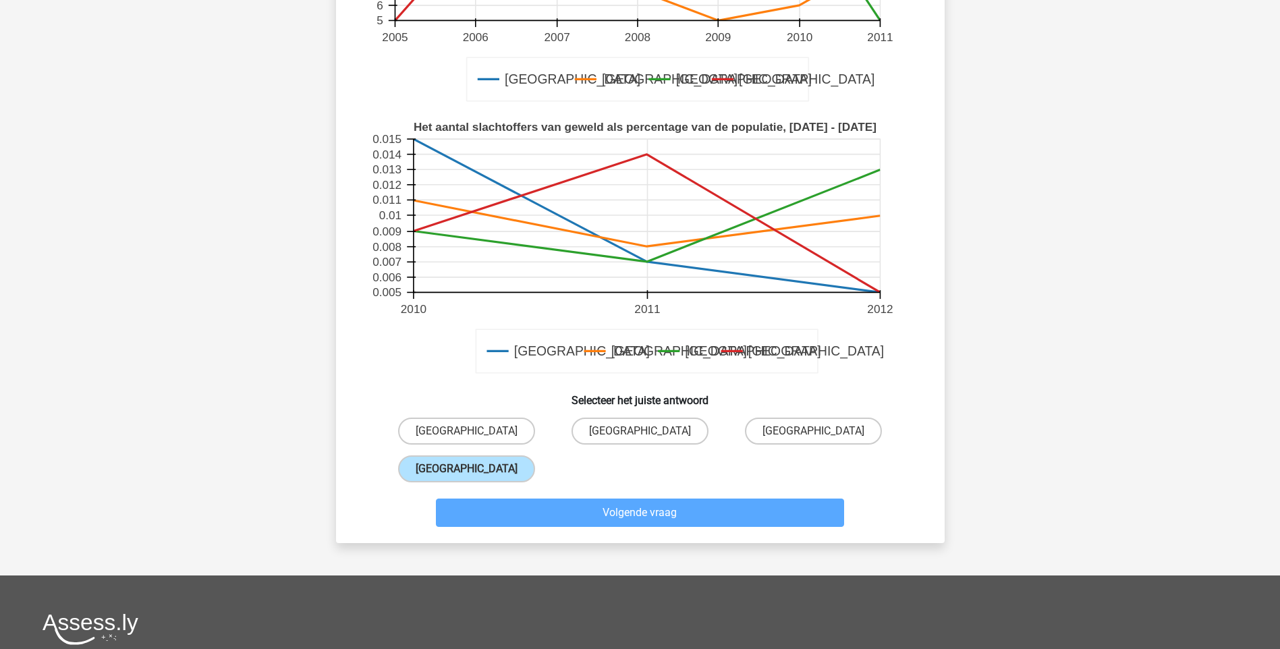
scroll to position [67, 0]
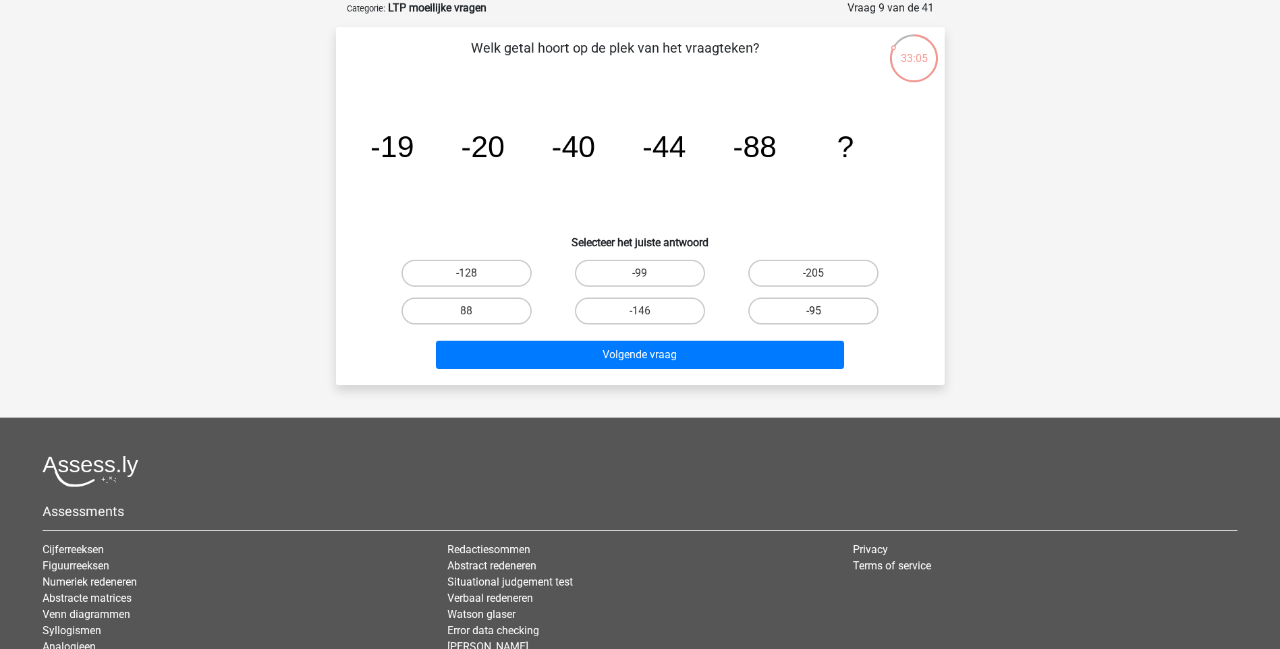
click at [824, 304] on label "-95" at bounding box center [813, 311] width 130 height 27
click at [822, 311] on input "-95" at bounding box center [818, 315] width 9 height 9
radio input "true"
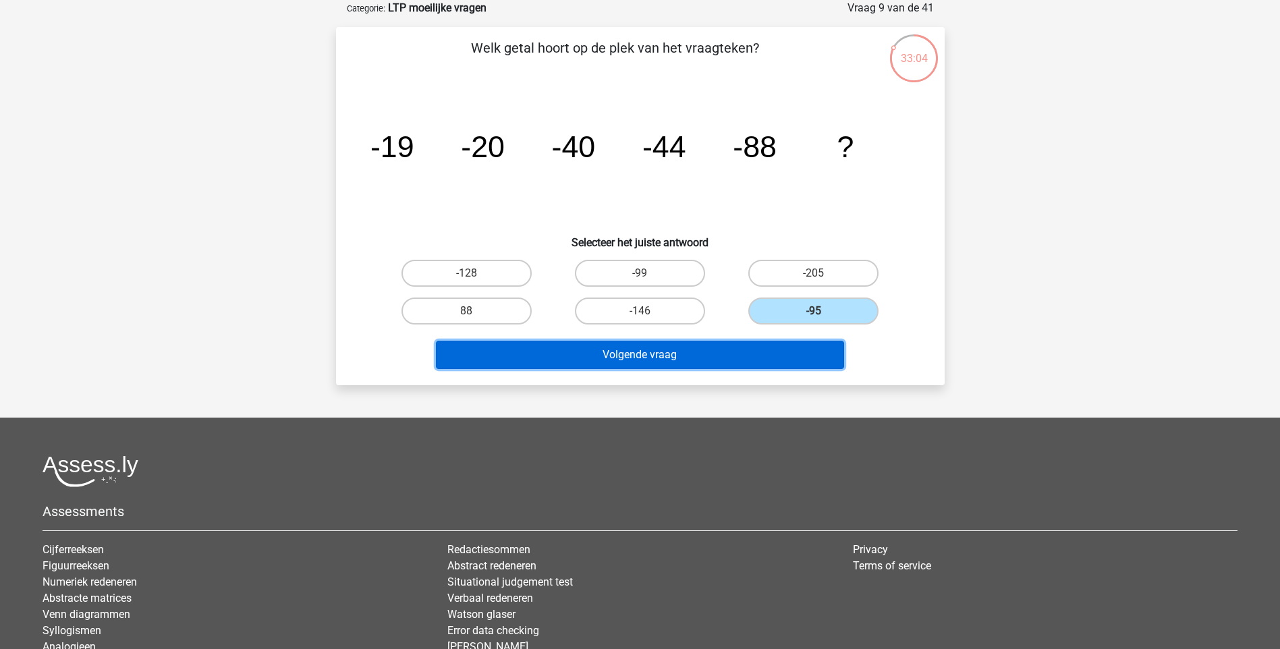
click at [723, 353] on button "Volgende vraag" at bounding box center [640, 355] width 408 height 28
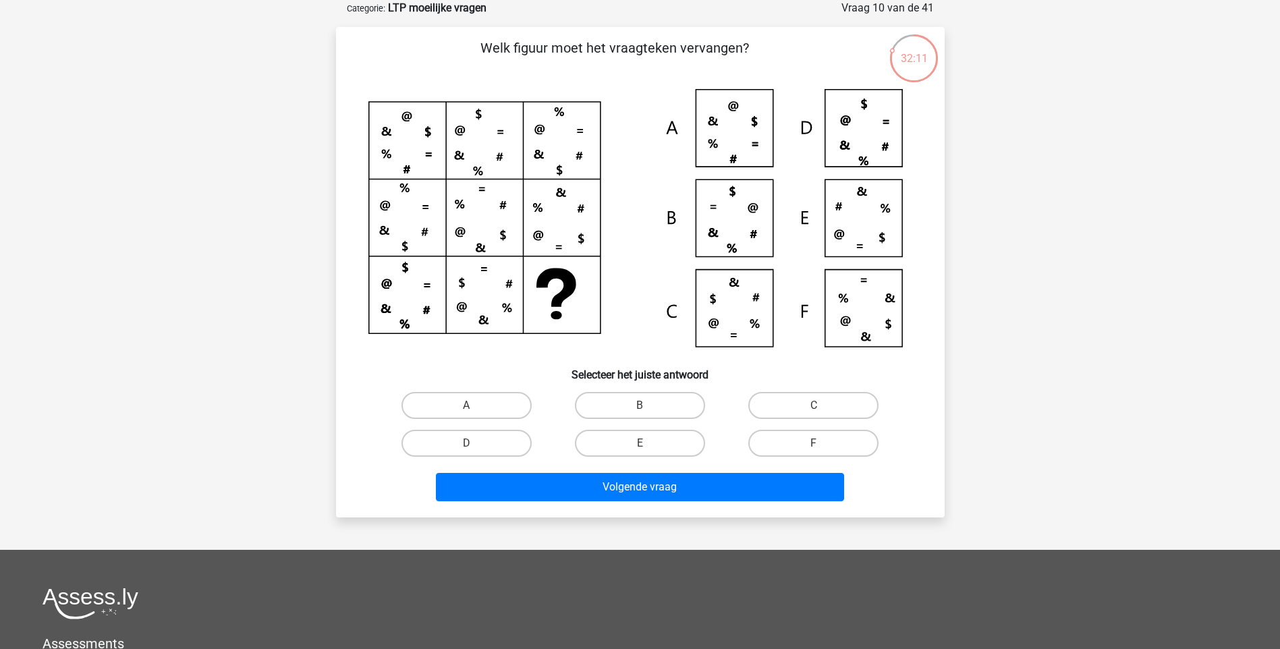
click at [735, 320] on icon at bounding box center [640, 223] width 544 height 269
click at [837, 406] on label "C" at bounding box center [813, 405] width 130 height 27
click at [822, 406] on input "C" at bounding box center [818, 409] width 9 height 9
radio input "true"
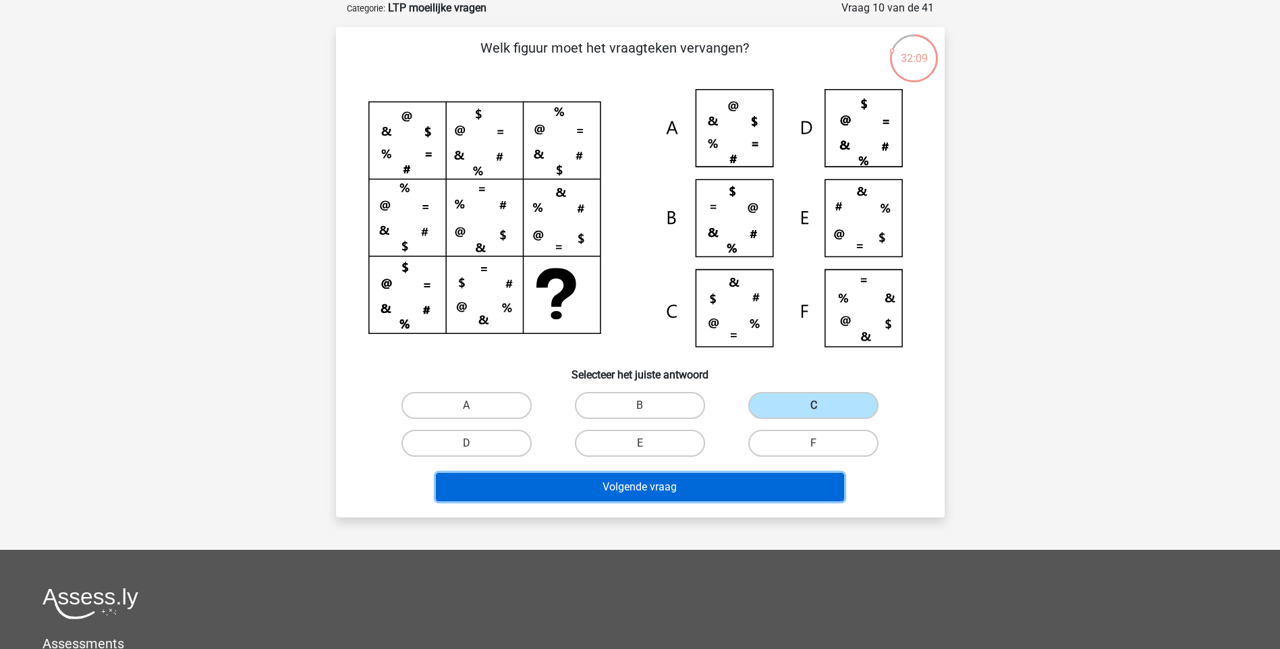
click at [728, 481] on button "Volgende vraag" at bounding box center [640, 487] width 408 height 28
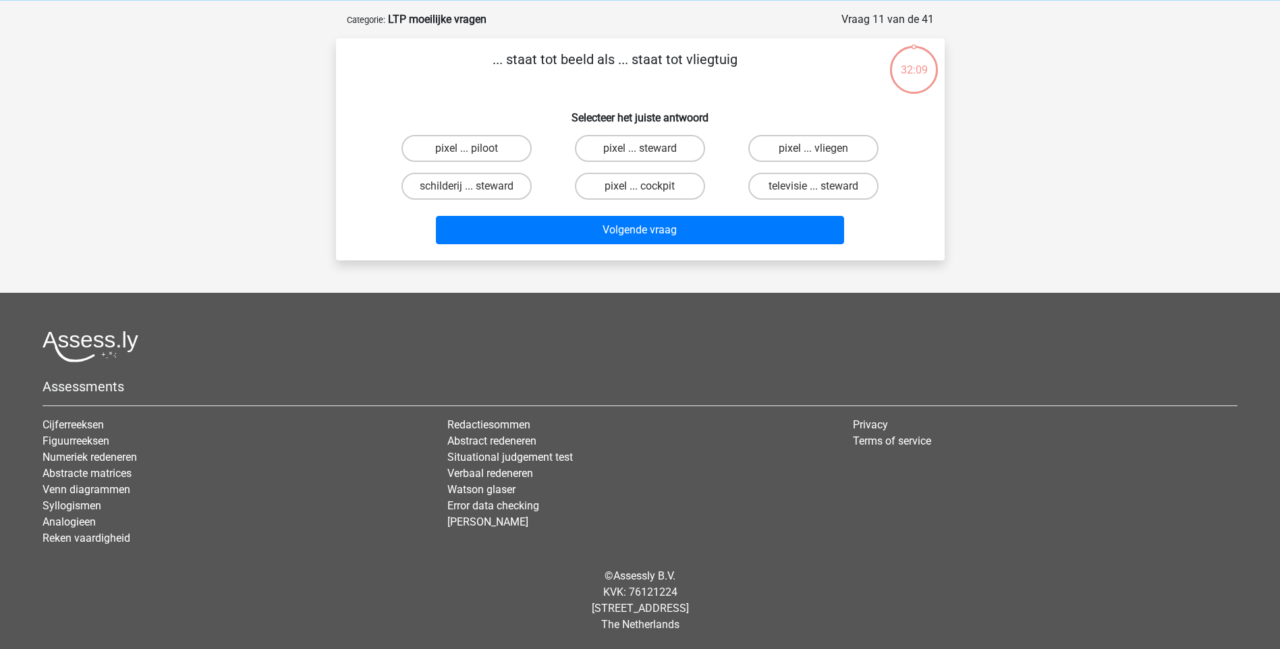
scroll to position [56, 0]
click at [627, 186] on label "pixel ... cockpit" at bounding box center [640, 186] width 130 height 27
click at [640, 186] on input "pixel ... cockpit" at bounding box center [644, 190] width 9 height 9
radio input "true"
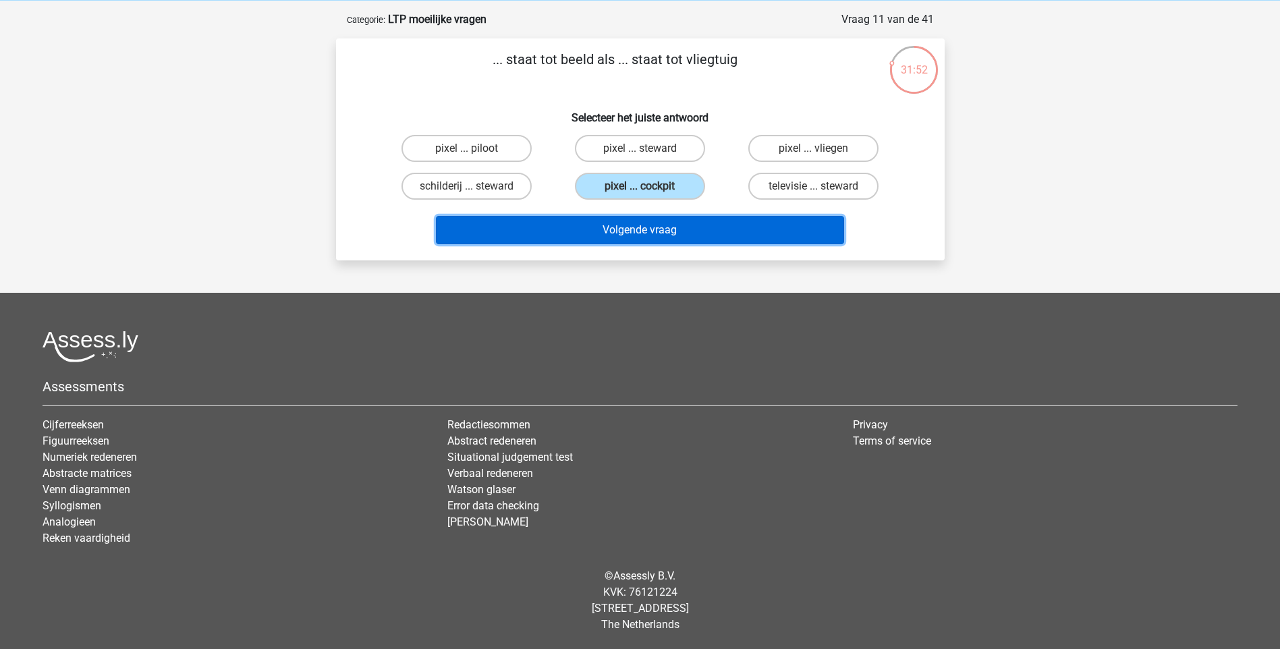
click at [622, 227] on button "Volgende vraag" at bounding box center [640, 230] width 408 height 28
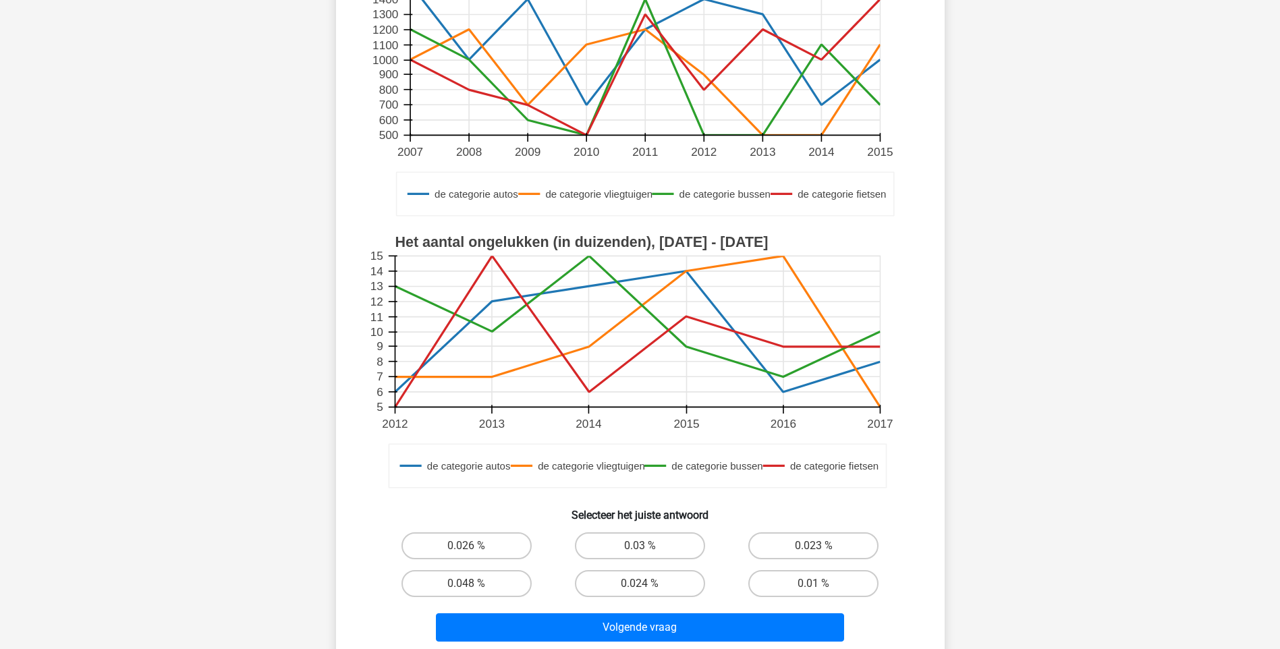
scroll to position [270, 0]
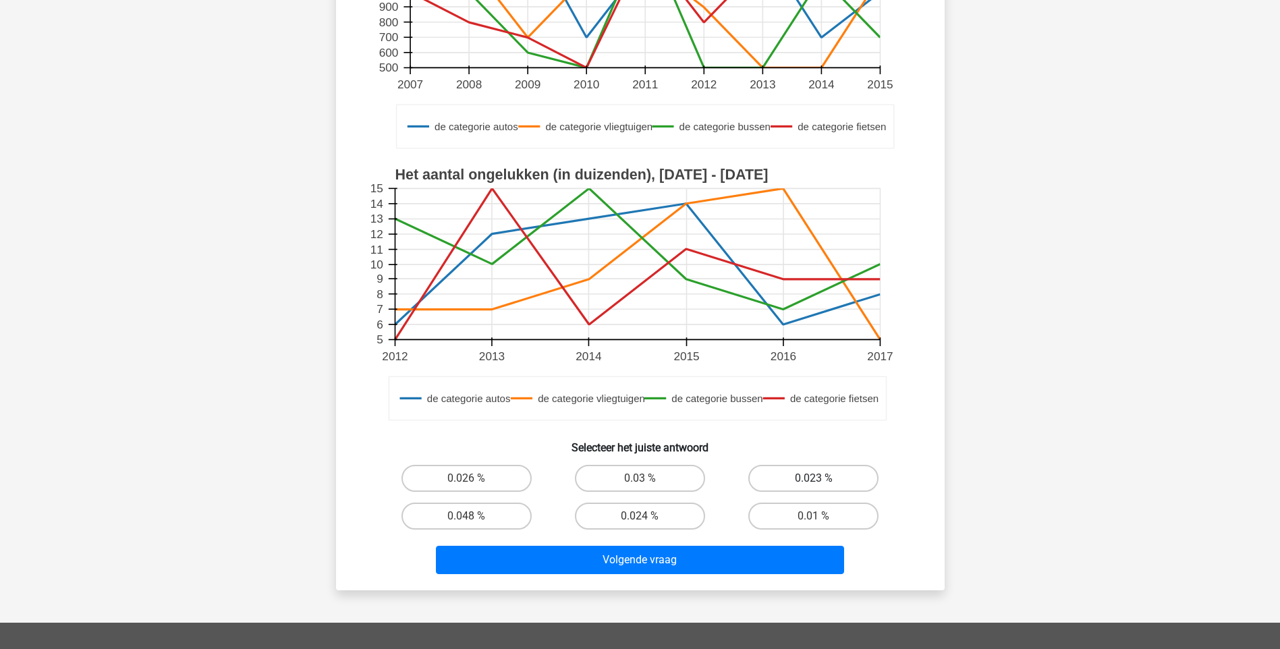
click at [767, 474] on label "0.023 %" at bounding box center [813, 478] width 130 height 27
click at [814, 478] on input "0.023 %" at bounding box center [818, 482] width 9 height 9
radio input "true"
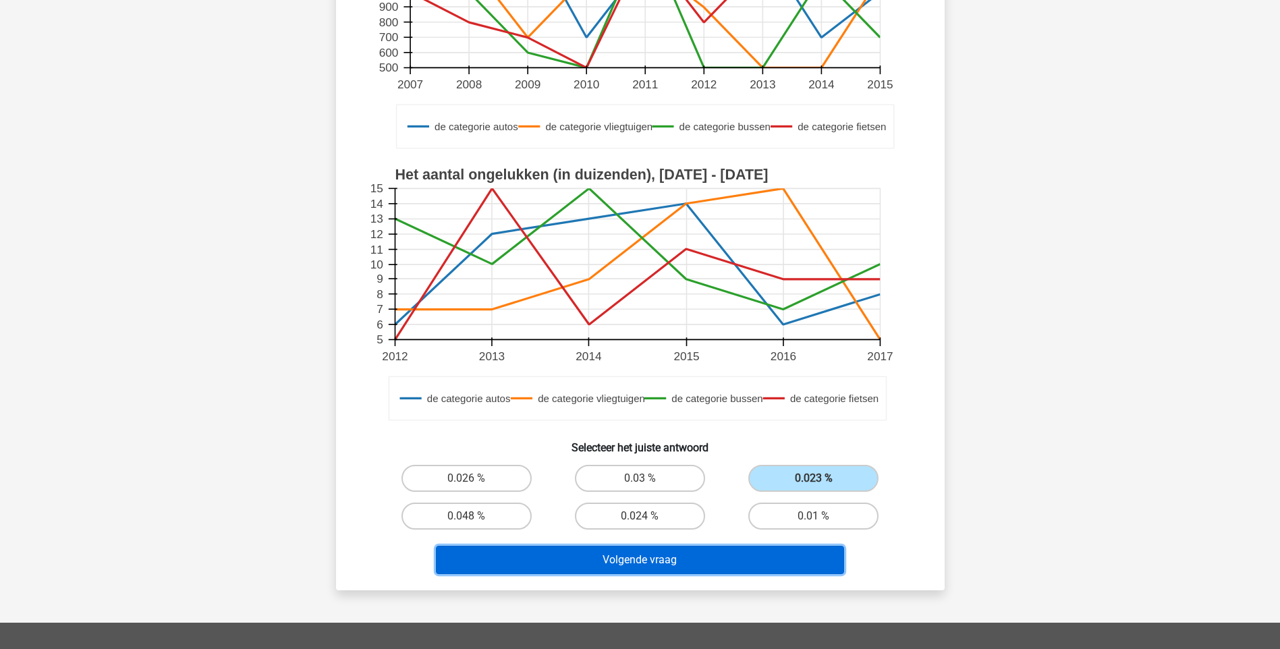
click at [709, 570] on button "Volgende vraag" at bounding box center [640, 560] width 408 height 28
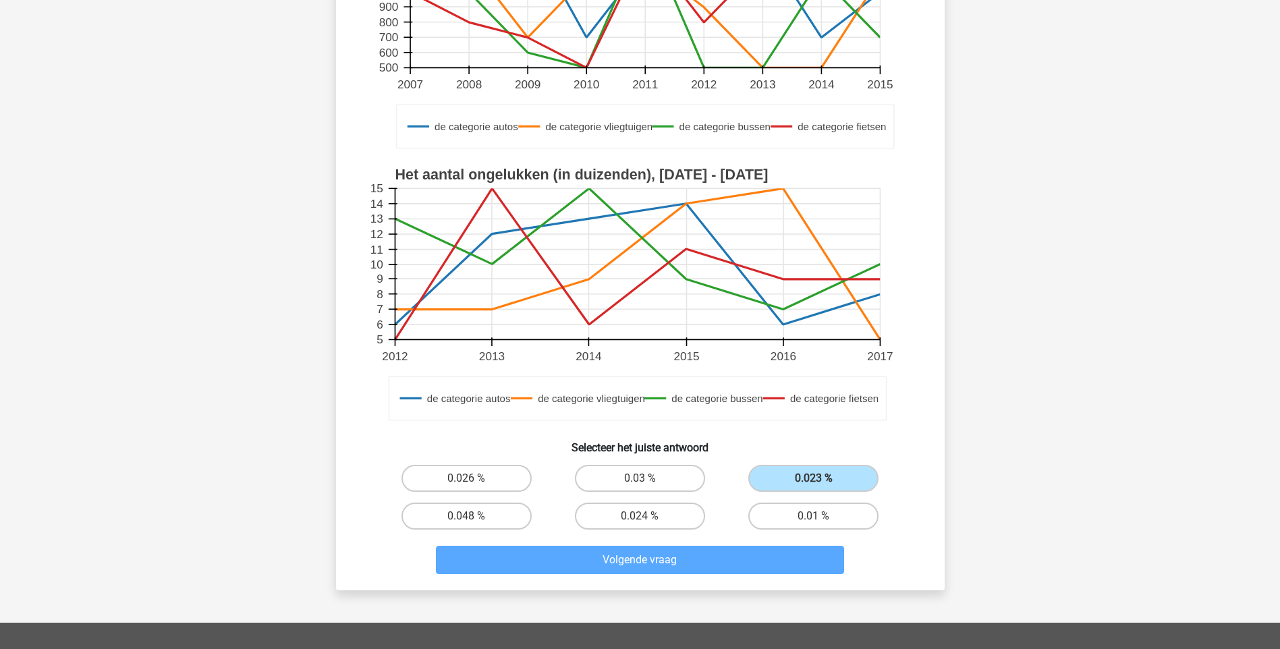
scroll to position [67, 0]
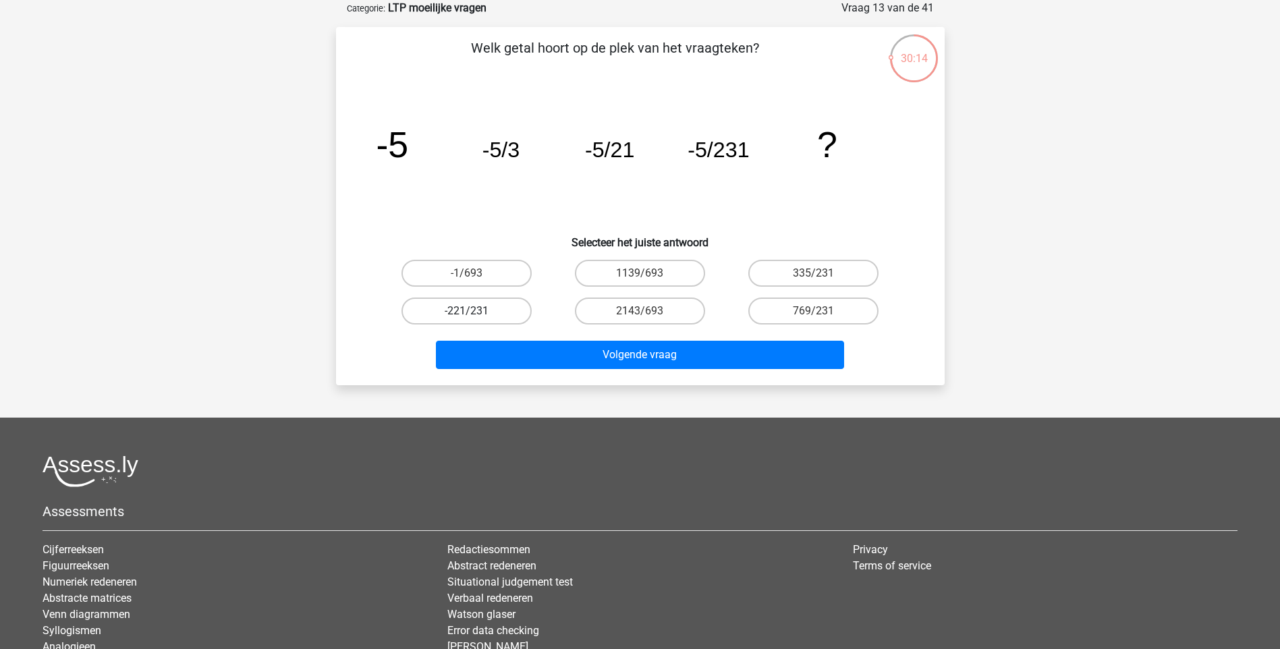
click at [459, 315] on label "-221/231" at bounding box center [466, 311] width 130 height 27
click at [466, 315] on input "-221/231" at bounding box center [470, 315] width 9 height 9
radio input "true"
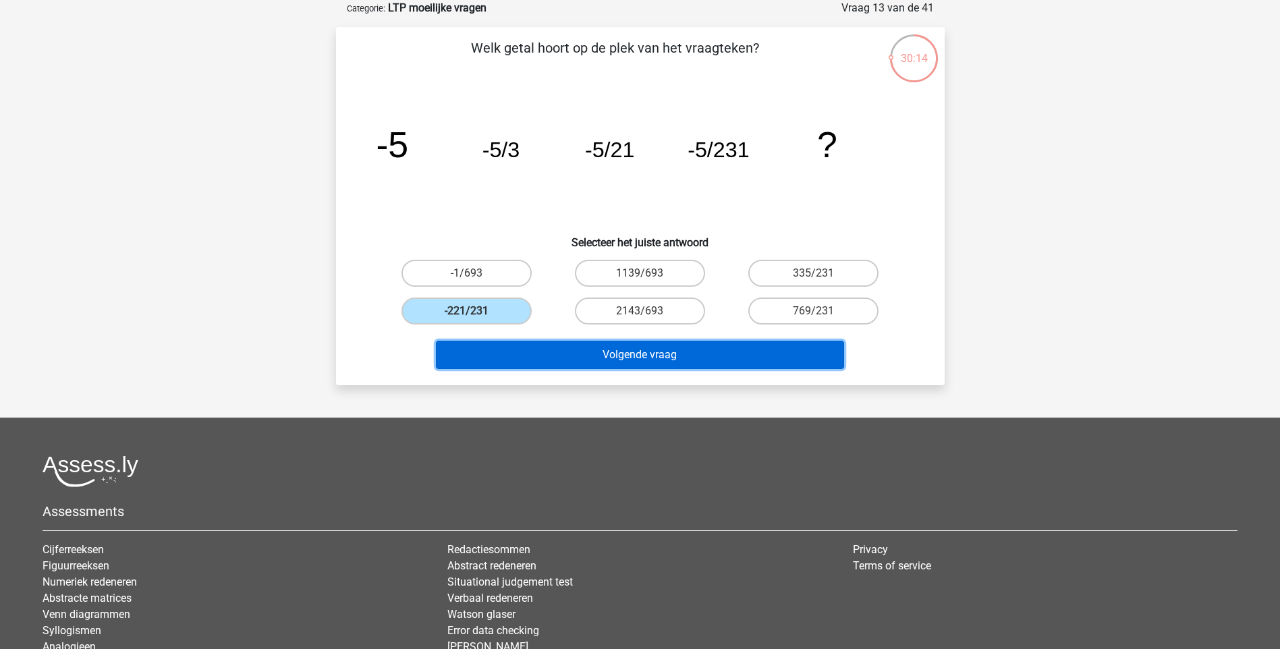
click at [571, 353] on button "Volgende vraag" at bounding box center [640, 355] width 408 height 28
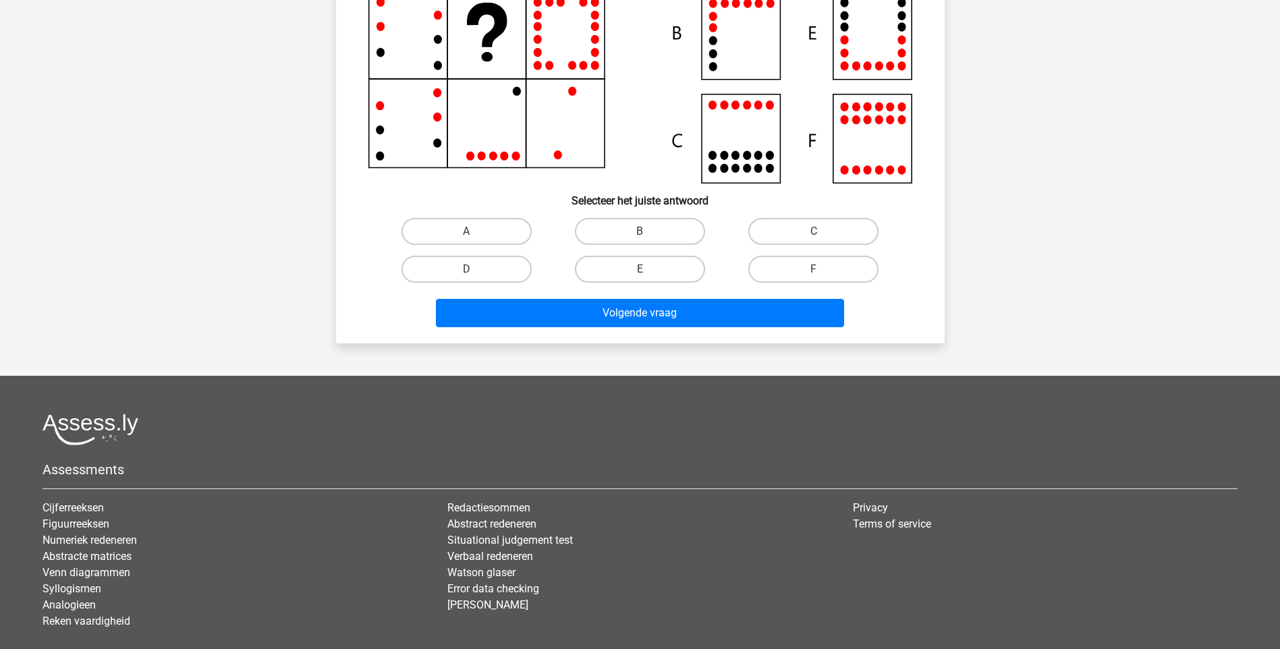
scroll to position [0, 0]
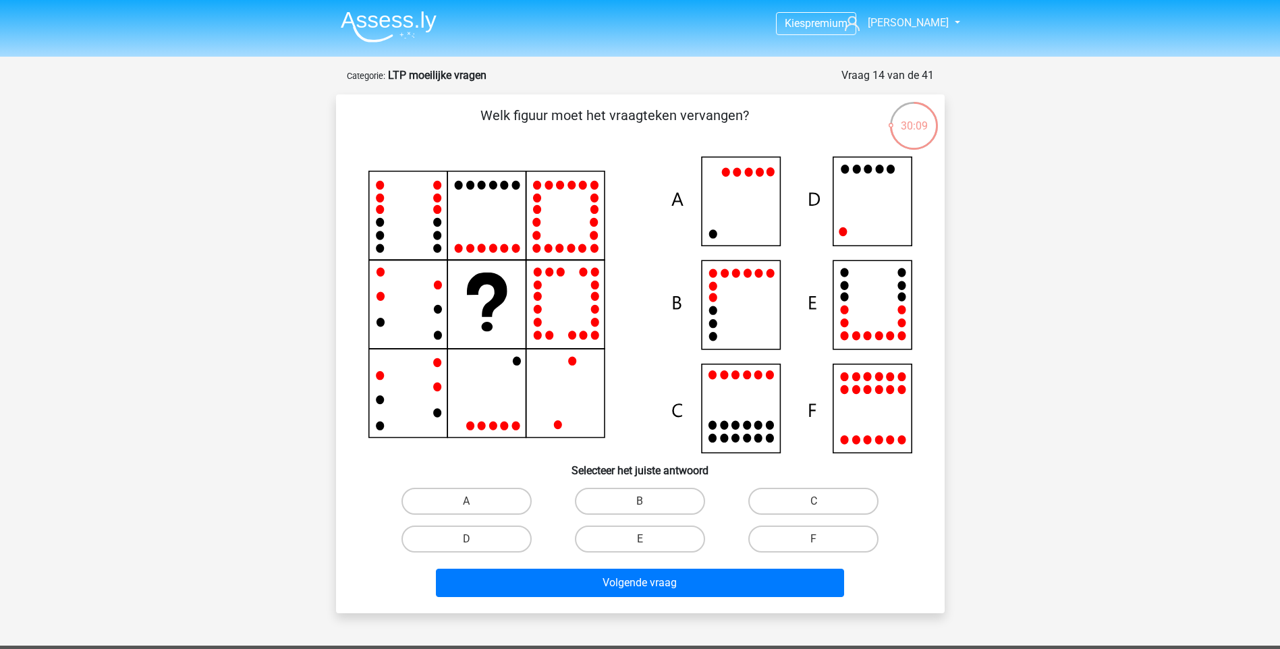
click at [911, 126] on div "30:09" at bounding box center [914, 118] width 51 height 34
click at [910, 75] on div "Vraag 14 van de 41" at bounding box center [887, 75] width 92 height 16
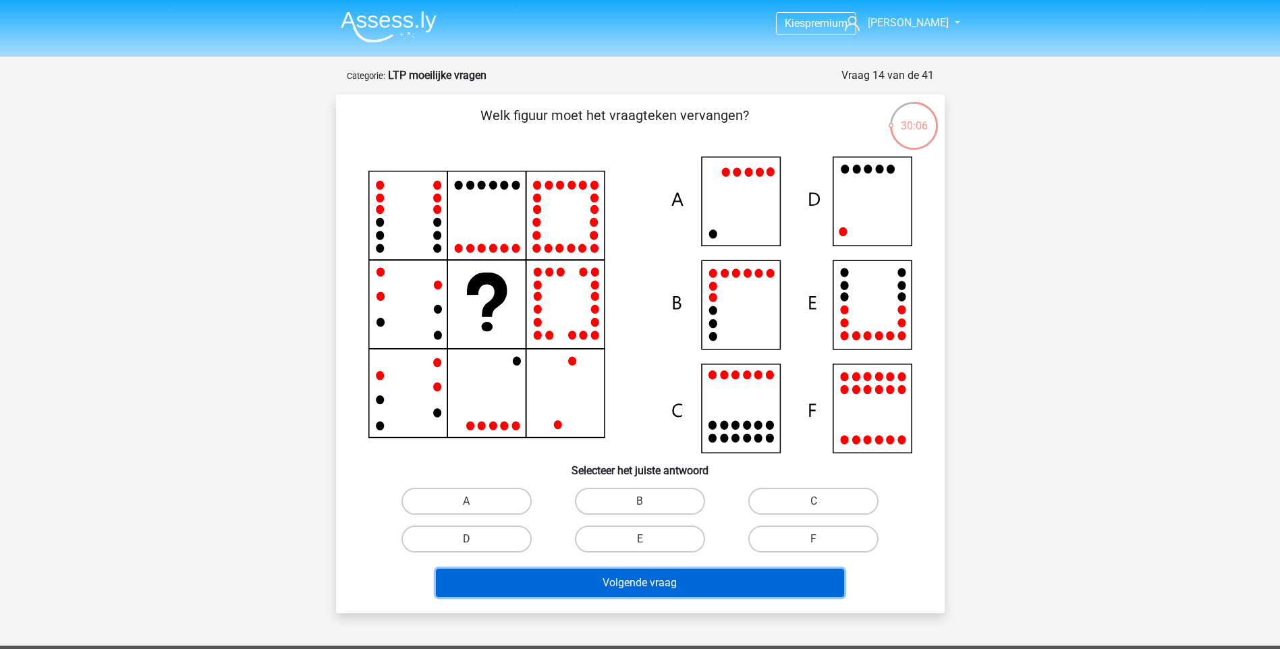
click at [835, 587] on button "Volgende vraag" at bounding box center [640, 583] width 408 height 28
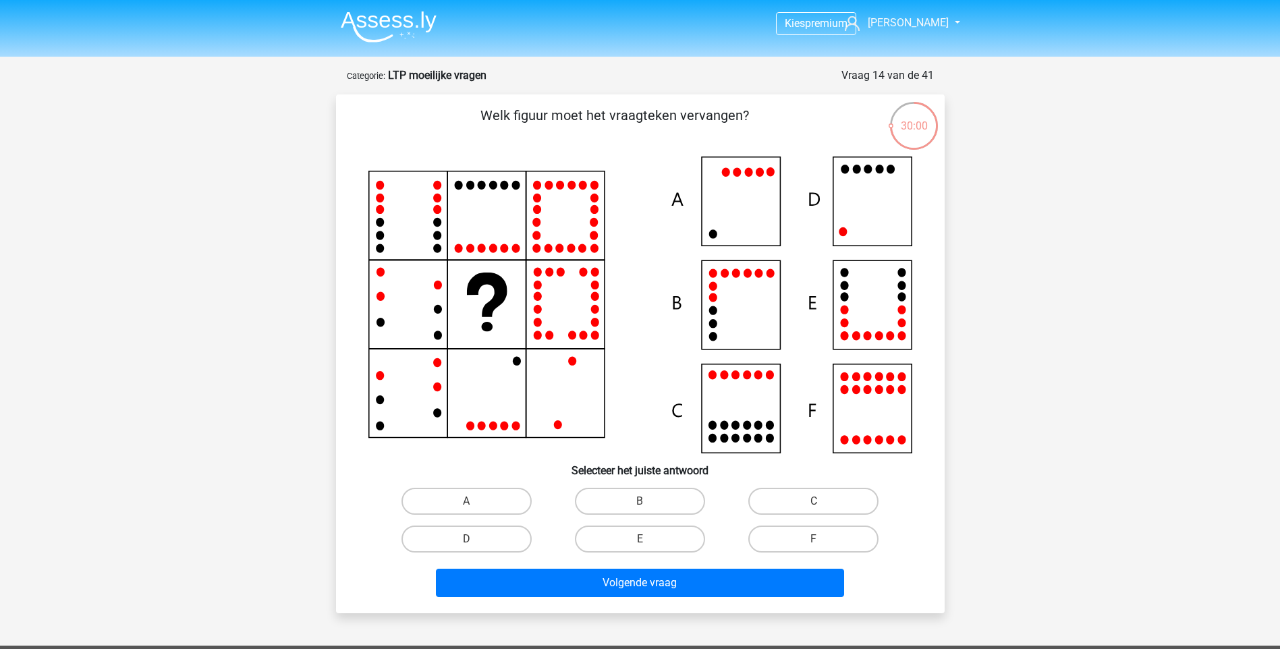
click at [897, 69] on div "Vraag 14 van de 41" at bounding box center [887, 75] width 92 height 16
click at [913, 131] on div "29:59" at bounding box center [914, 118] width 51 height 34
